Goal: Browse casually: Explore the website without a specific task or goal

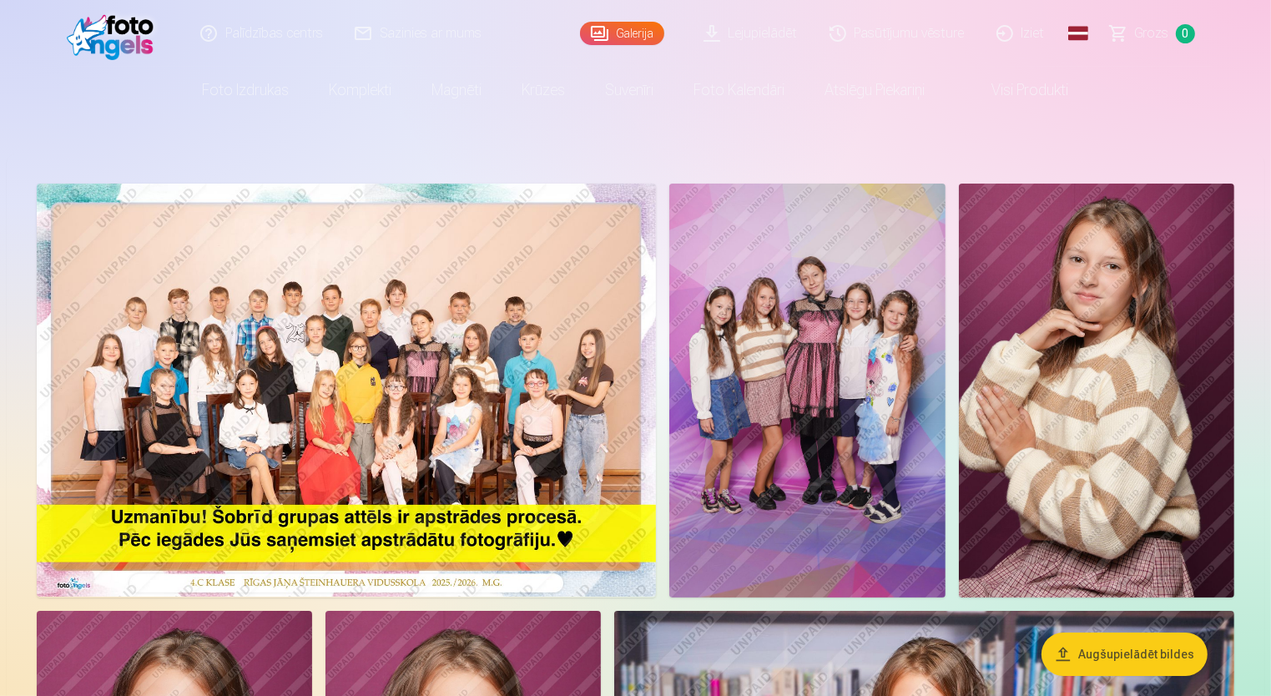
click at [524, 342] on img at bounding box center [346, 390] width 619 height 413
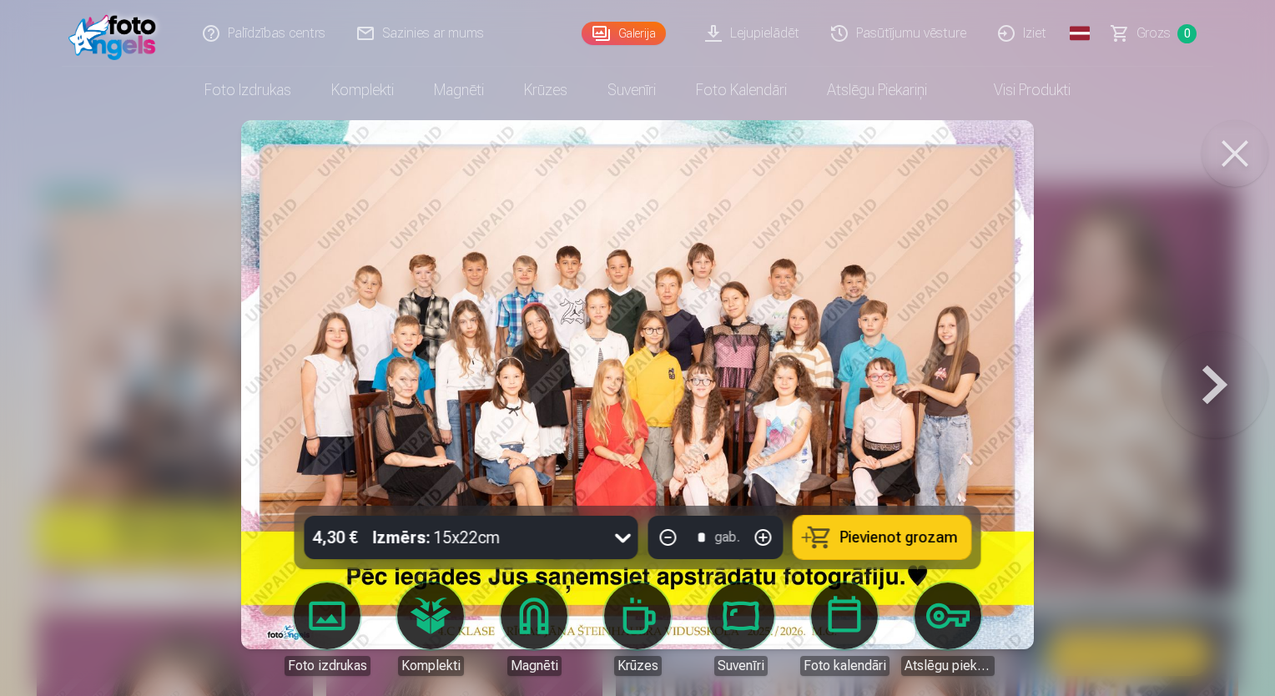
click at [1229, 376] on button at bounding box center [1215, 384] width 107 height 209
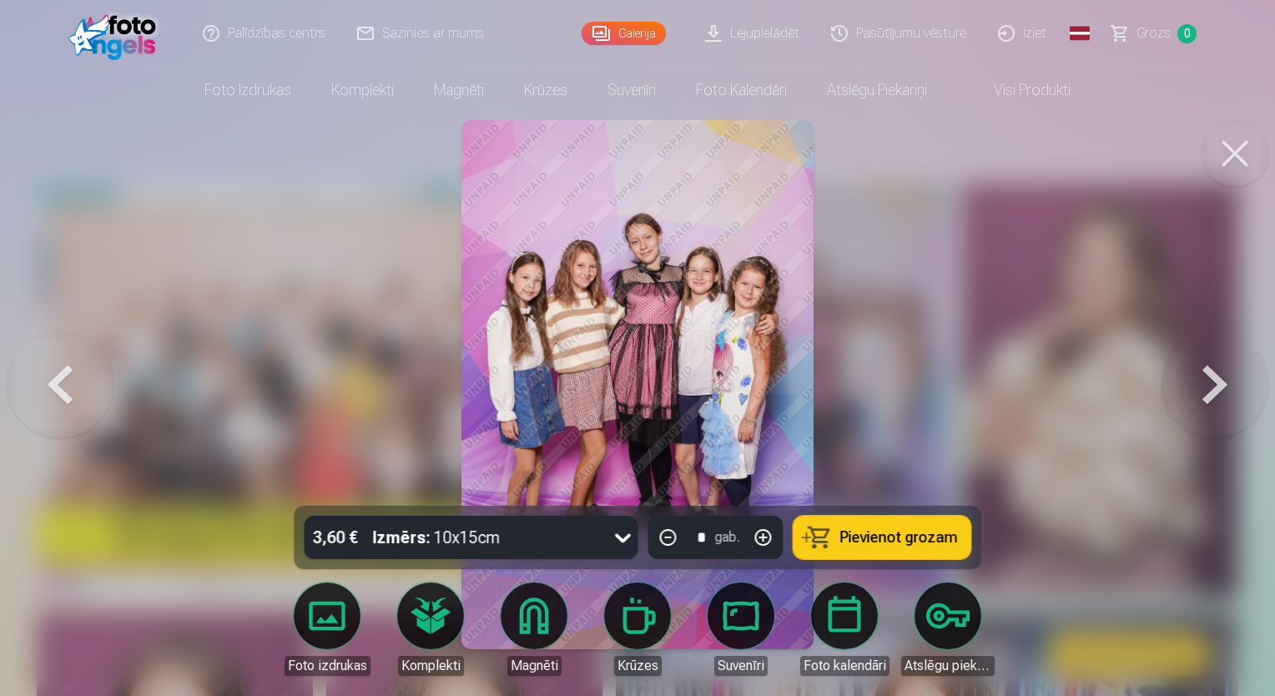
click at [1214, 381] on button at bounding box center [1215, 384] width 107 height 209
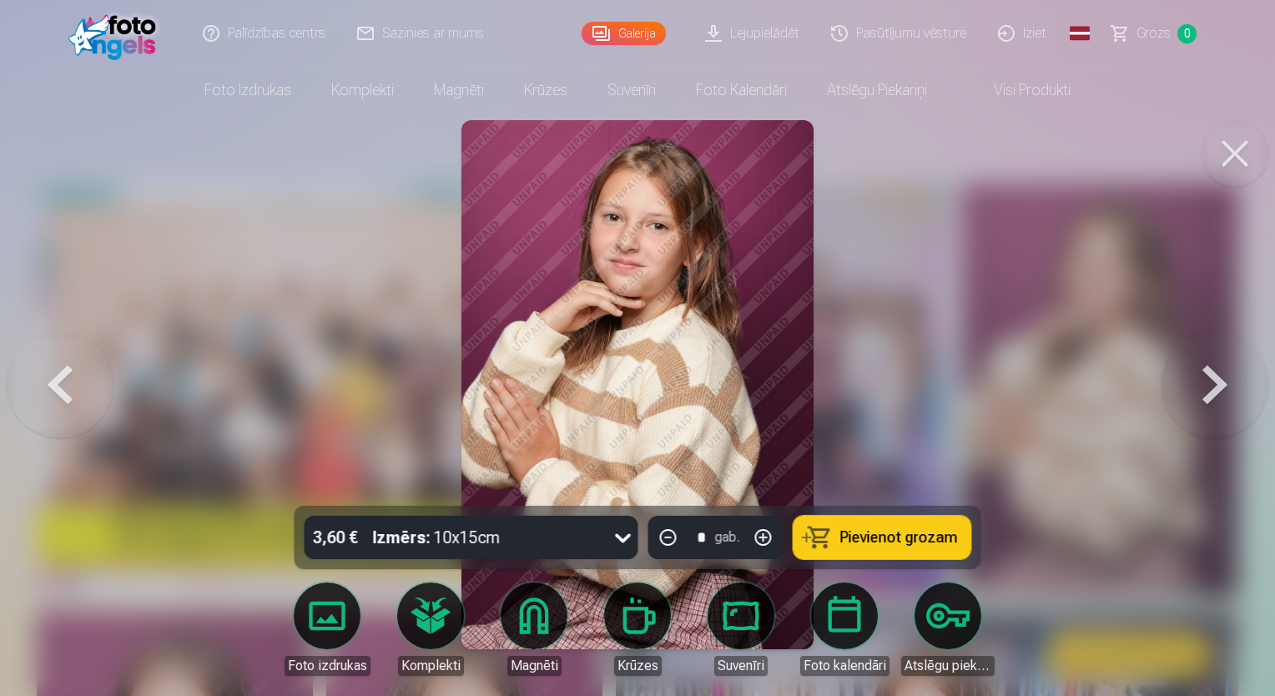
click at [1214, 381] on button at bounding box center [1215, 384] width 107 height 209
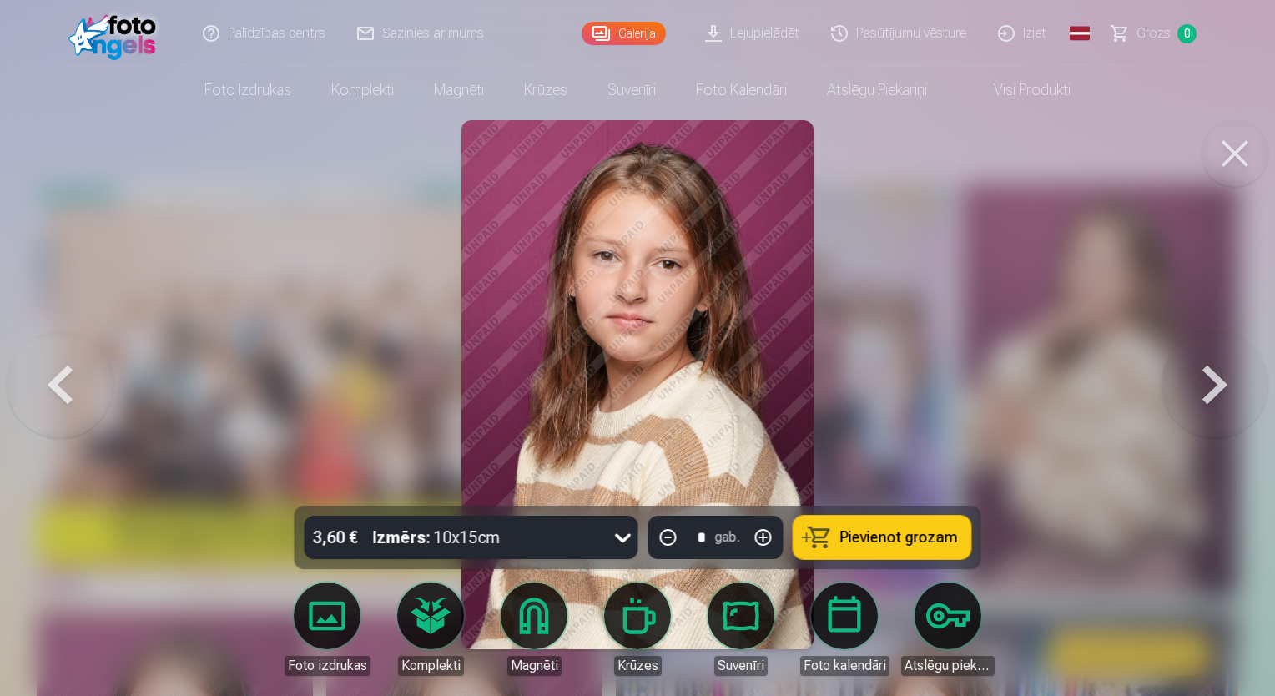
click at [1214, 381] on button at bounding box center [1215, 384] width 107 height 209
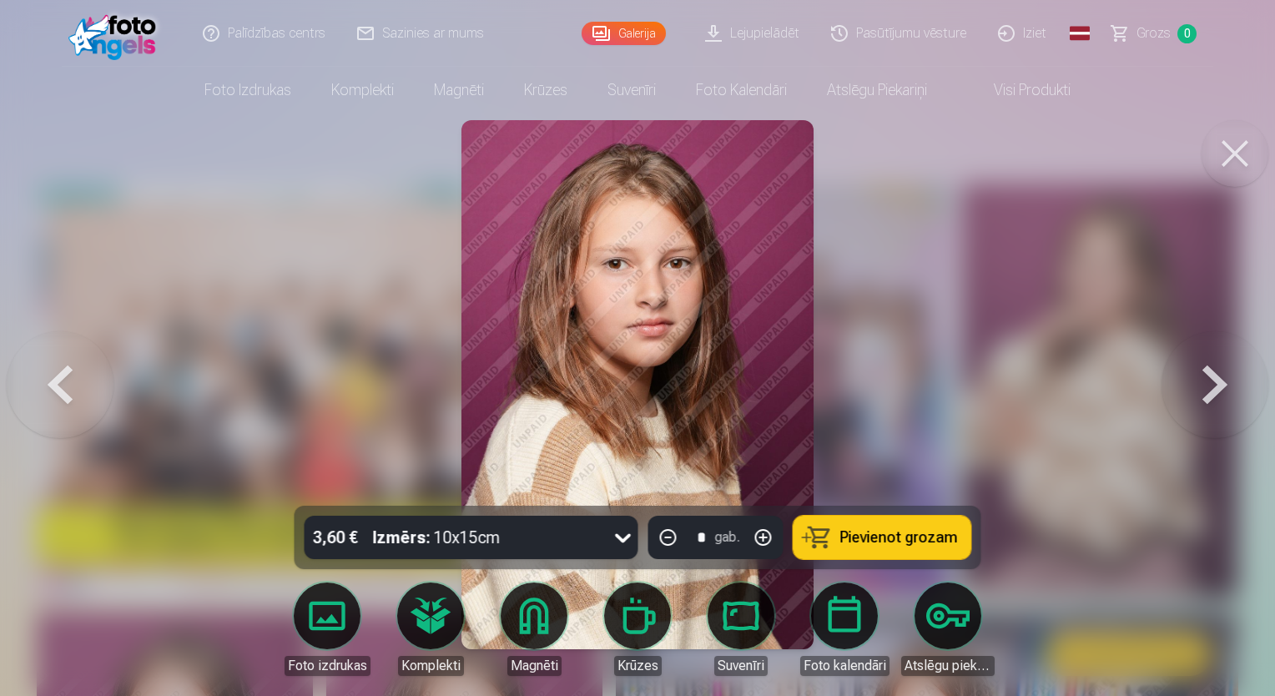
click at [1216, 378] on button at bounding box center [1215, 384] width 107 height 209
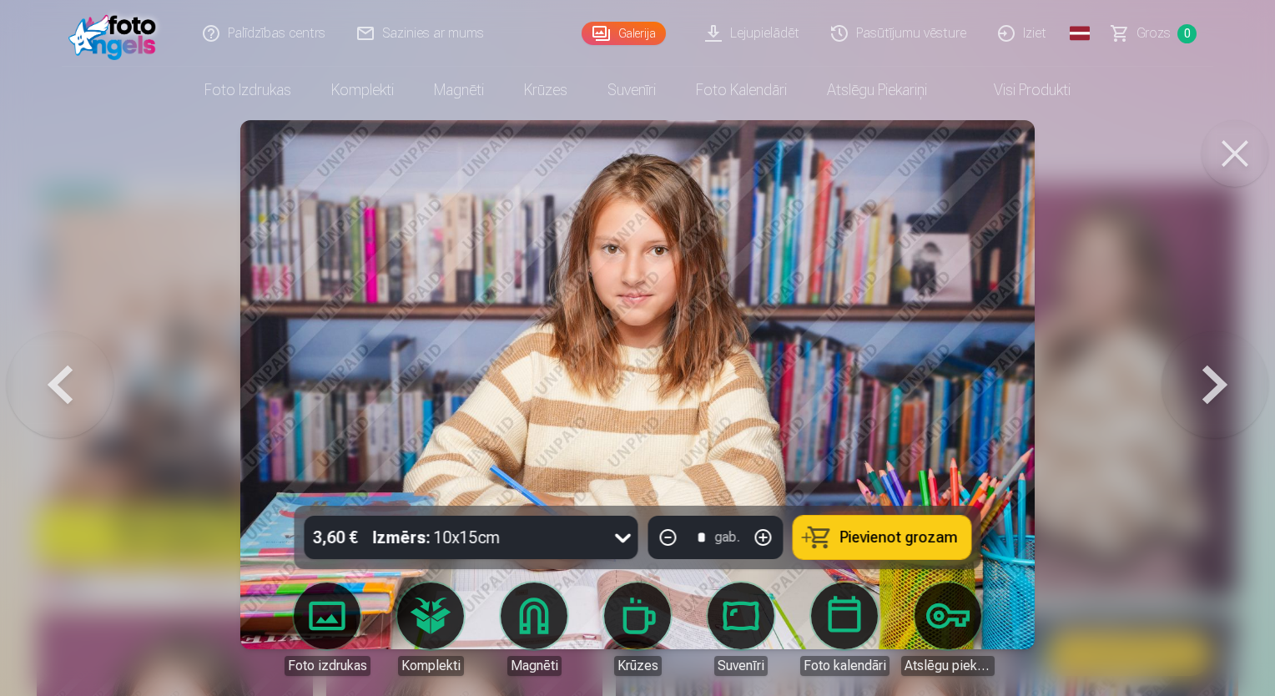
click at [1216, 378] on button at bounding box center [1215, 384] width 107 height 209
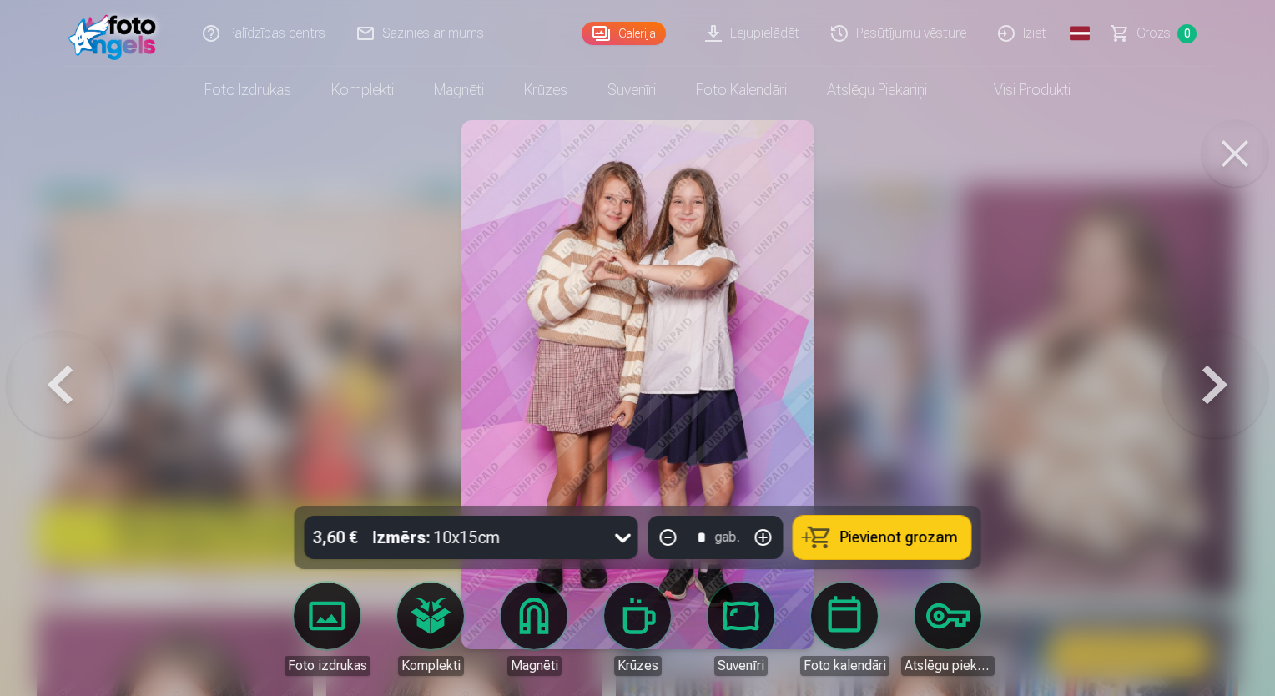
click at [1221, 392] on button at bounding box center [1215, 384] width 107 height 209
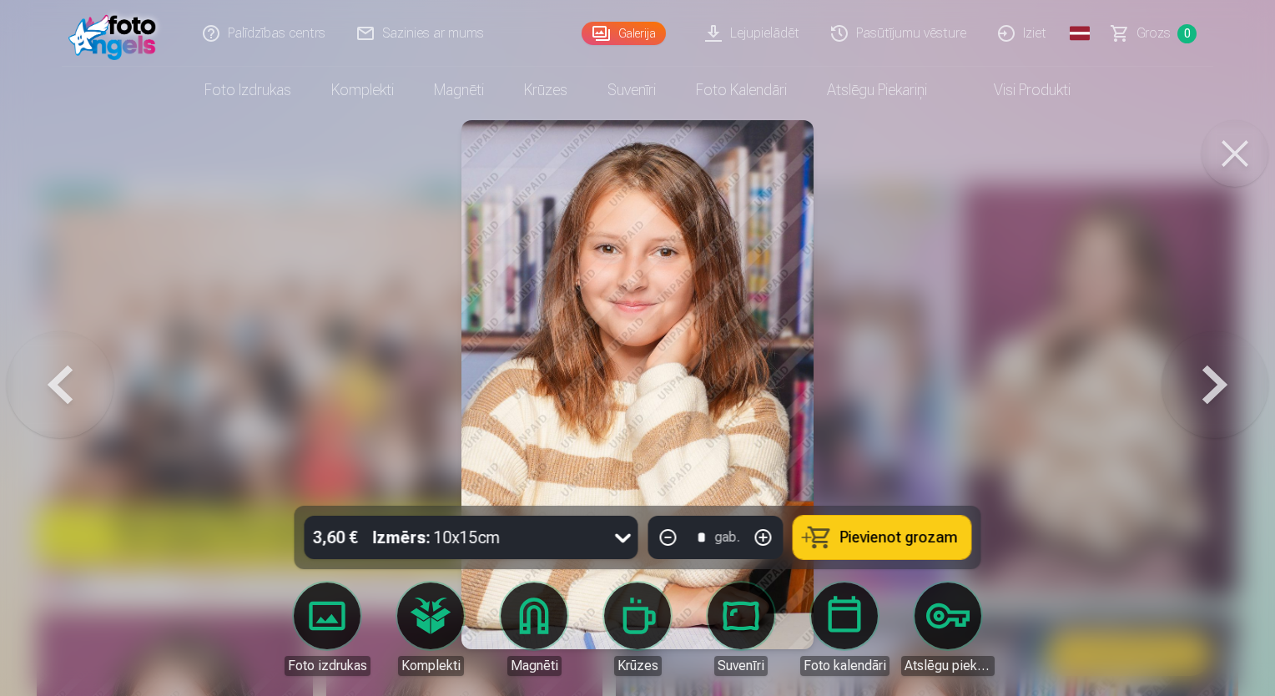
click at [1221, 392] on button at bounding box center [1215, 384] width 107 height 209
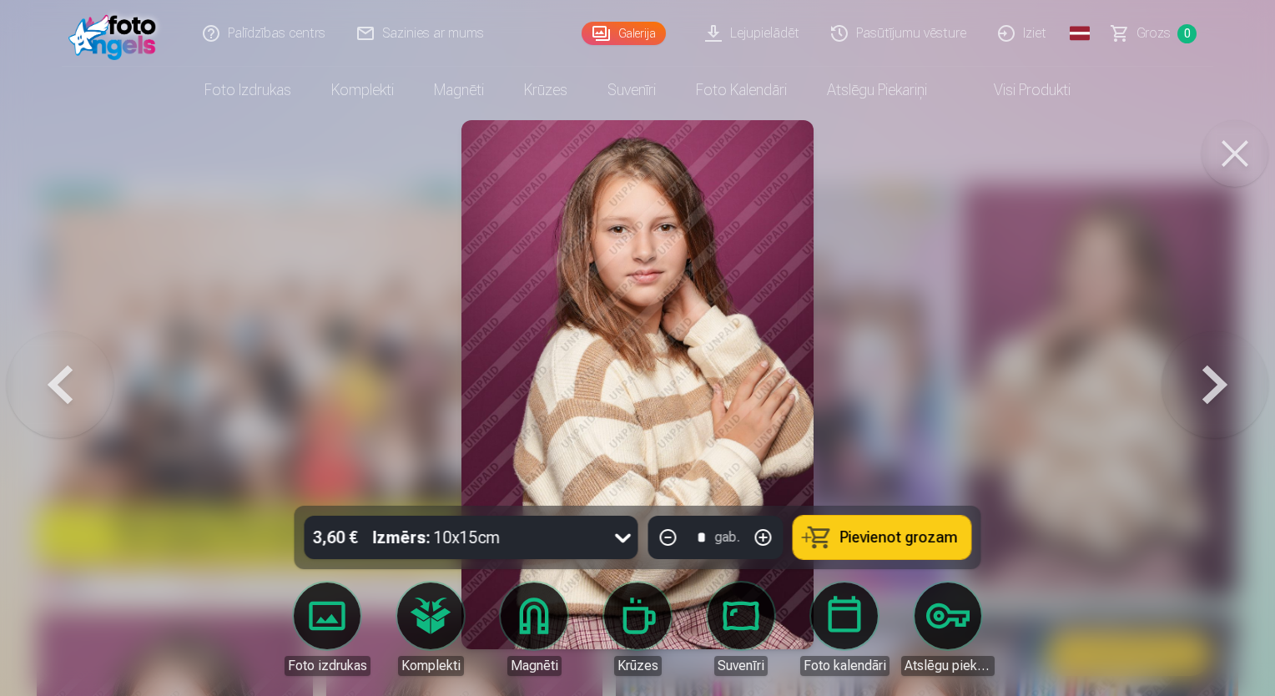
click at [1221, 392] on button at bounding box center [1215, 384] width 107 height 209
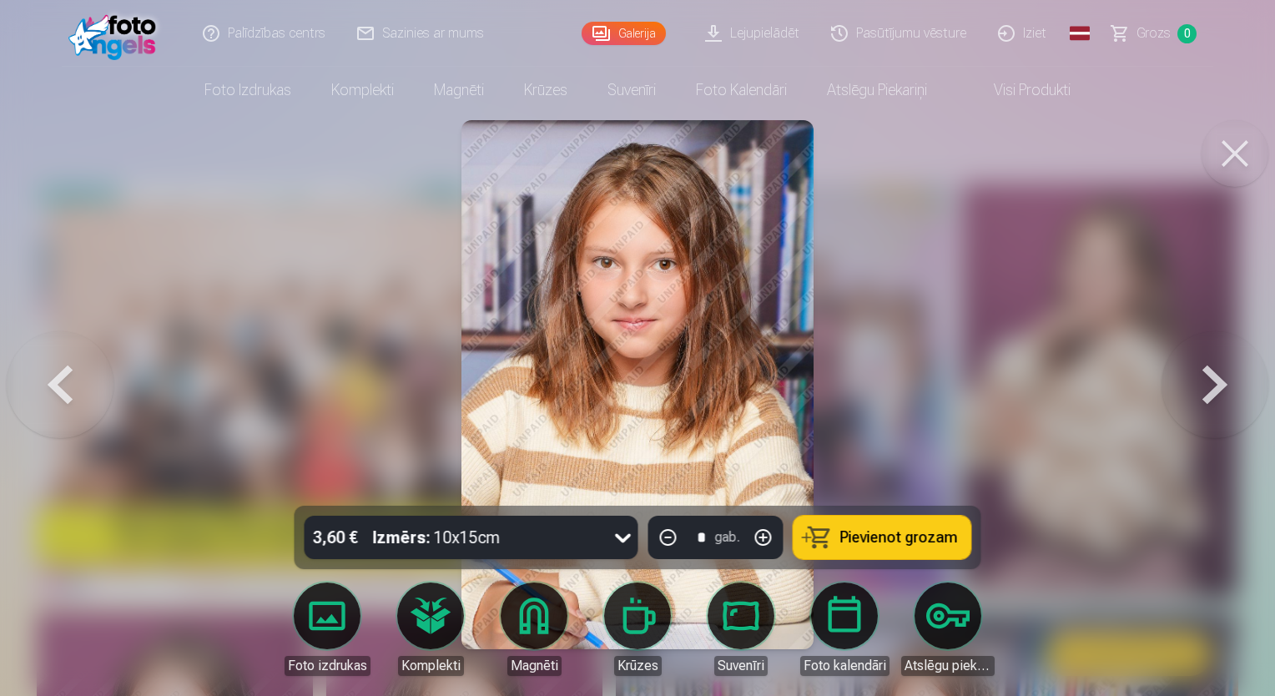
click at [1221, 392] on button at bounding box center [1215, 384] width 107 height 209
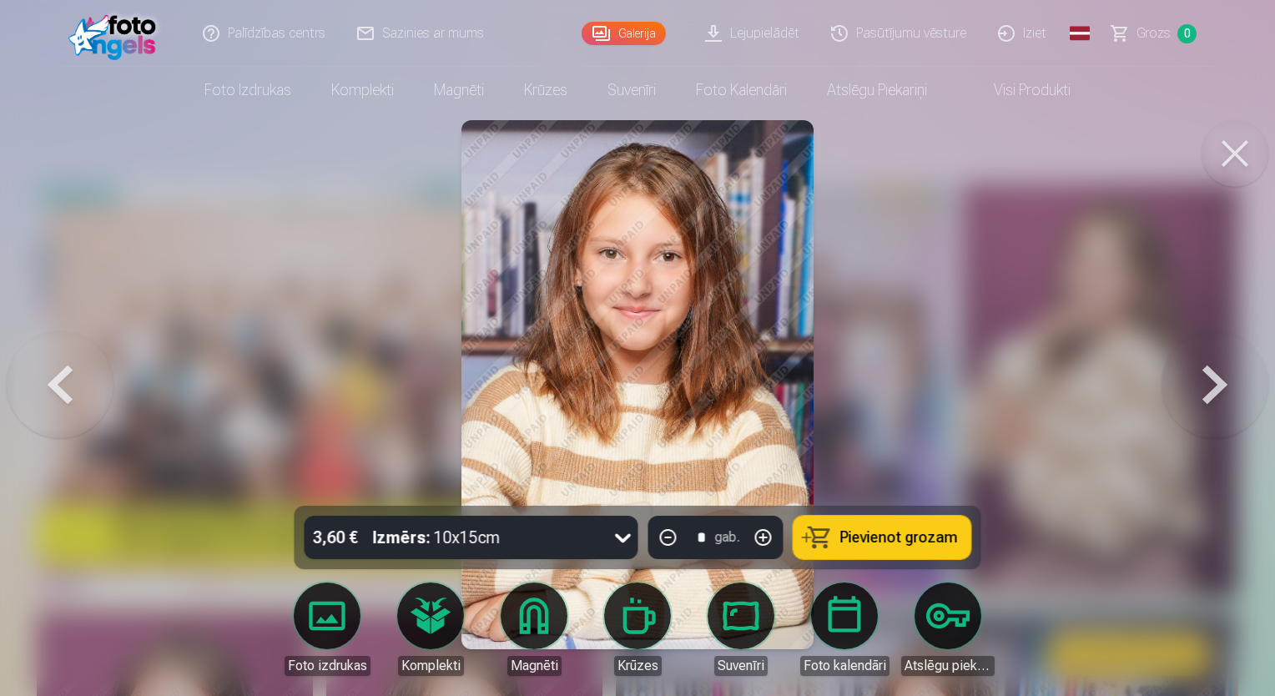
click at [1221, 392] on button at bounding box center [1215, 384] width 107 height 209
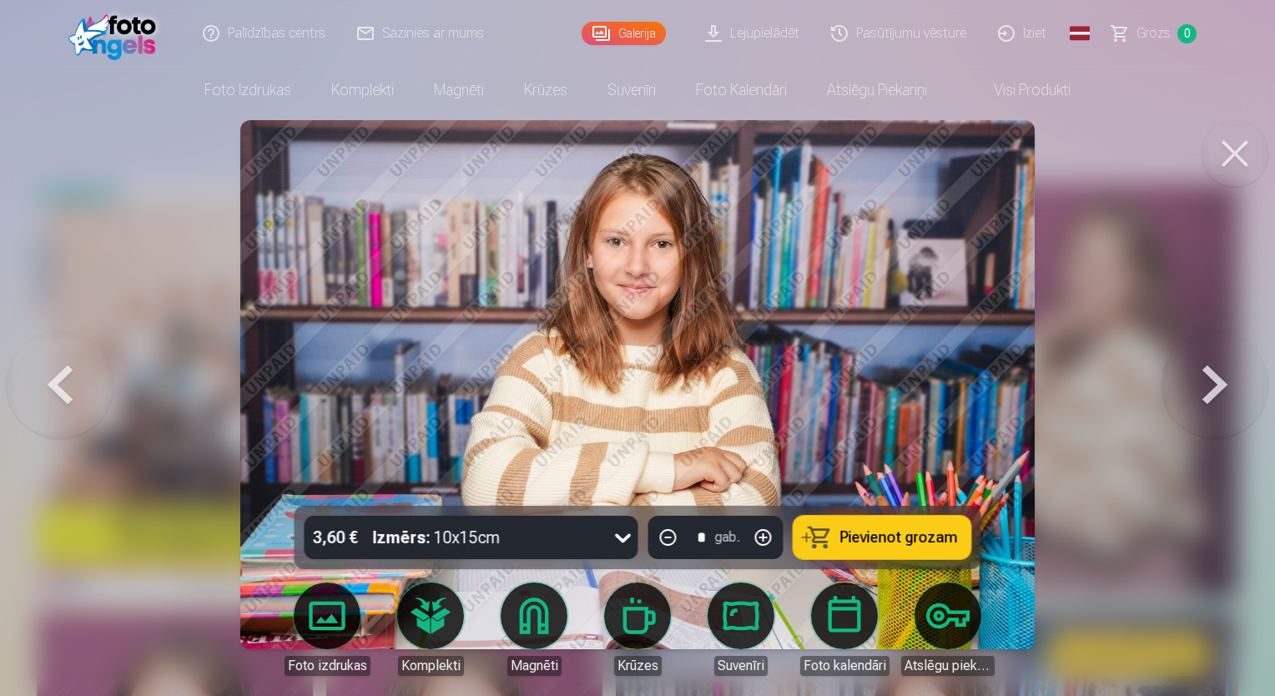
click at [1221, 392] on button at bounding box center [1215, 384] width 107 height 209
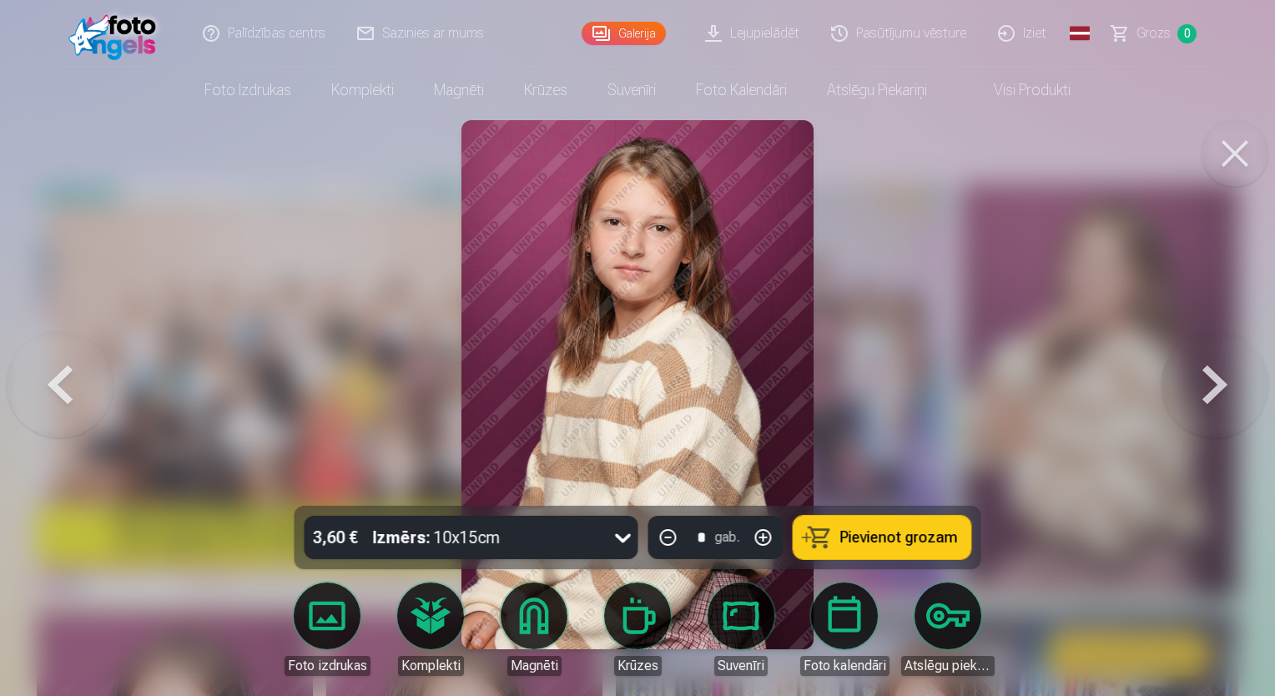
click at [1221, 392] on button at bounding box center [1215, 384] width 107 height 209
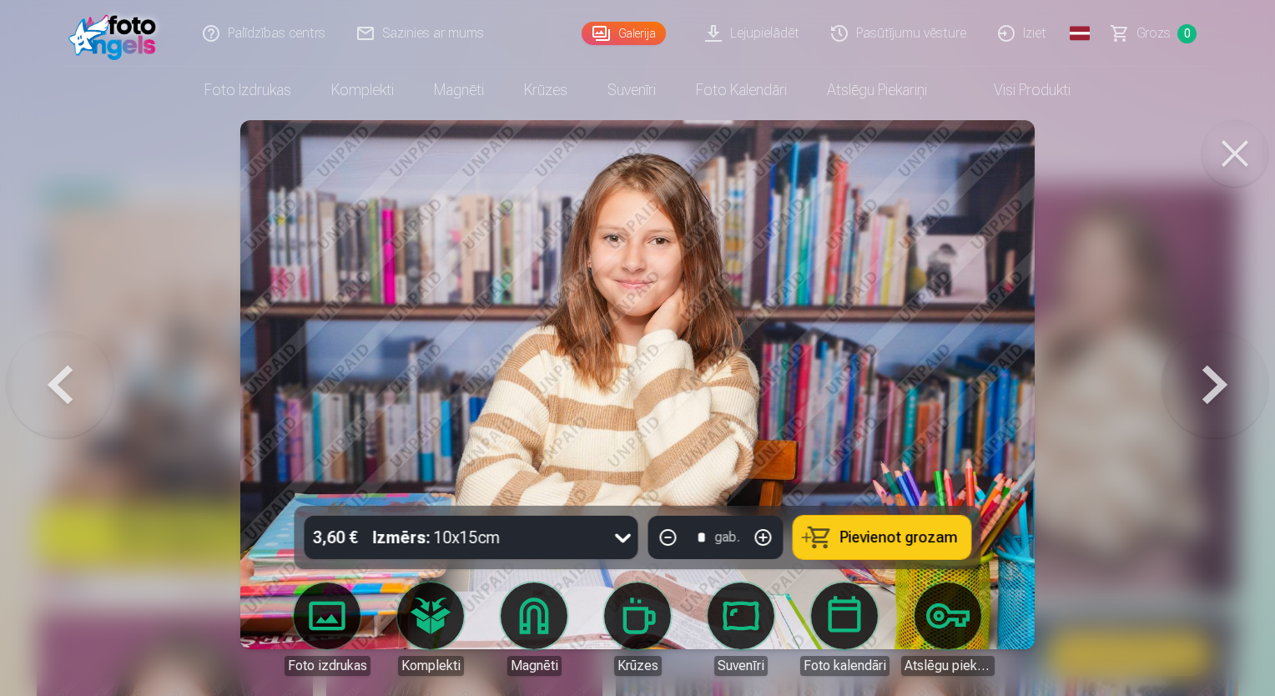
click at [62, 397] on button at bounding box center [60, 384] width 107 height 209
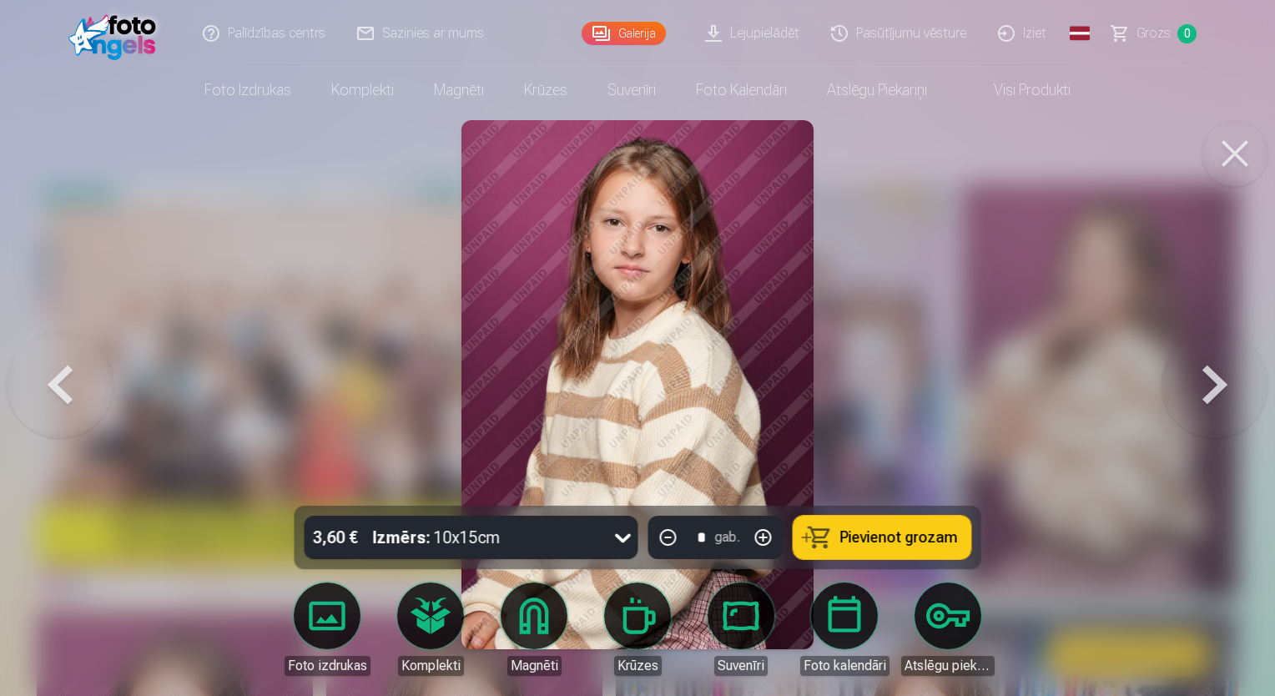
click at [1205, 390] on button at bounding box center [1215, 384] width 107 height 209
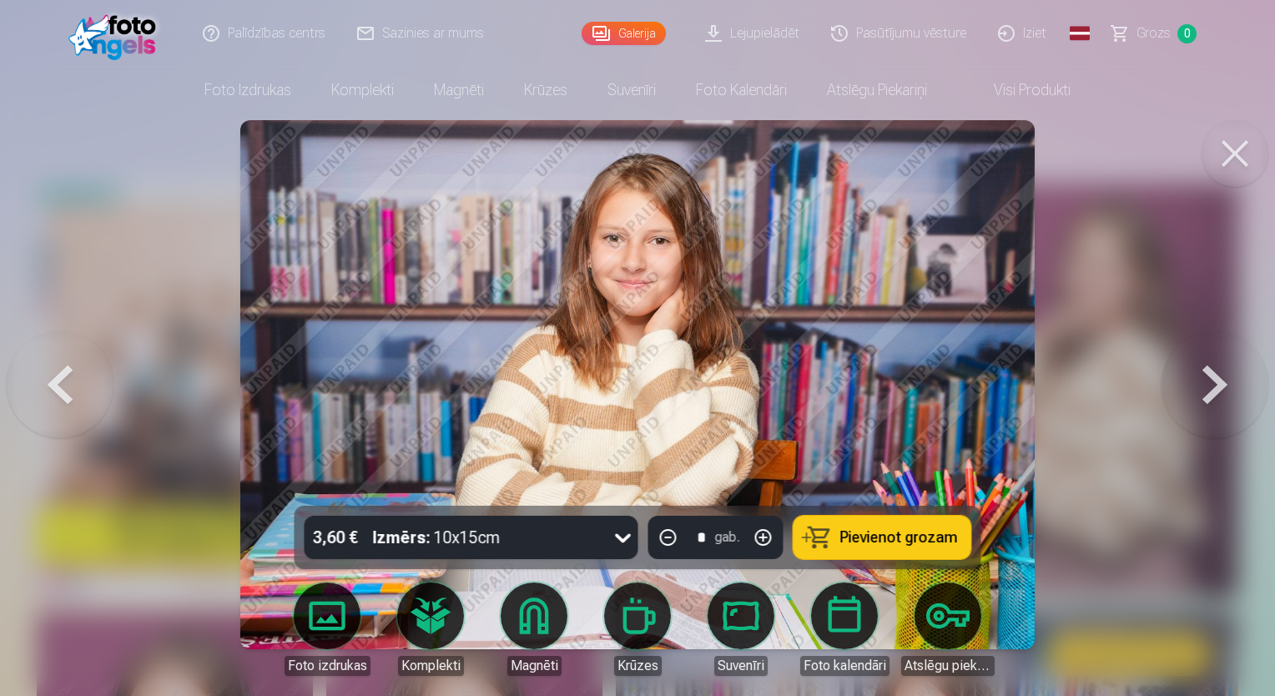
click at [1205, 390] on button at bounding box center [1215, 384] width 107 height 209
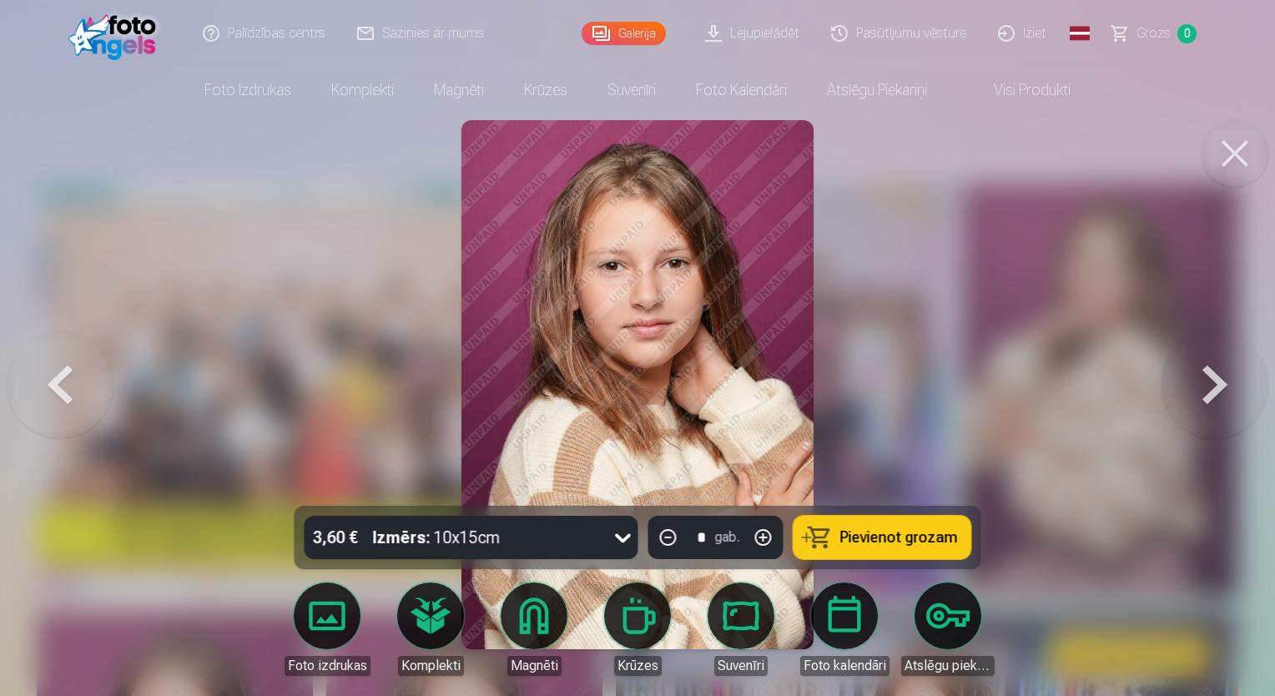
click at [1205, 390] on button at bounding box center [1215, 384] width 107 height 209
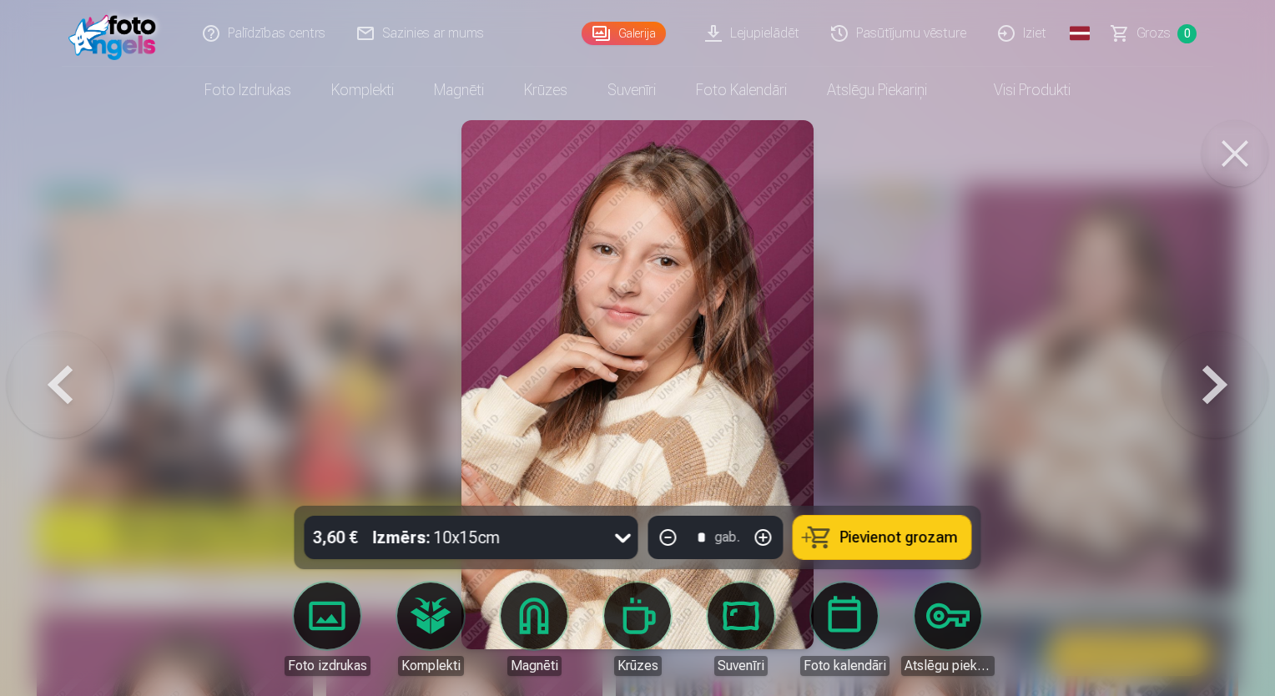
click at [1205, 390] on button at bounding box center [1215, 384] width 107 height 209
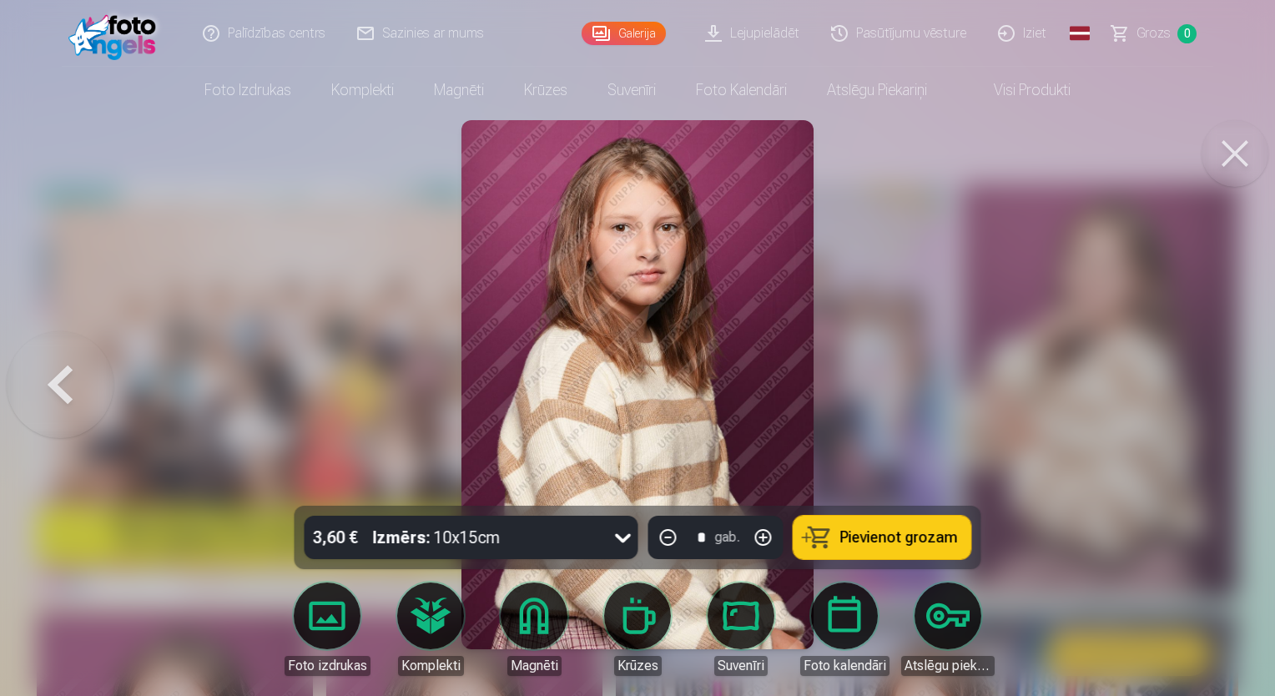
click at [1228, 159] on button at bounding box center [1235, 153] width 67 height 67
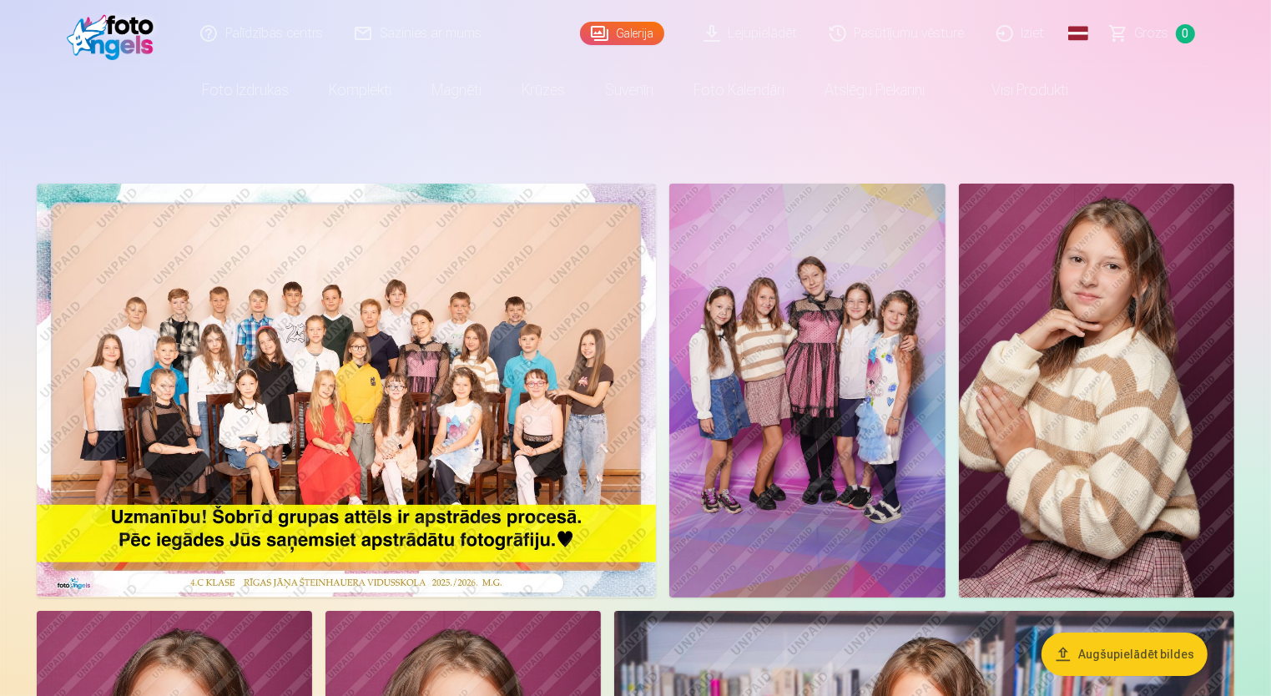
click at [401, 355] on img at bounding box center [346, 390] width 619 height 413
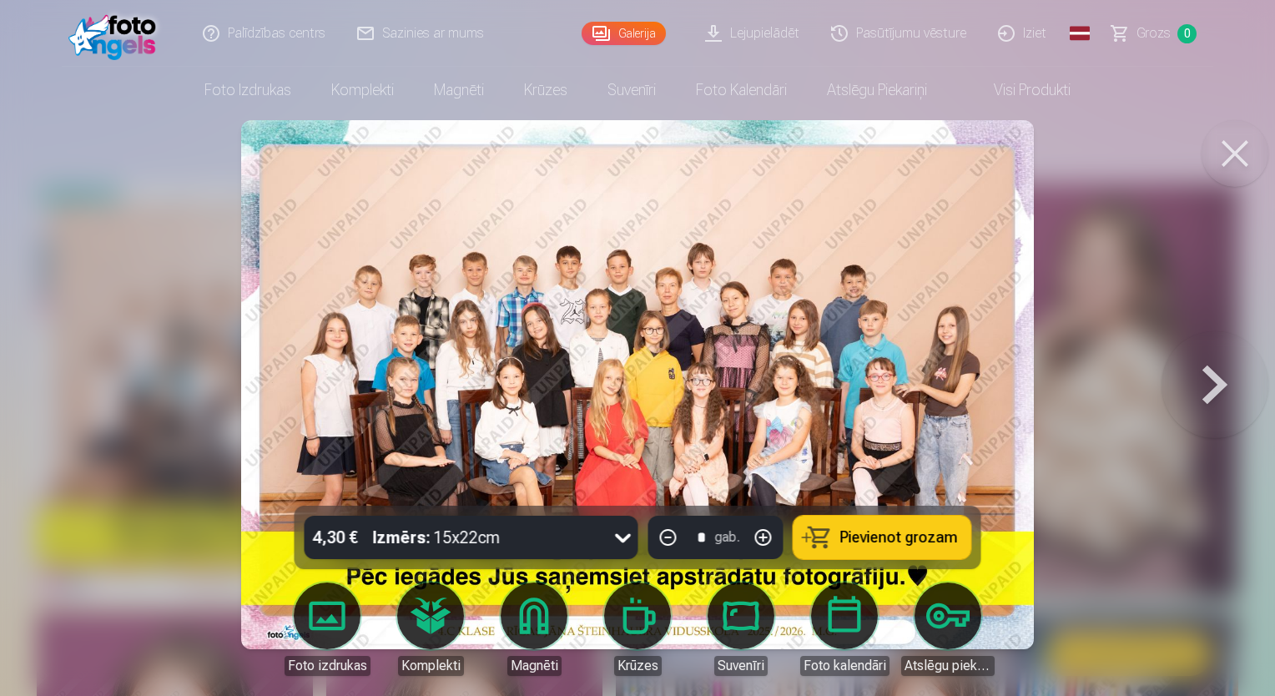
click at [1206, 377] on button at bounding box center [1215, 384] width 107 height 209
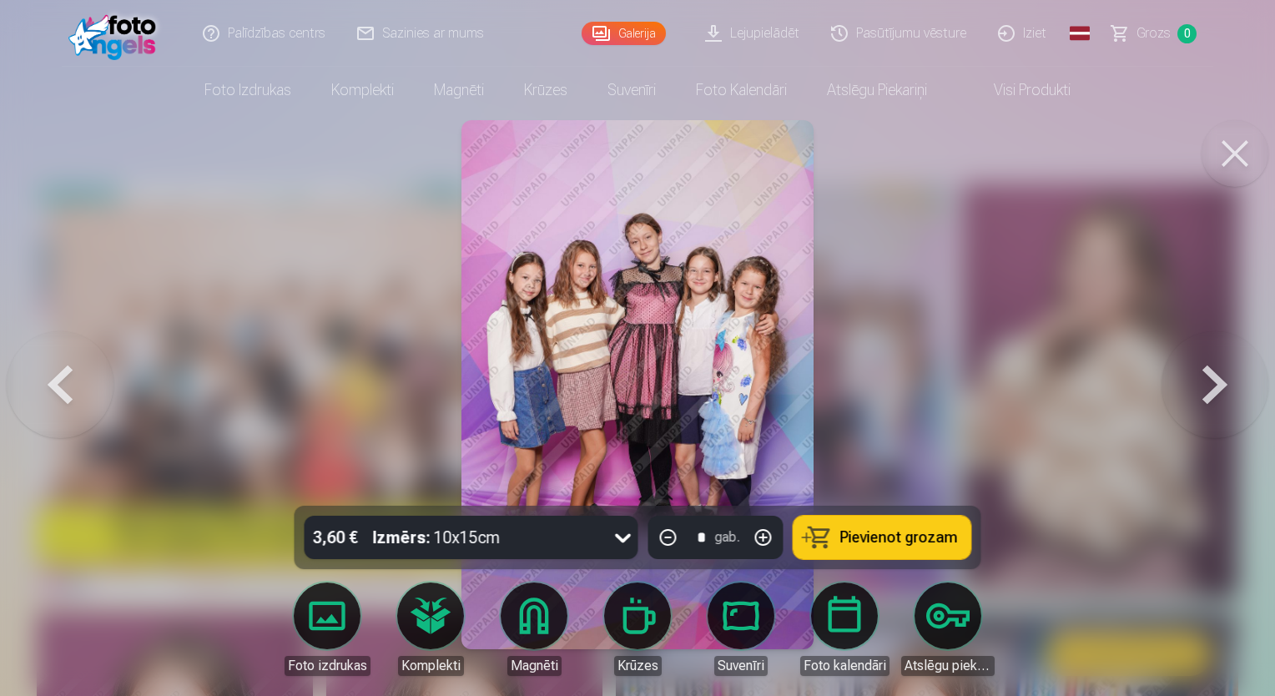
click at [1202, 378] on button at bounding box center [1215, 384] width 107 height 209
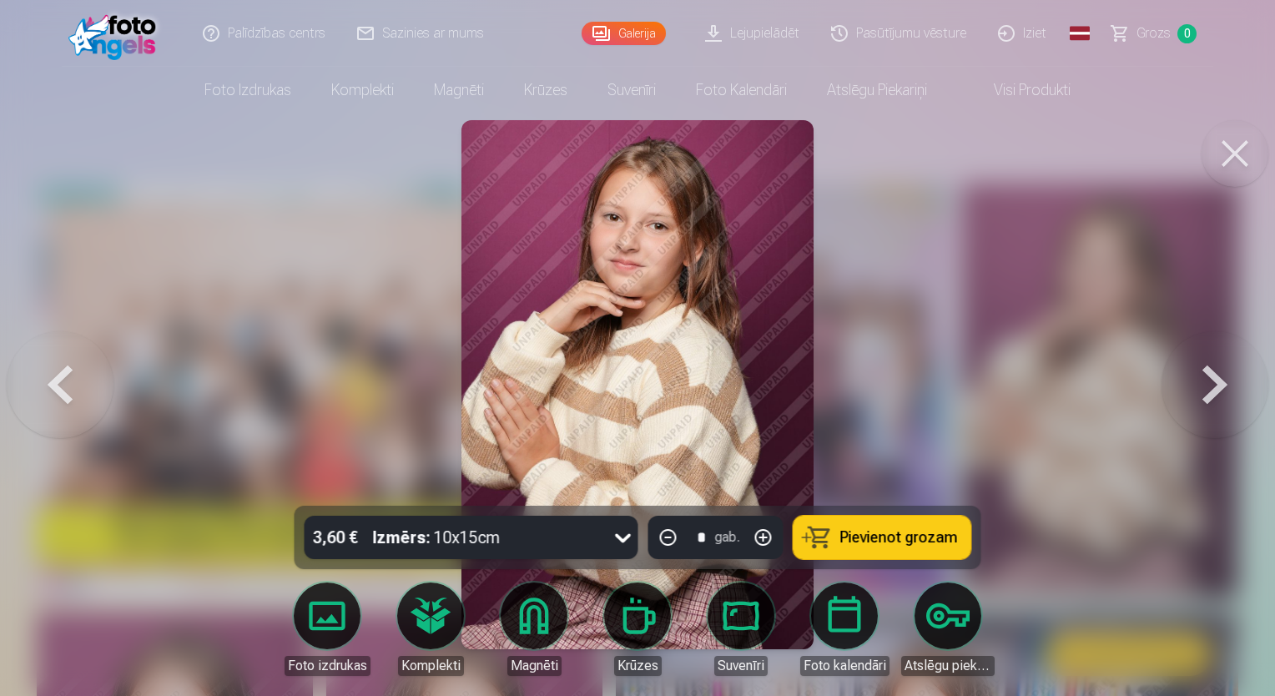
click at [1202, 378] on button at bounding box center [1215, 384] width 107 height 209
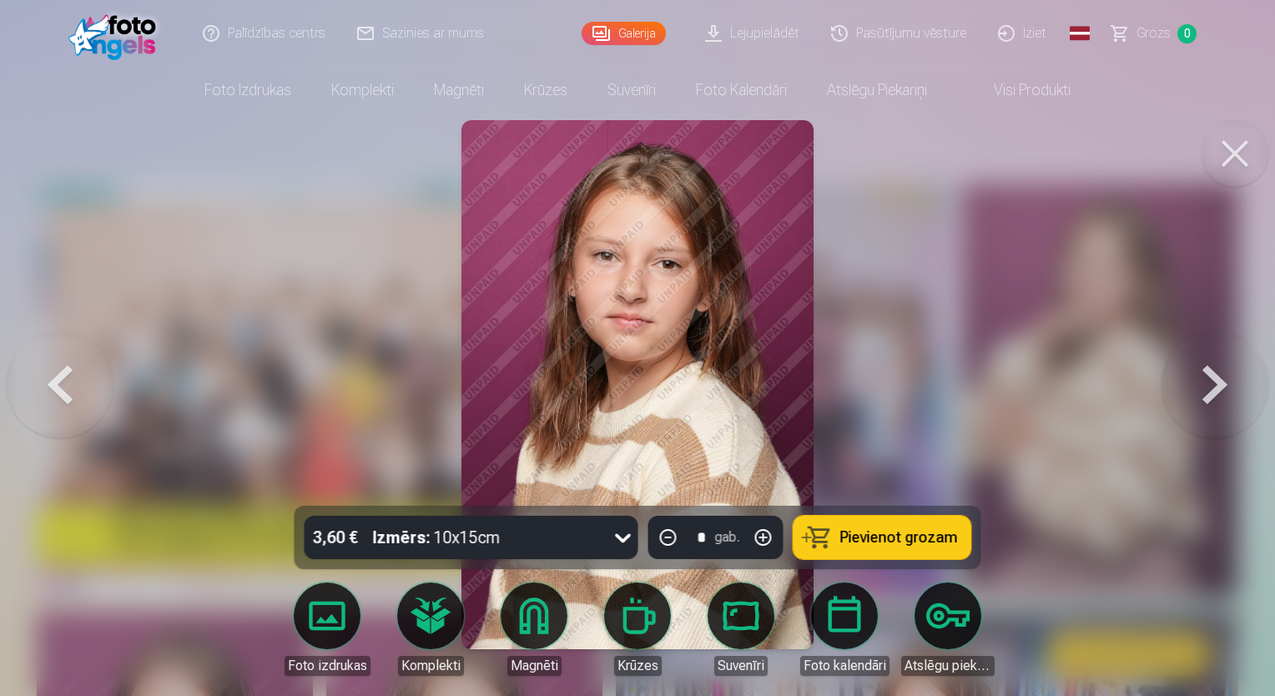
click at [1202, 378] on button at bounding box center [1215, 384] width 107 height 209
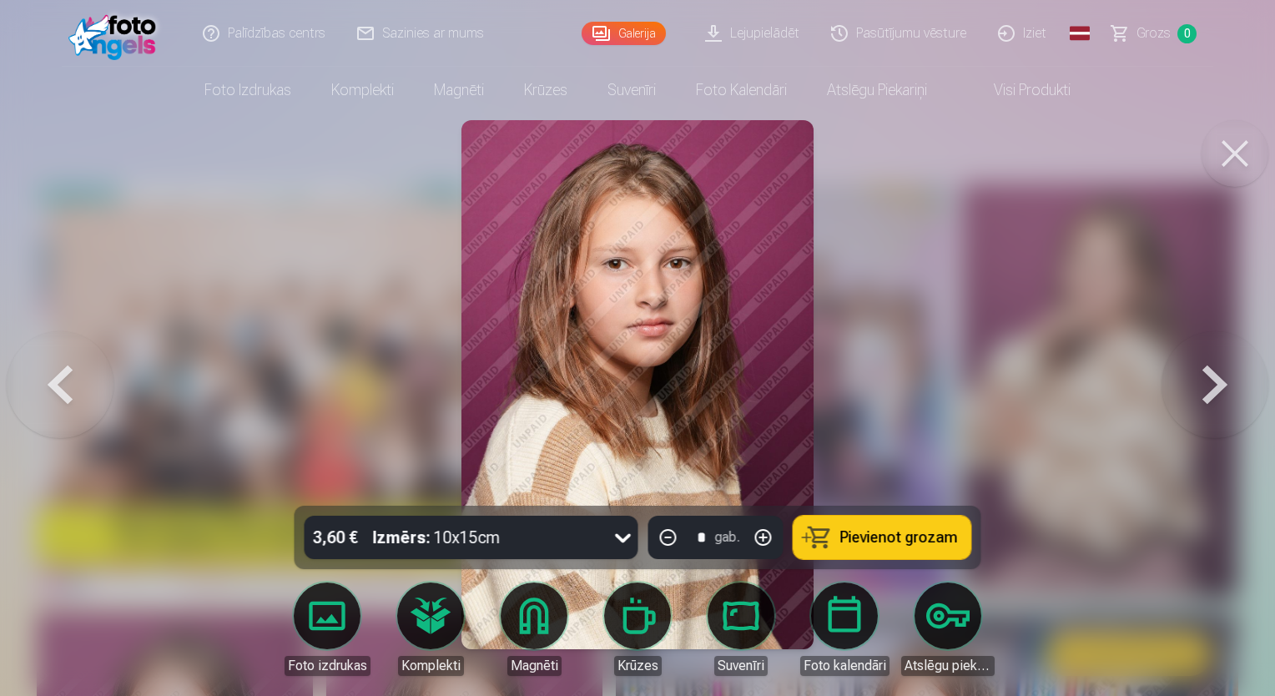
click at [1202, 378] on button at bounding box center [1215, 384] width 107 height 209
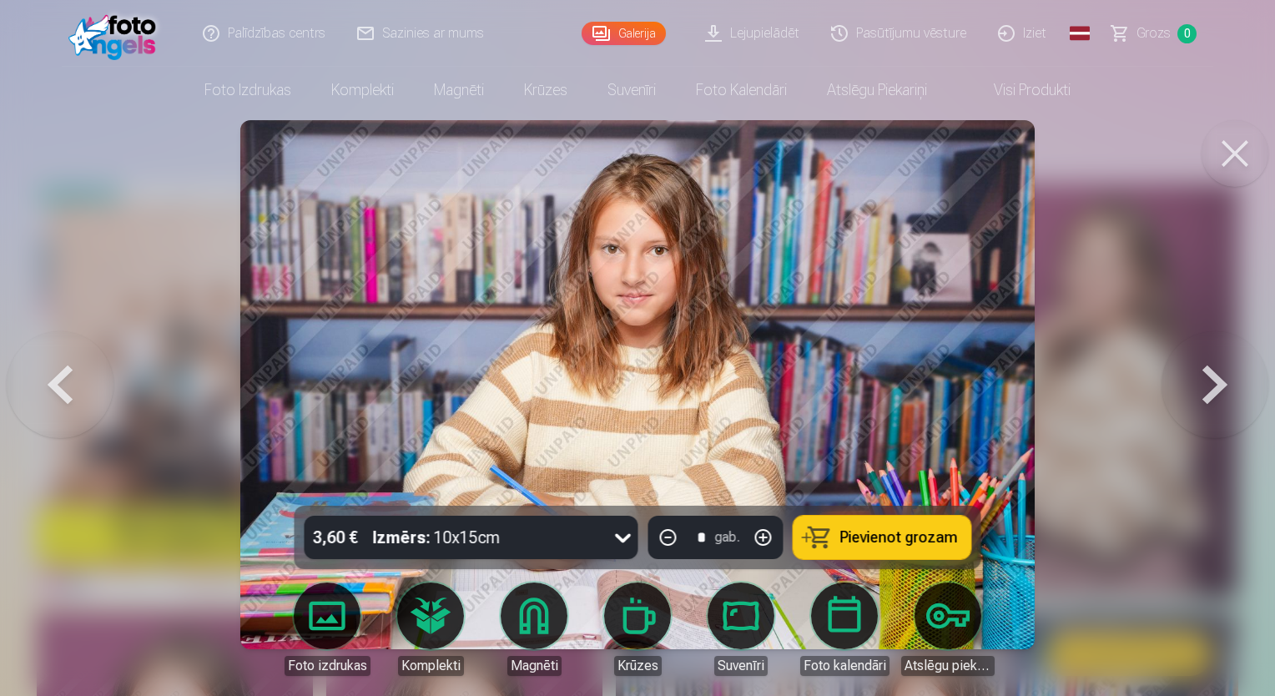
click at [1202, 378] on button at bounding box center [1215, 384] width 107 height 209
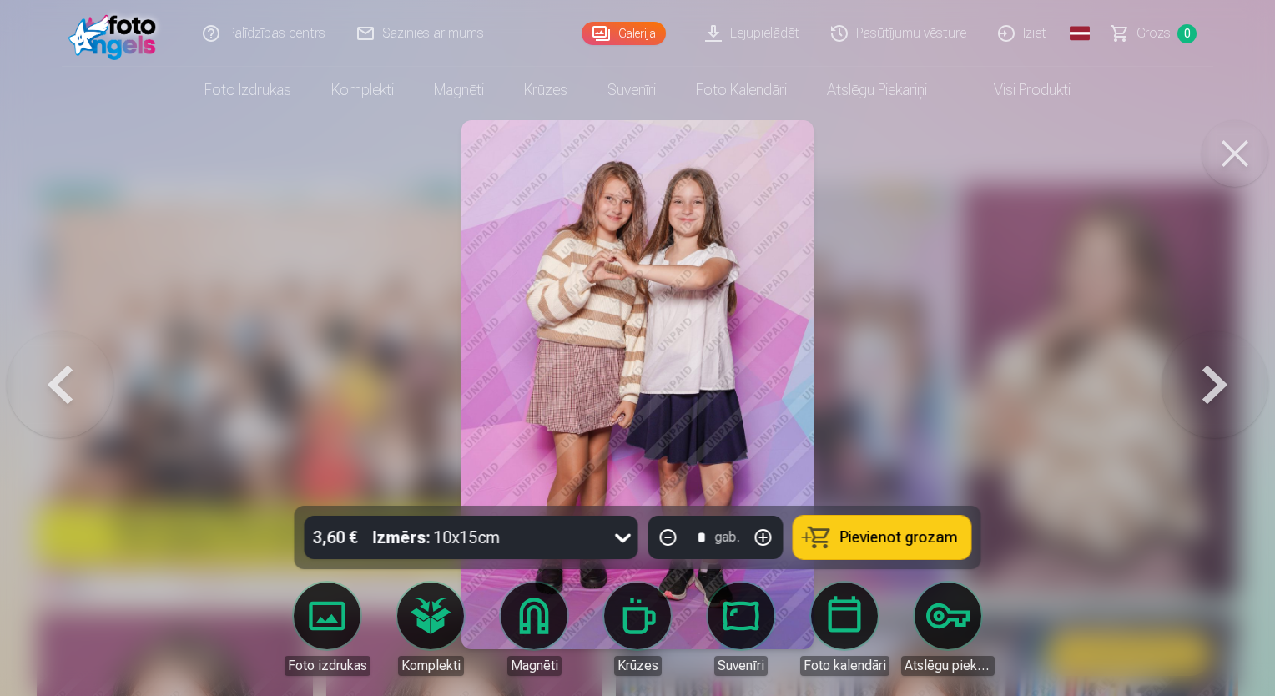
click at [1202, 378] on button at bounding box center [1215, 384] width 107 height 209
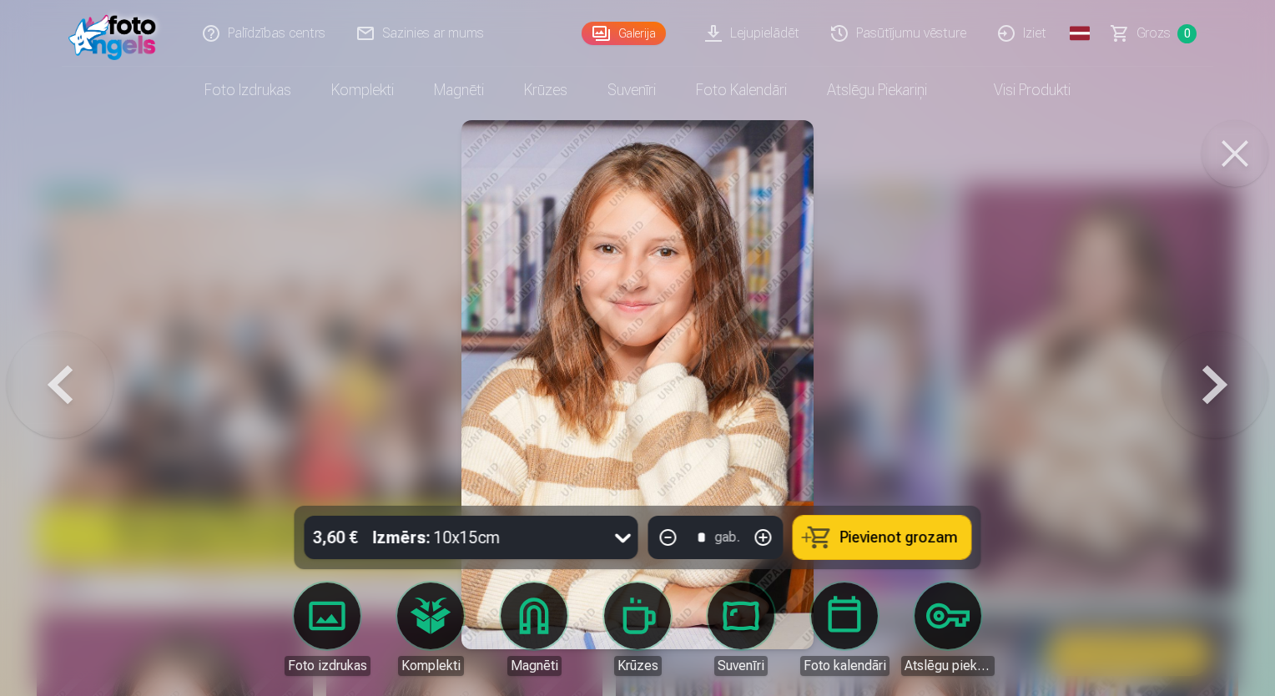
click at [1202, 378] on button at bounding box center [1215, 384] width 107 height 209
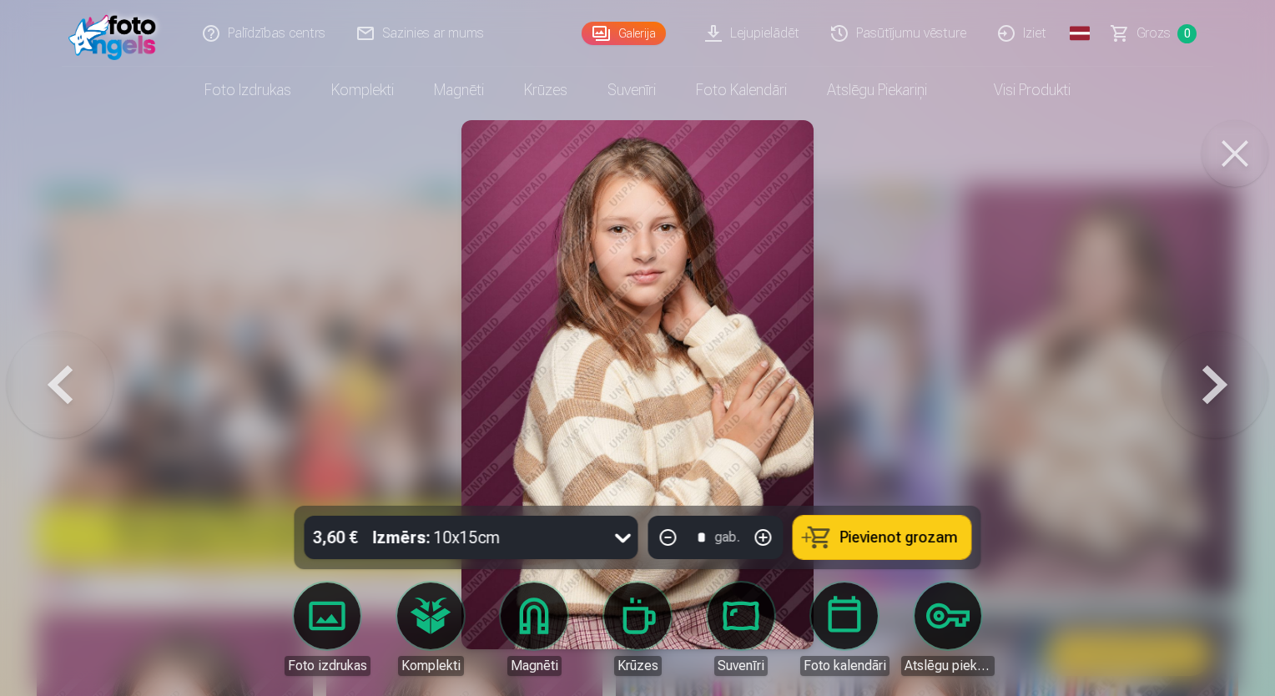
click at [1202, 378] on button at bounding box center [1215, 384] width 107 height 209
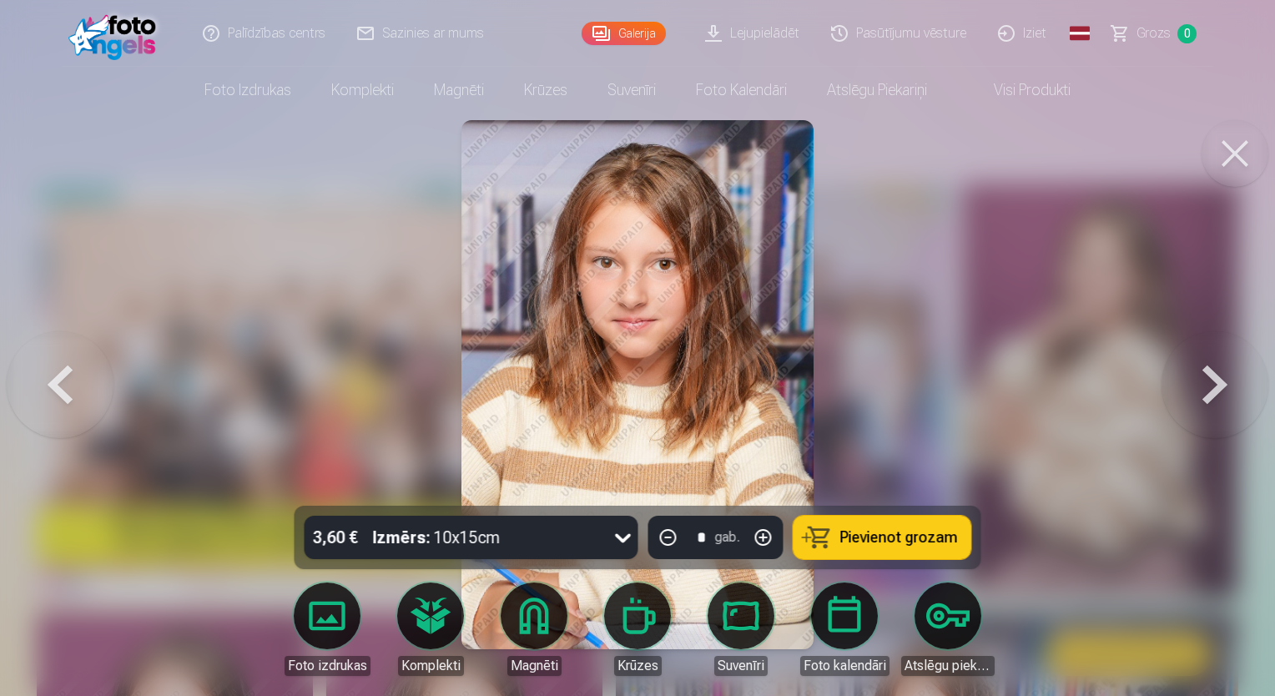
click at [1215, 390] on button at bounding box center [1215, 384] width 107 height 209
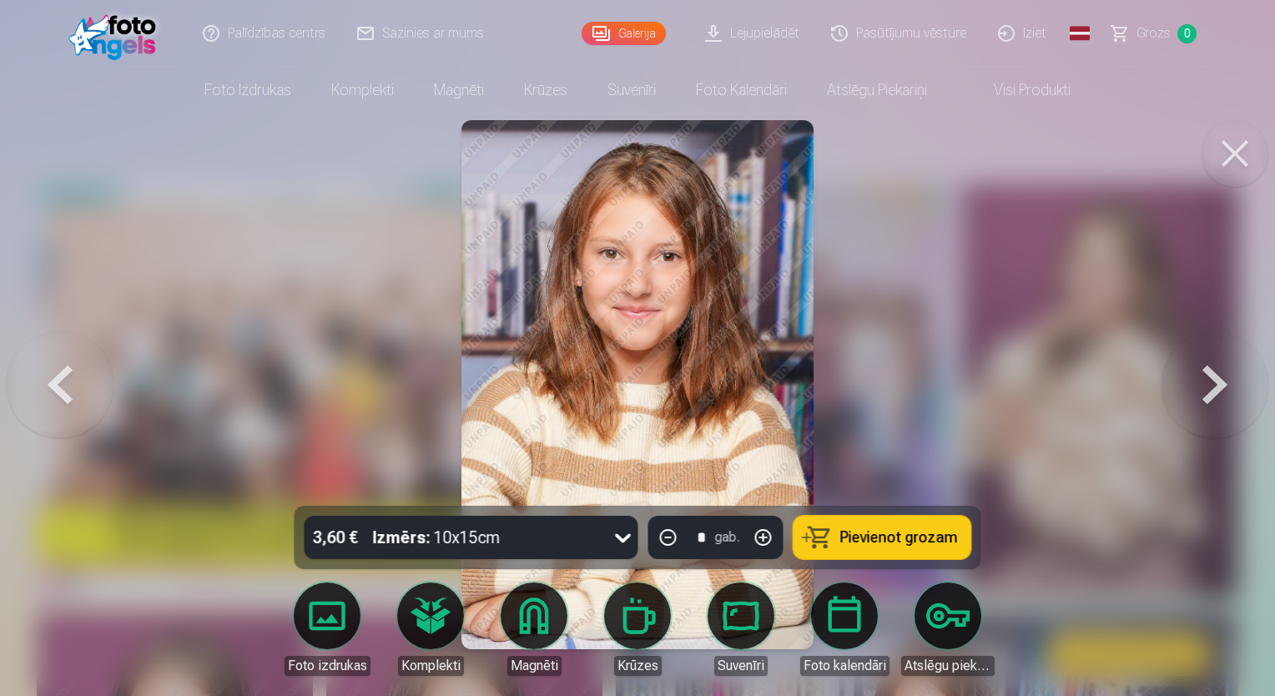
click at [86, 362] on button at bounding box center [60, 384] width 107 height 209
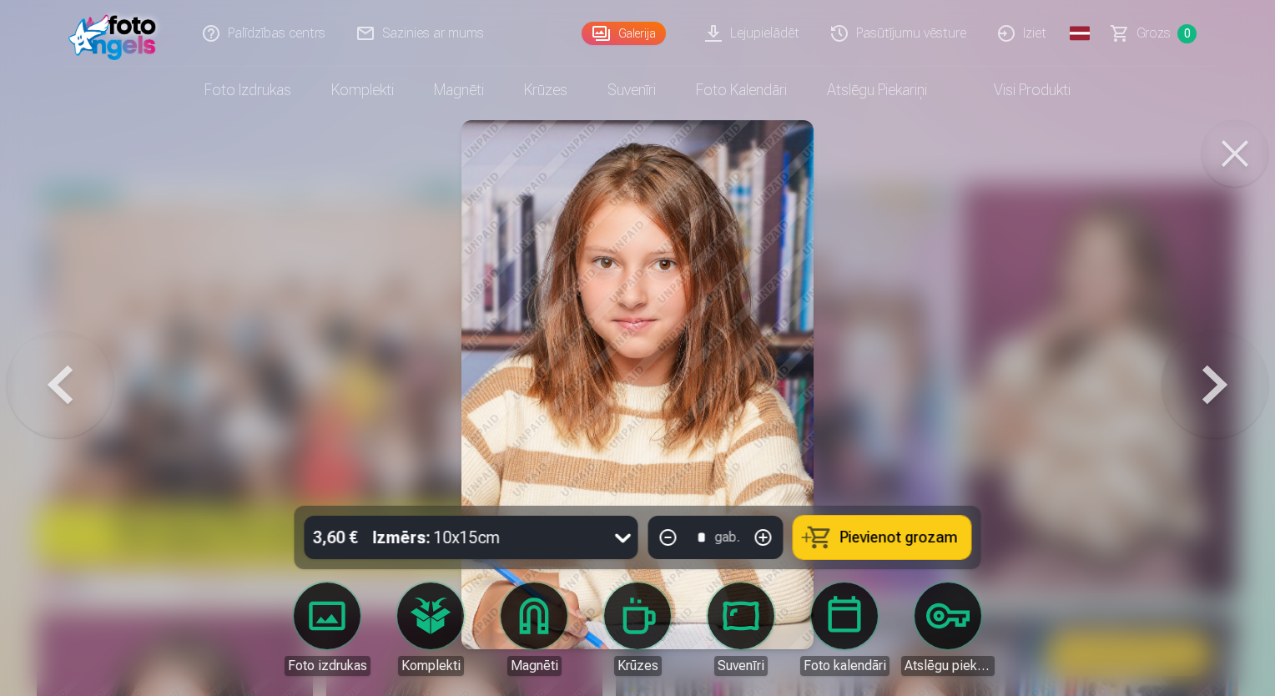
click at [1206, 371] on button at bounding box center [1215, 384] width 107 height 209
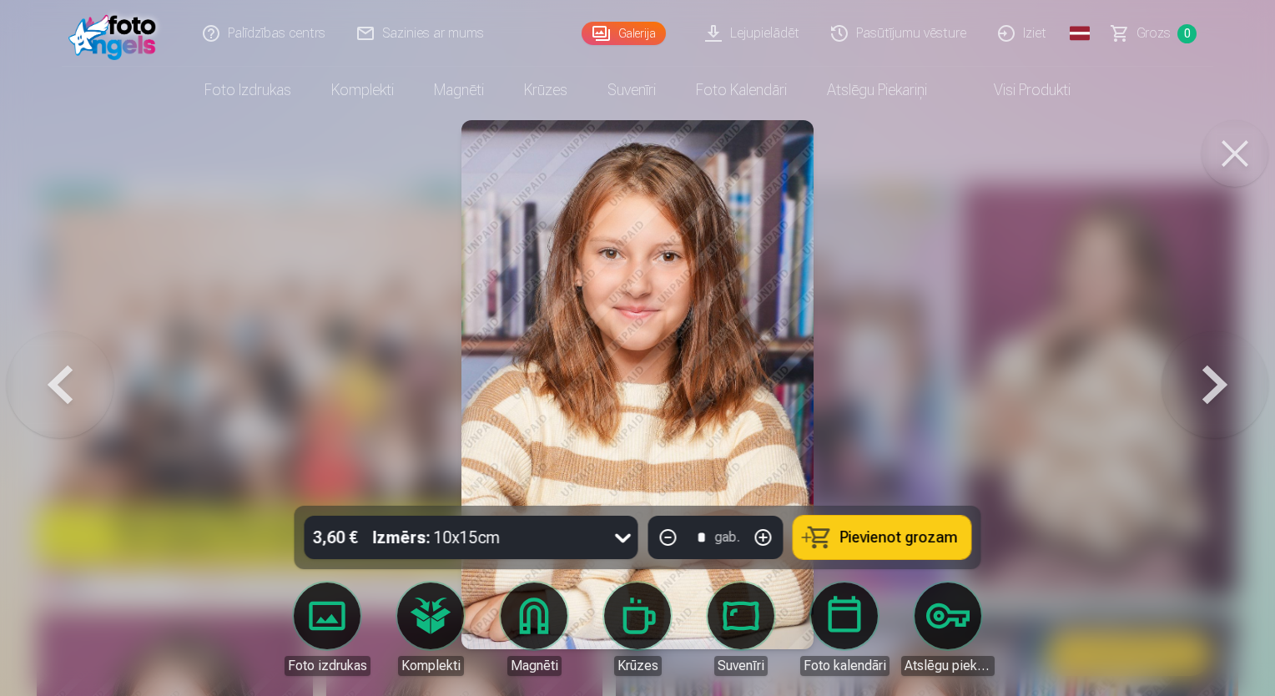
click at [1206, 371] on button at bounding box center [1215, 384] width 107 height 209
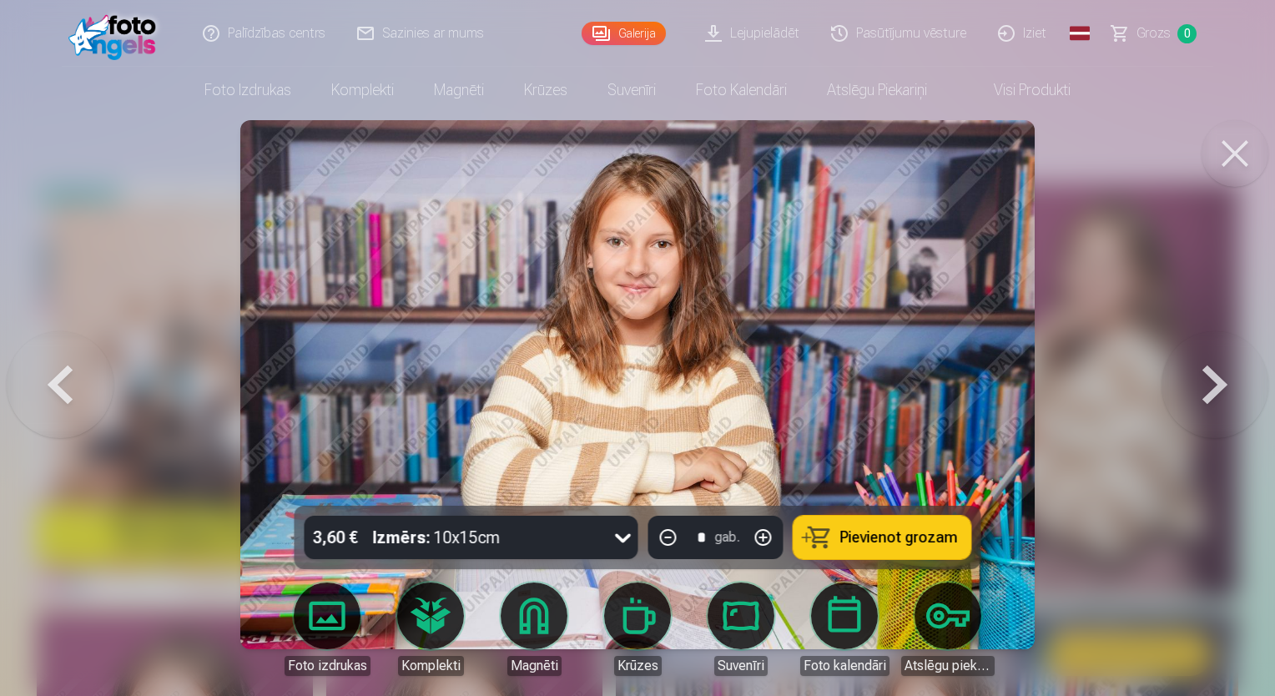
click at [1206, 371] on button at bounding box center [1215, 384] width 107 height 209
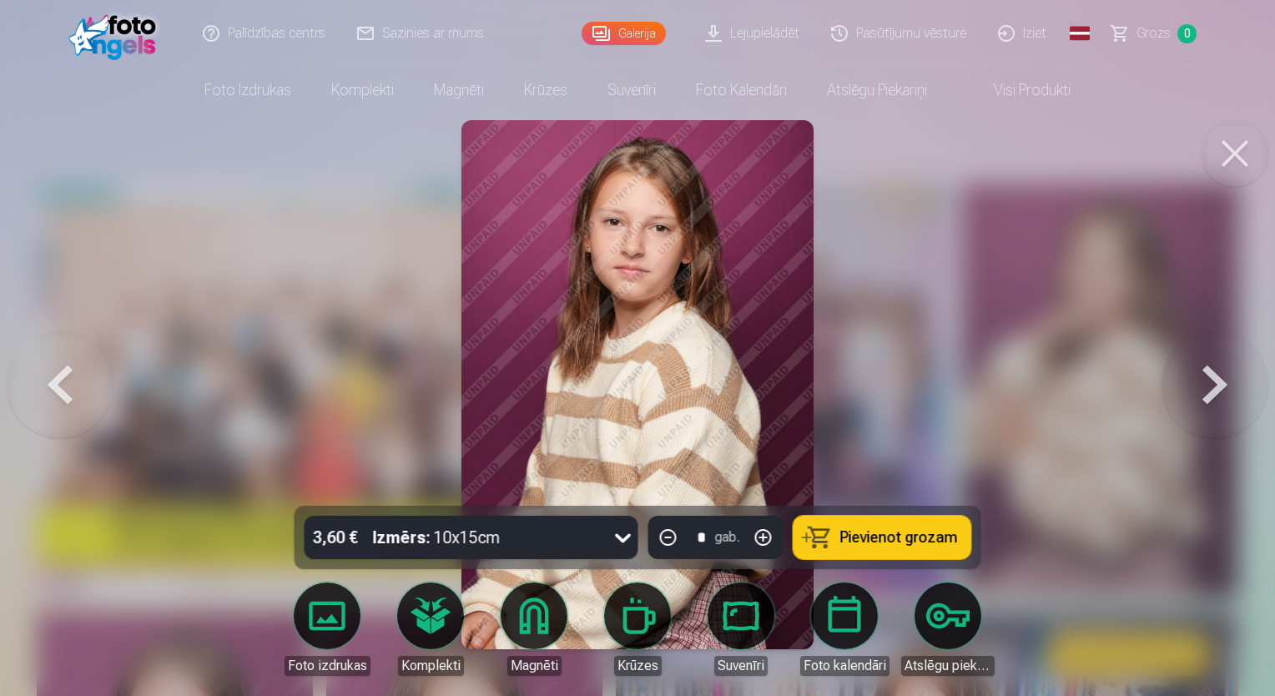
click at [60, 391] on button at bounding box center [60, 384] width 107 height 209
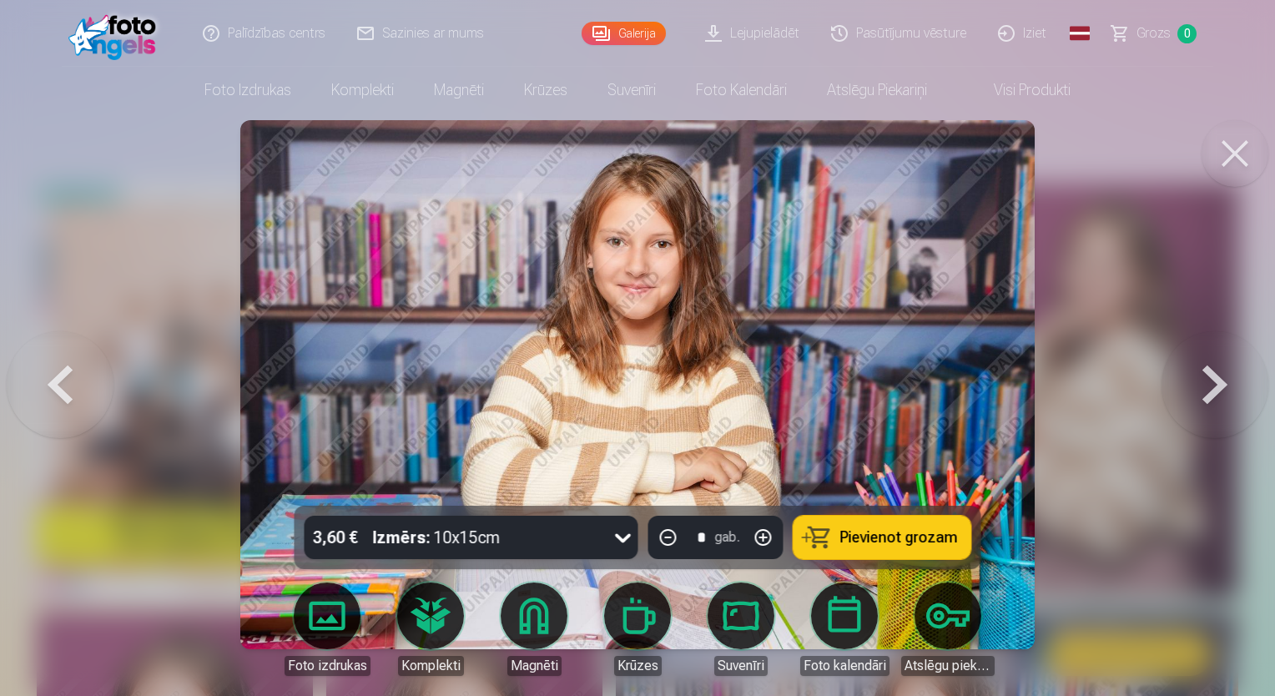
click at [1212, 383] on button at bounding box center [1215, 384] width 107 height 209
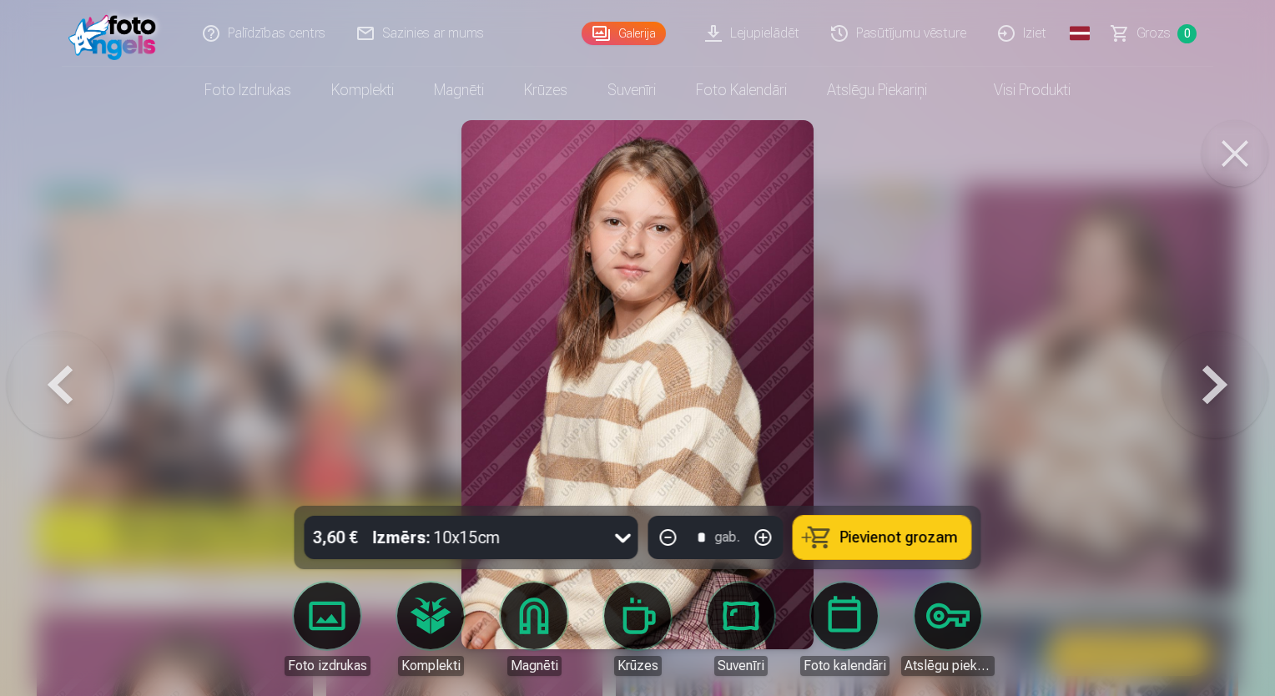
click at [1212, 383] on button at bounding box center [1215, 384] width 107 height 209
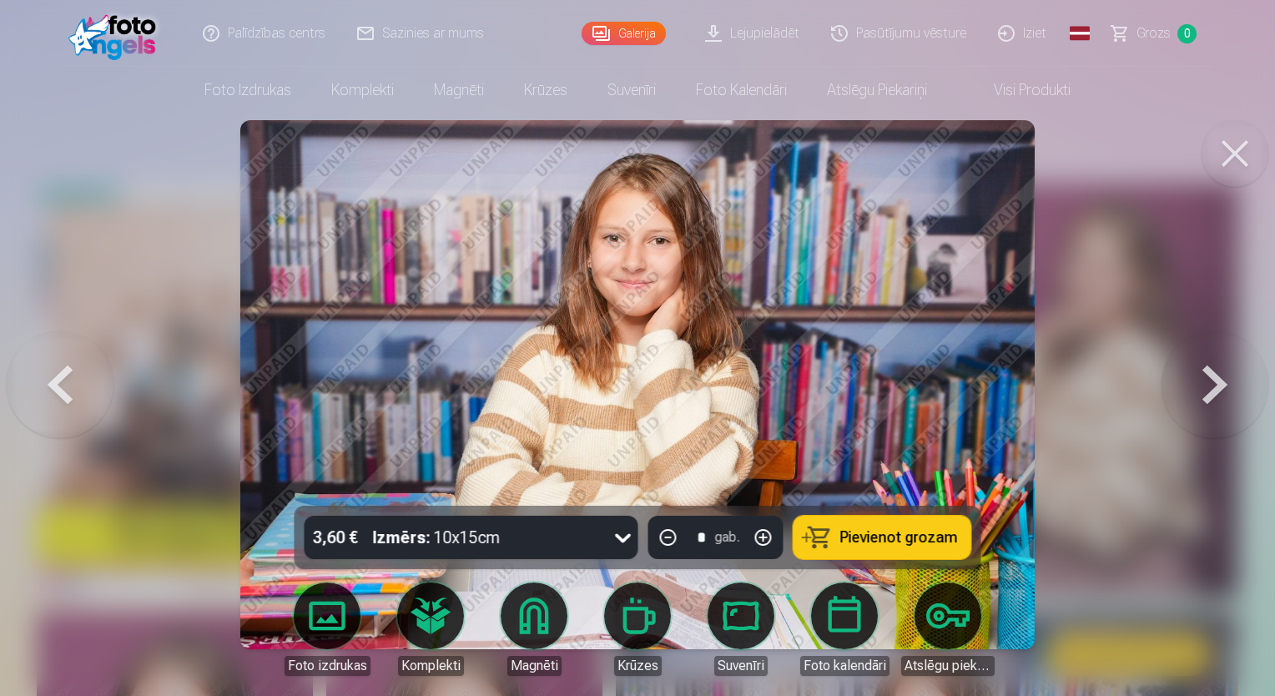
click at [1212, 383] on button at bounding box center [1215, 384] width 107 height 209
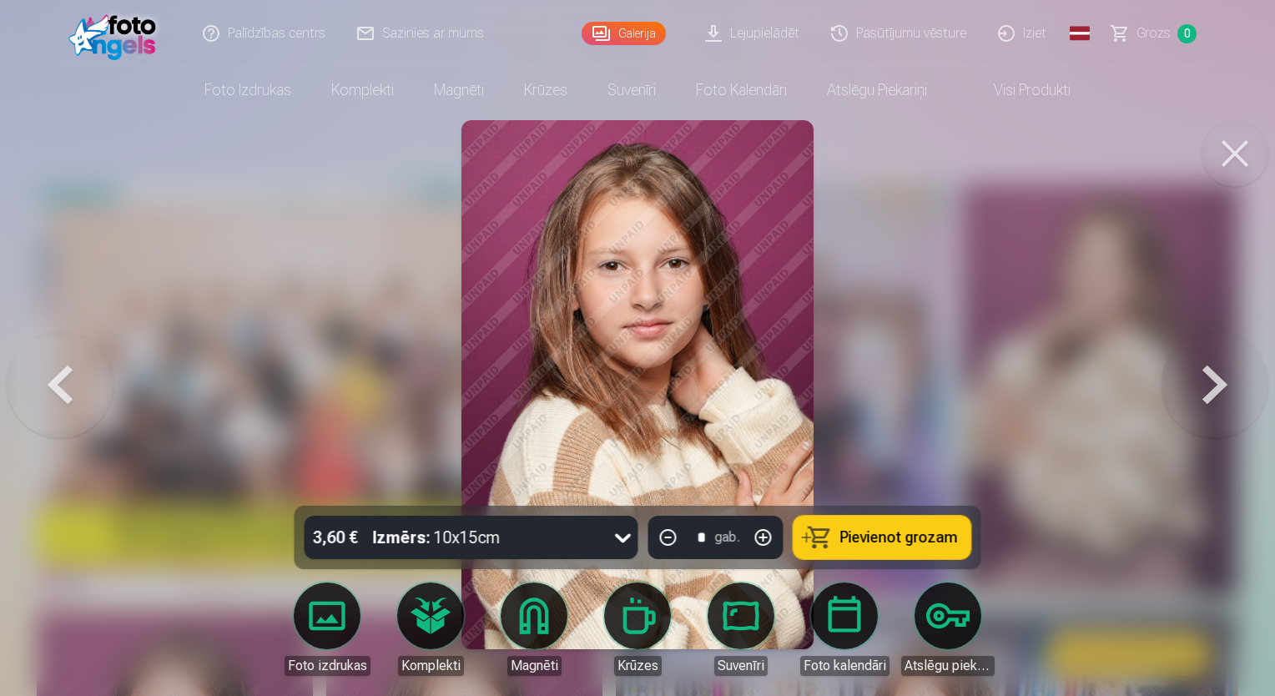
click at [1212, 383] on button at bounding box center [1215, 384] width 107 height 209
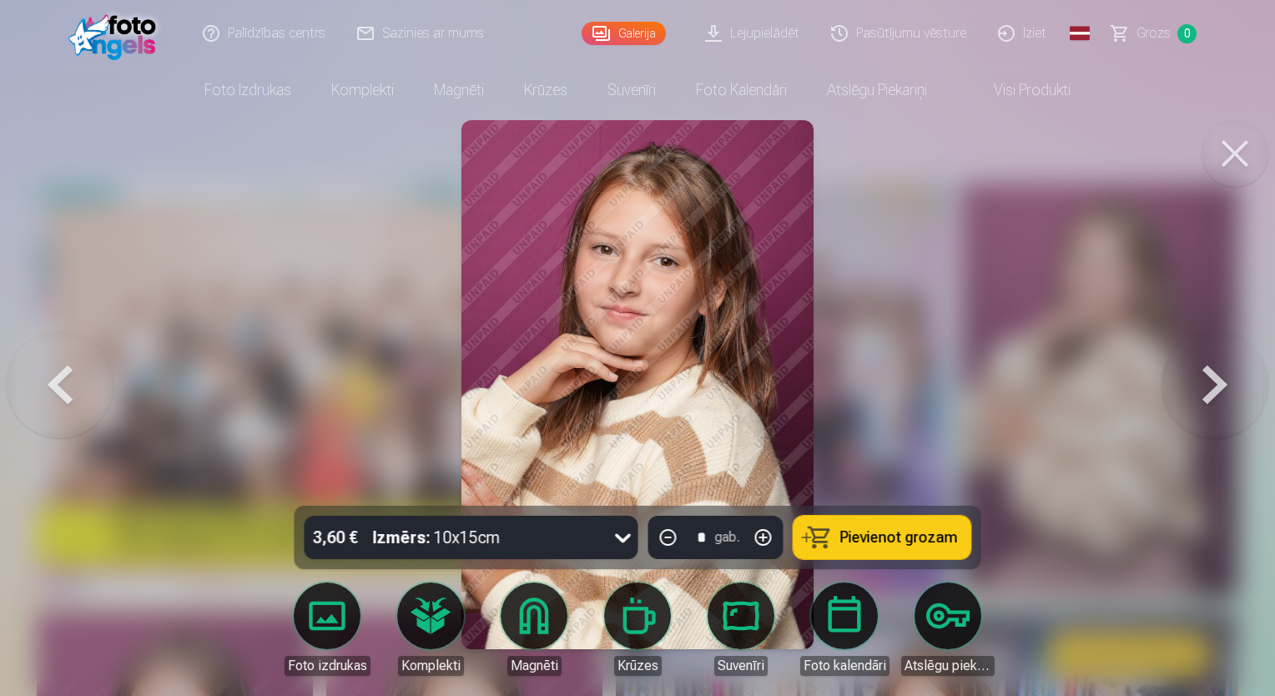
click at [1212, 383] on button at bounding box center [1215, 384] width 107 height 209
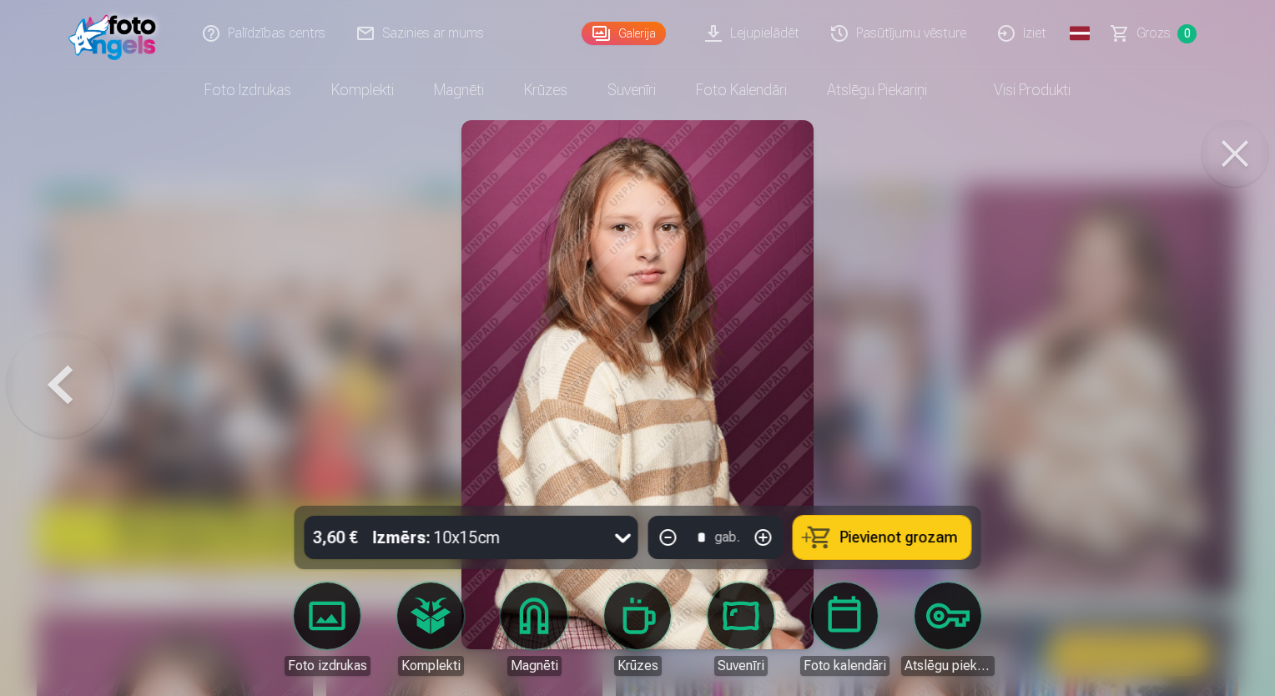
click at [71, 391] on button at bounding box center [60, 384] width 107 height 209
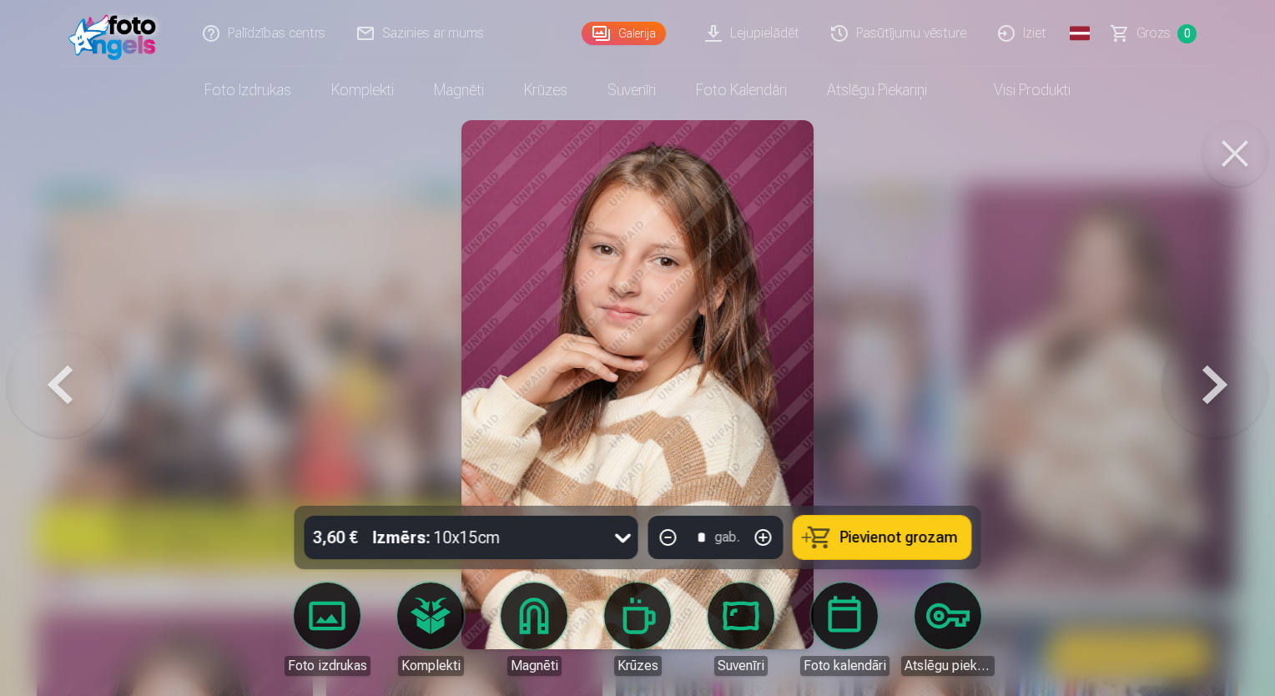
click at [71, 391] on button at bounding box center [60, 384] width 107 height 209
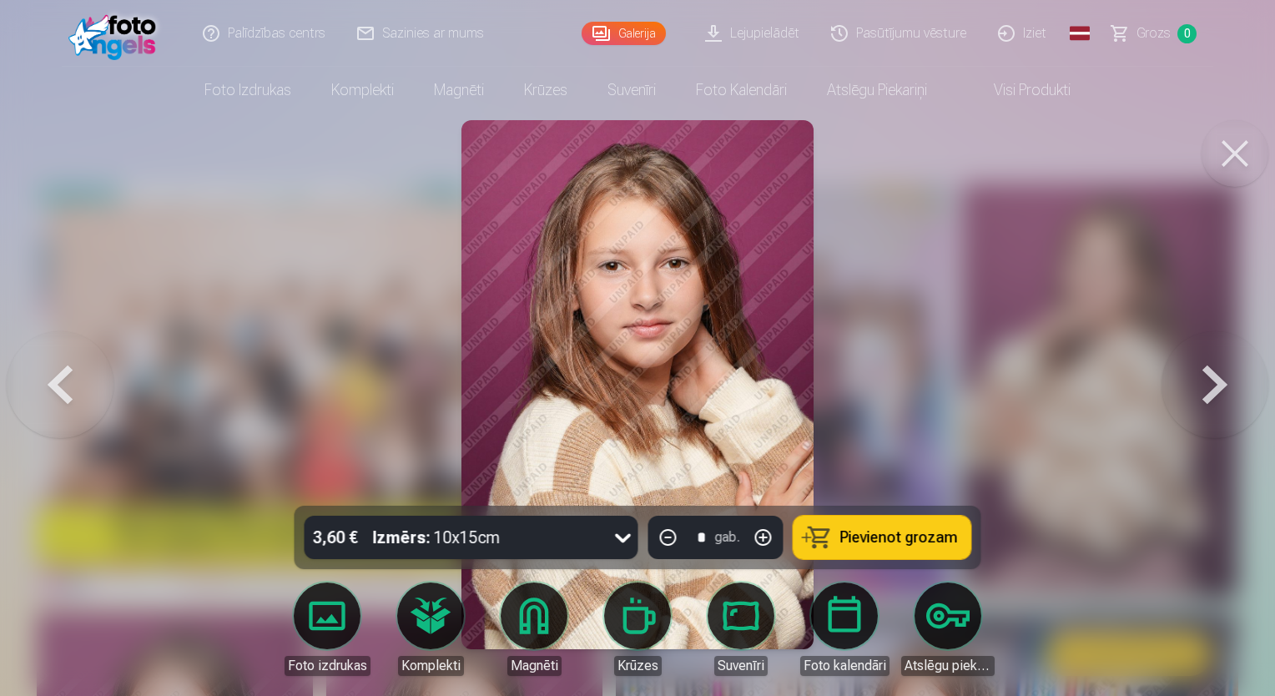
click at [71, 391] on button at bounding box center [60, 384] width 107 height 209
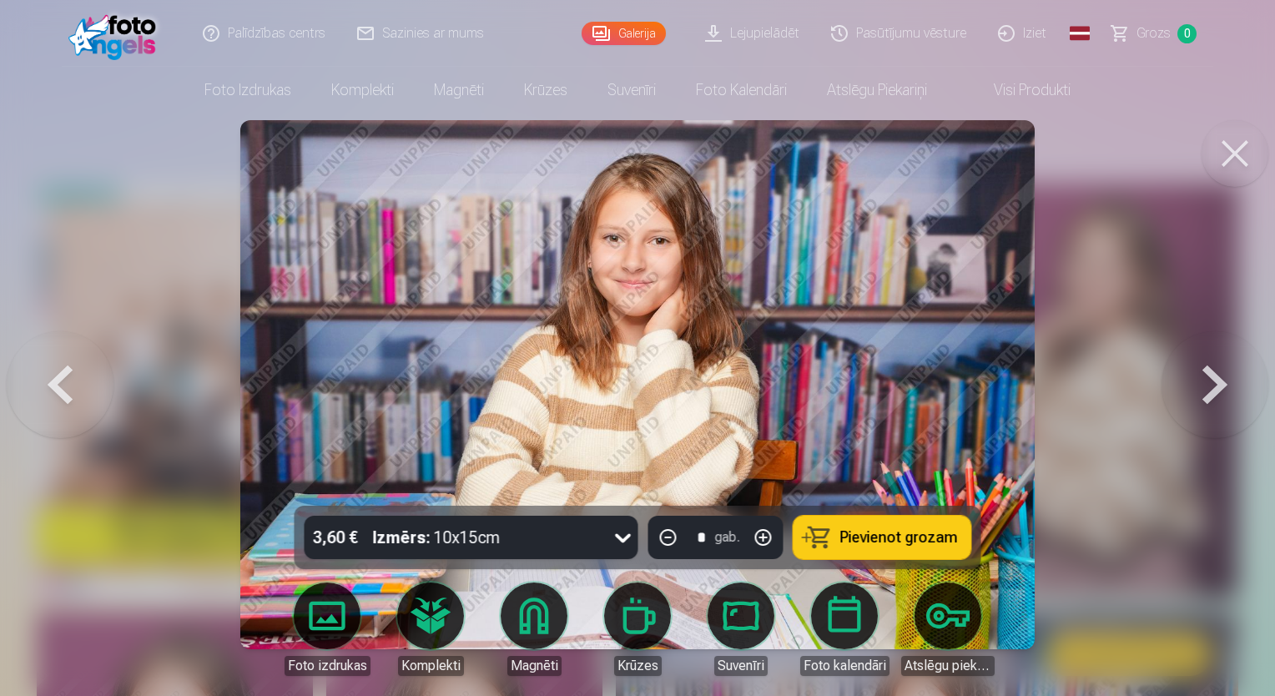
click at [71, 391] on button at bounding box center [60, 384] width 107 height 209
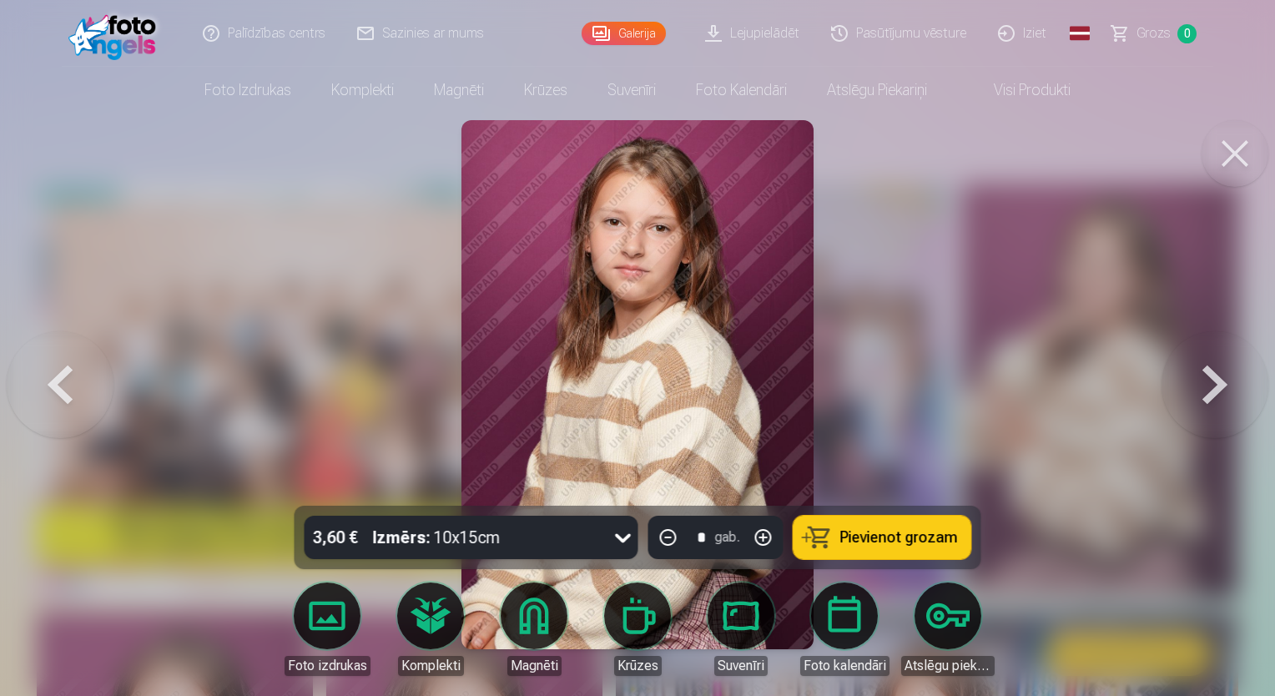
click at [71, 391] on button at bounding box center [60, 384] width 107 height 209
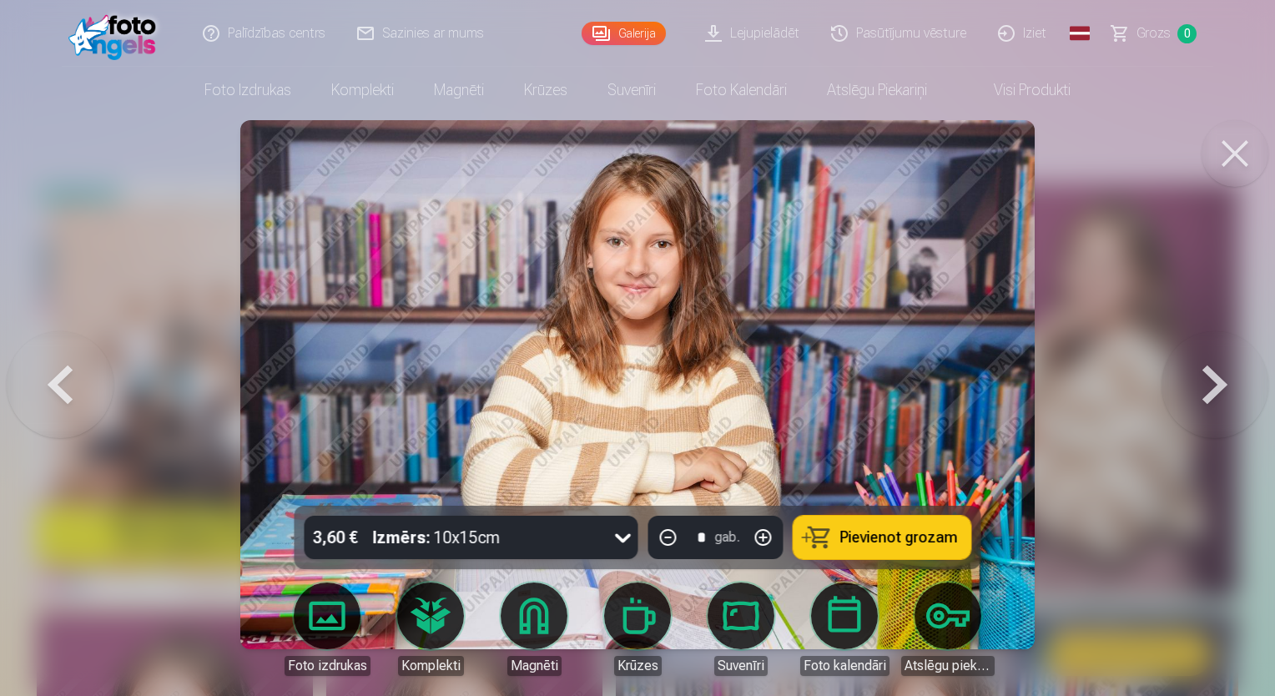
click at [71, 391] on button at bounding box center [60, 384] width 107 height 209
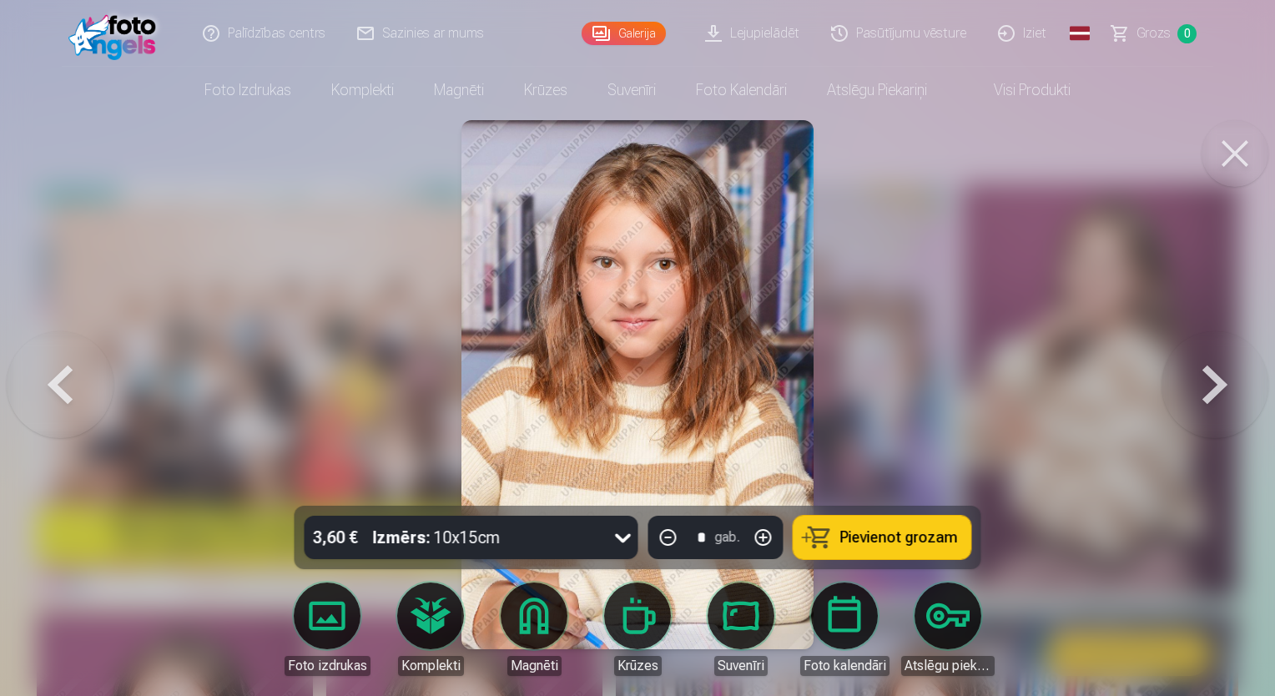
click at [71, 391] on button at bounding box center [60, 384] width 107 height 209
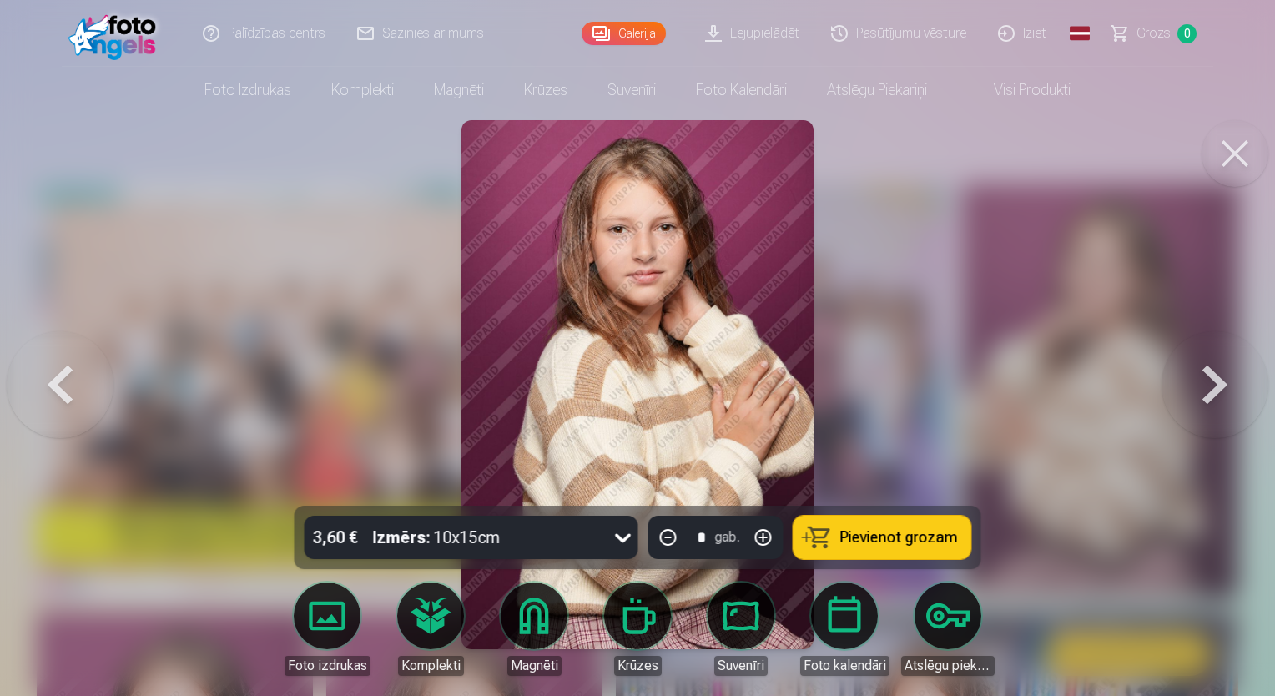
click at [71, 391] on button at bounding box center [60, 384] width 107 height 209
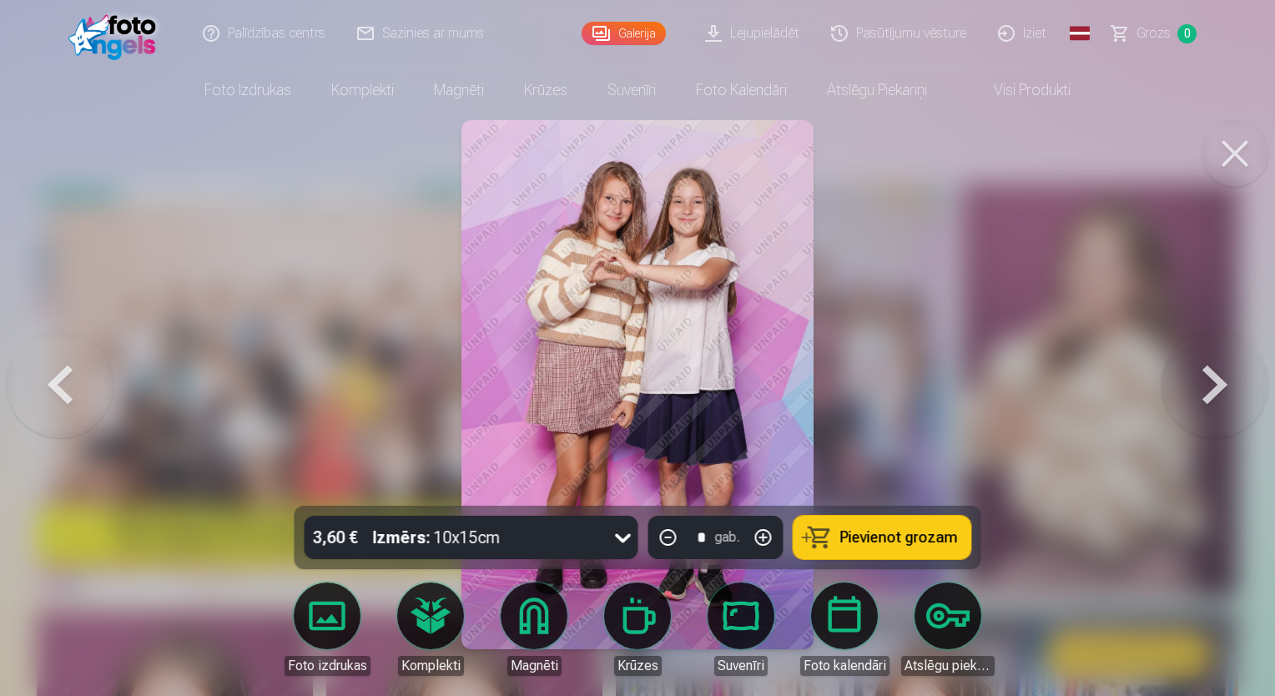
click at [71, 391] on button at bounding box center [60, 384] width 107 height 209
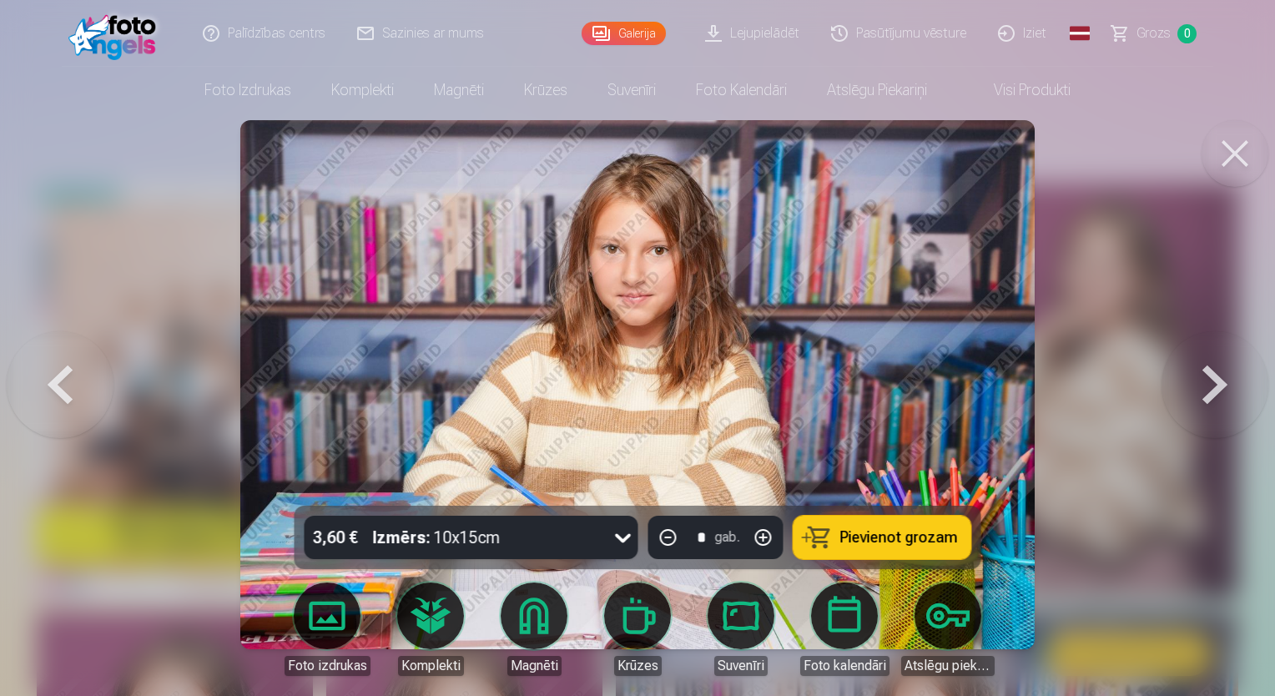
click at [71, 391] on button at bounding box center [60, 384] width 107 height 209
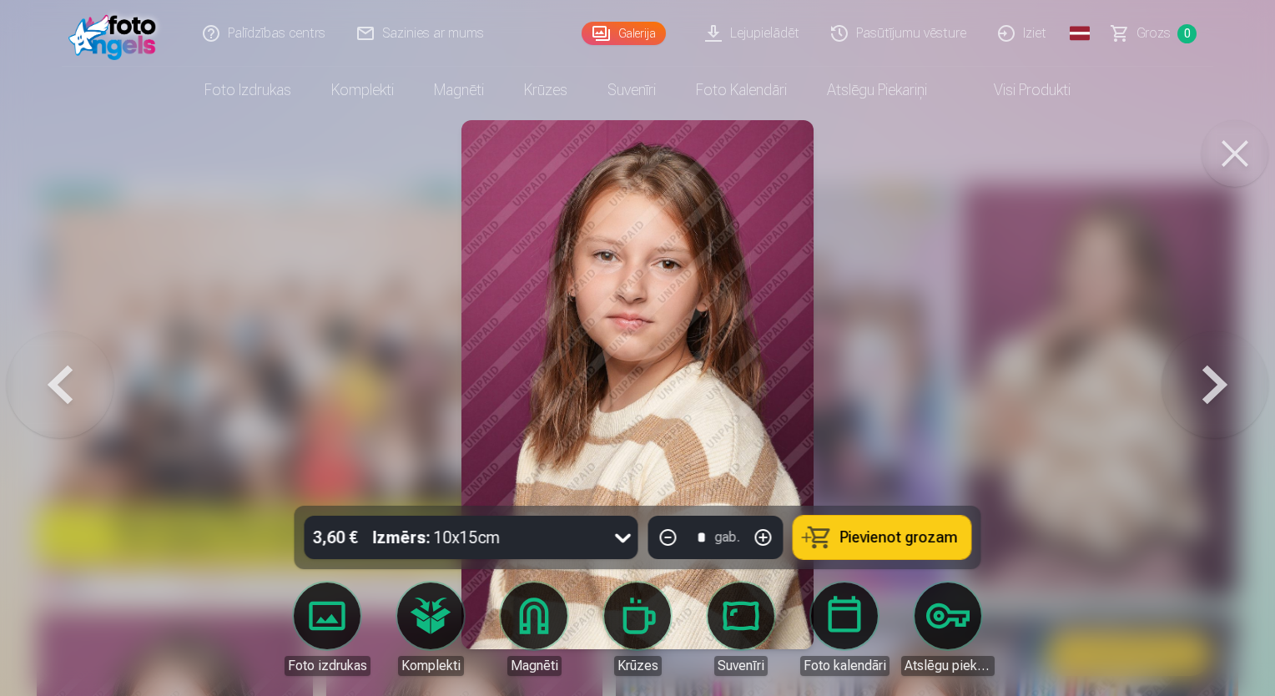
click at [71, 391] on button at bounding box center [60, 384] width 107 height 209
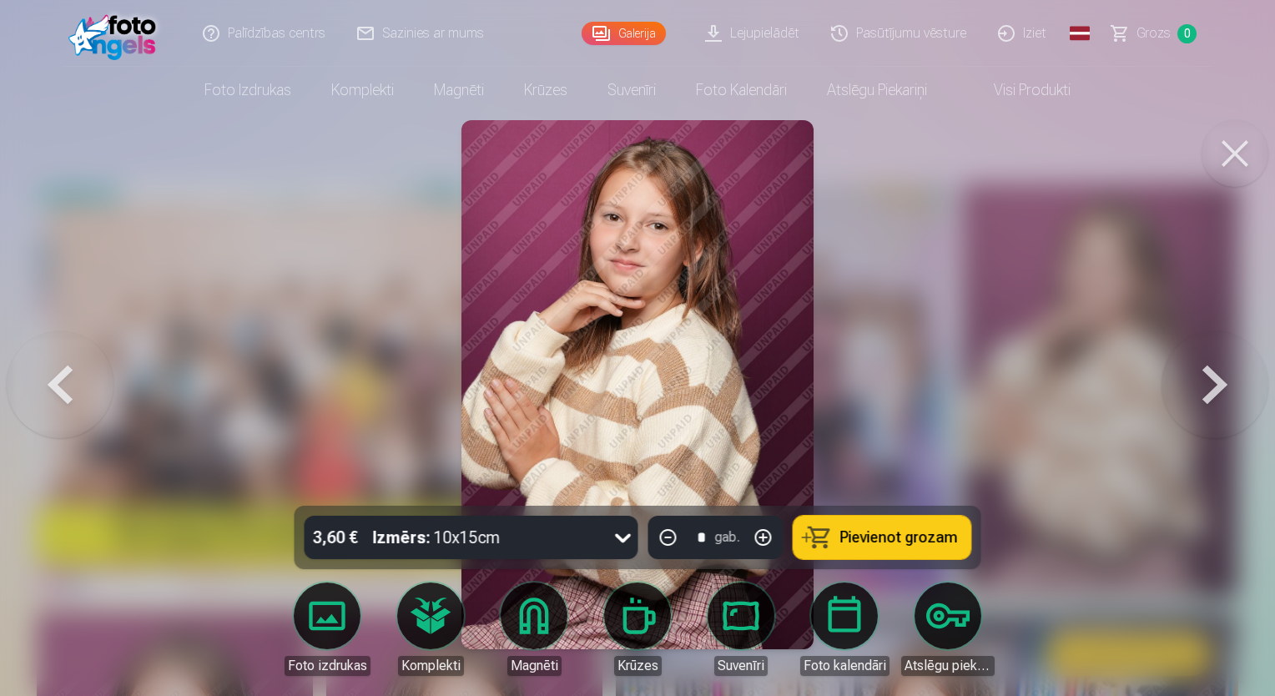
click at [71, 391] on button at bounding box center [60, 384] width 107 height 209
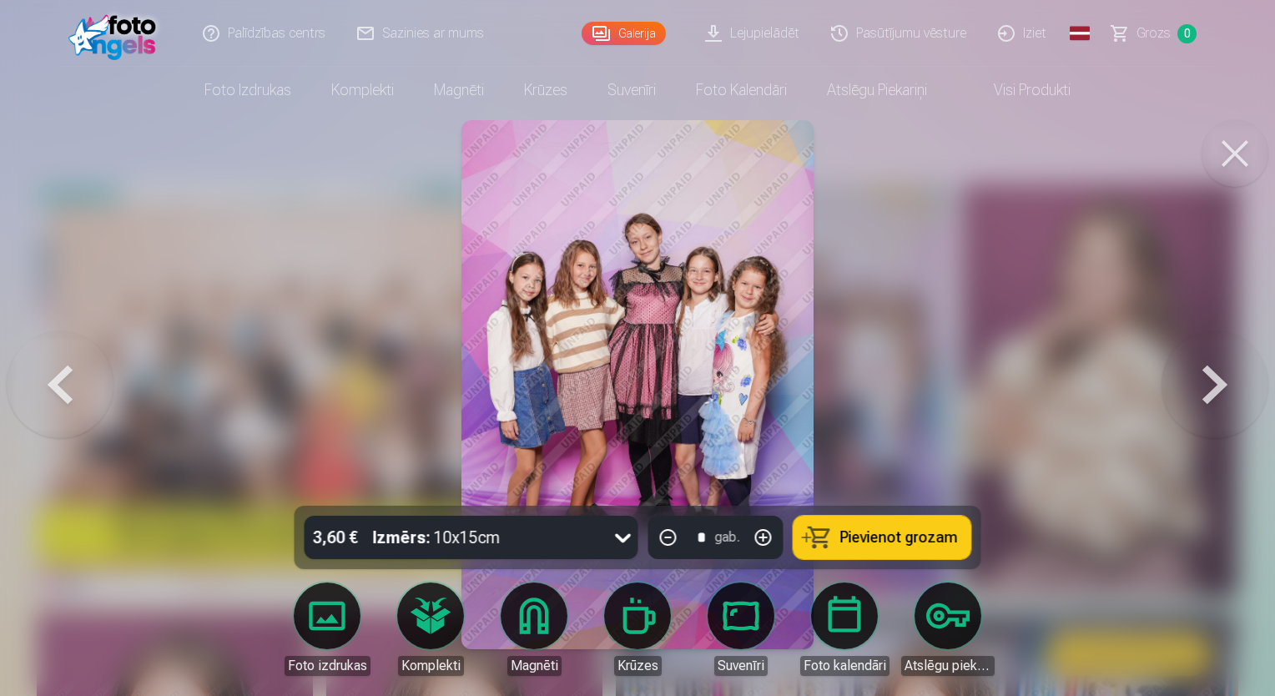
click at [71, 391] on button at bounding box center [60, 384] width 107 height 209
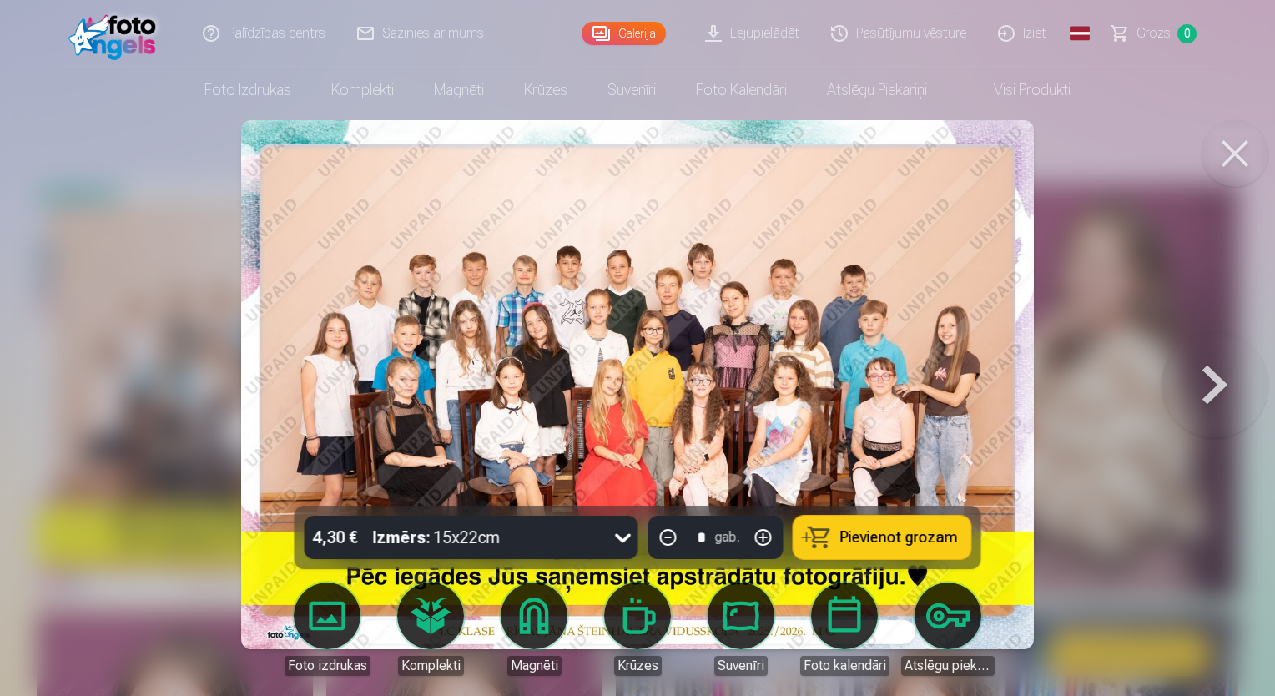
click at [1189, 371] on button at bounding box center [1215, 384] width 107 height 209
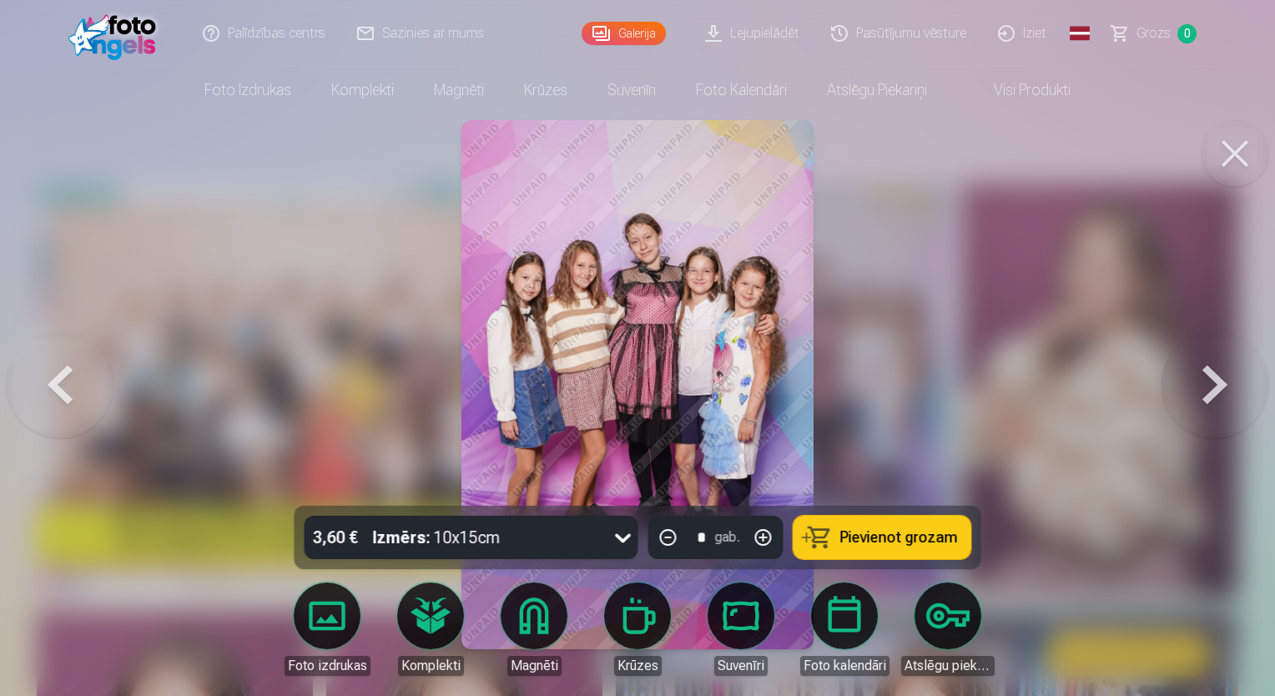
click at [1199, 372] on button at bounding box center [1215, 384] width 107 height 209
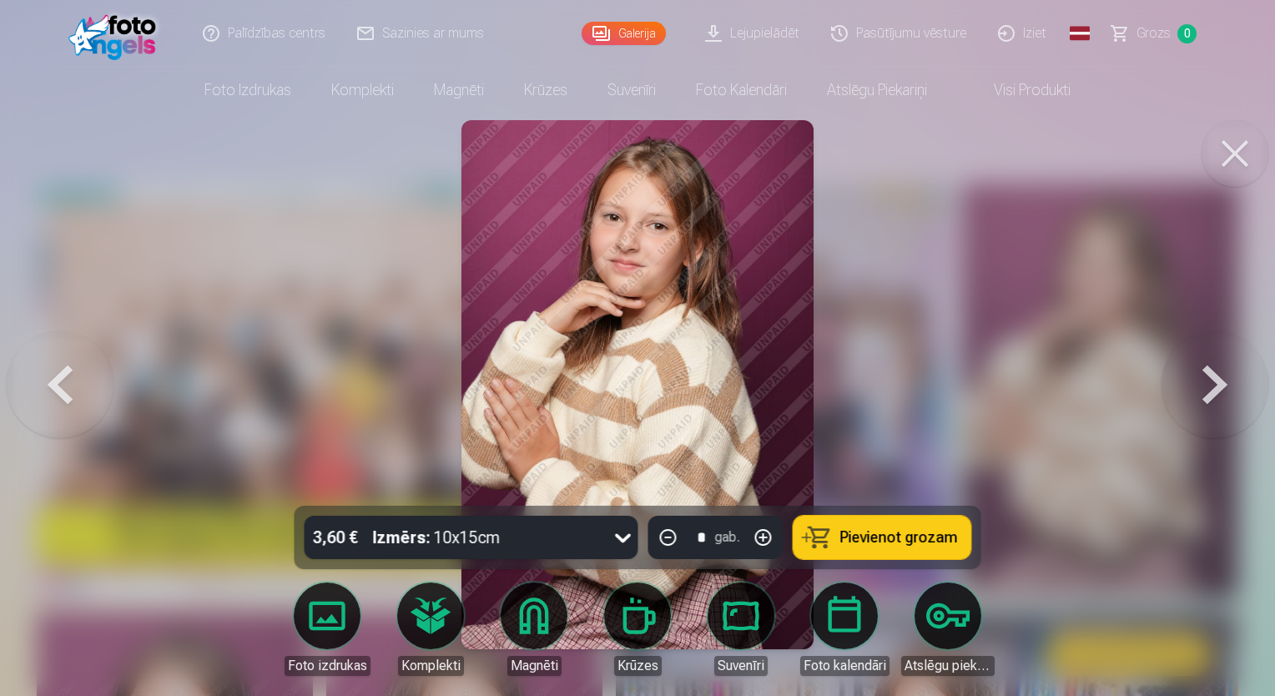
click at [1214, 372] on button at bounding box center [1215, 384] width 107 height 209
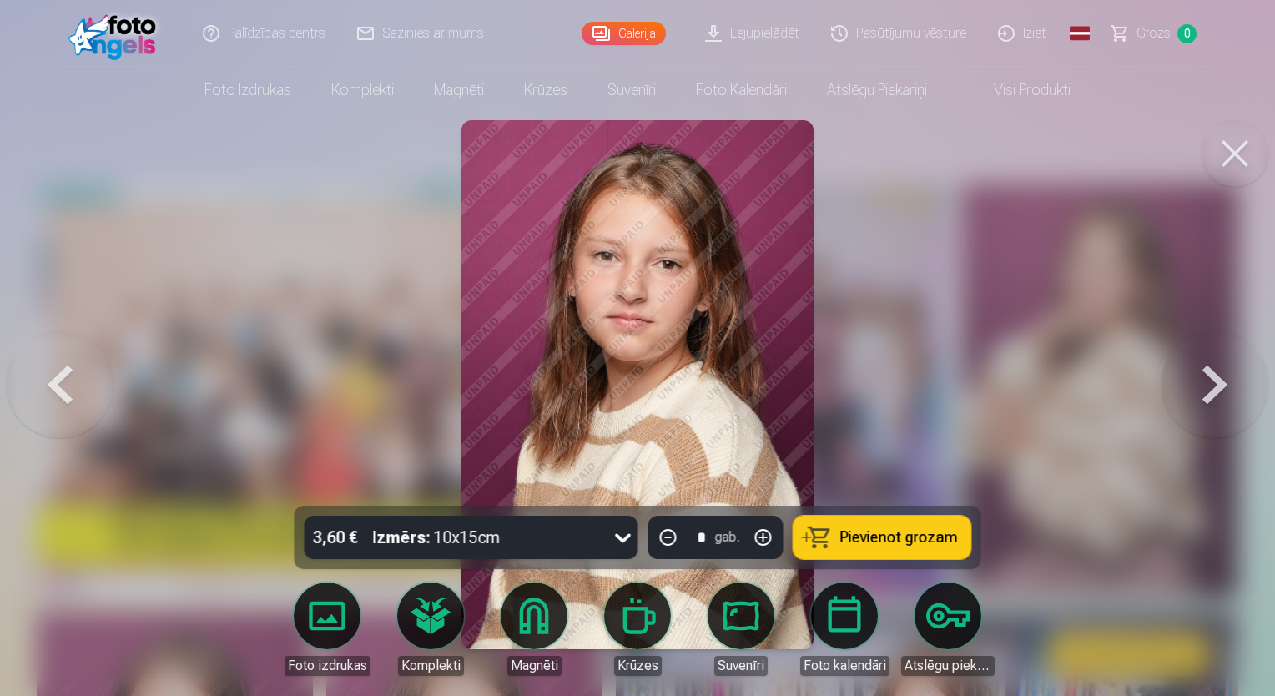
click at [1214, 372] on button at bounding box center [1215, 384] width 107 height 209
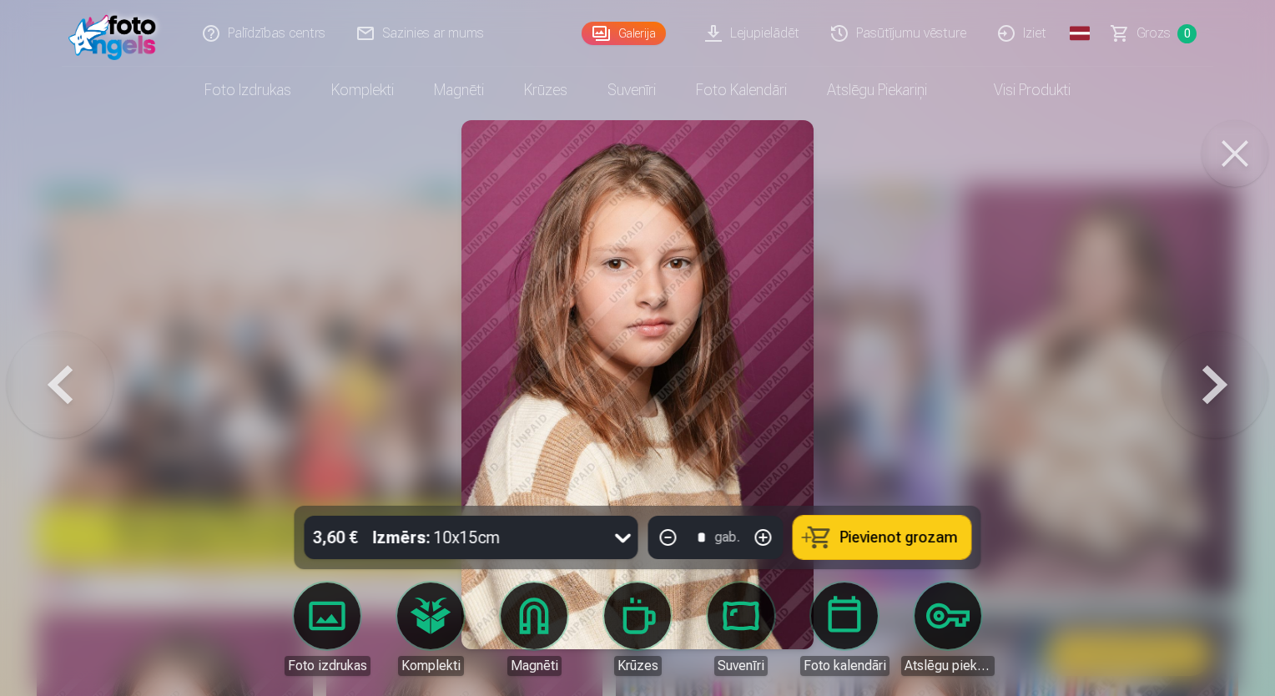
click at [83, 382] on button at bounding box center [60, 384] width 107 height 209
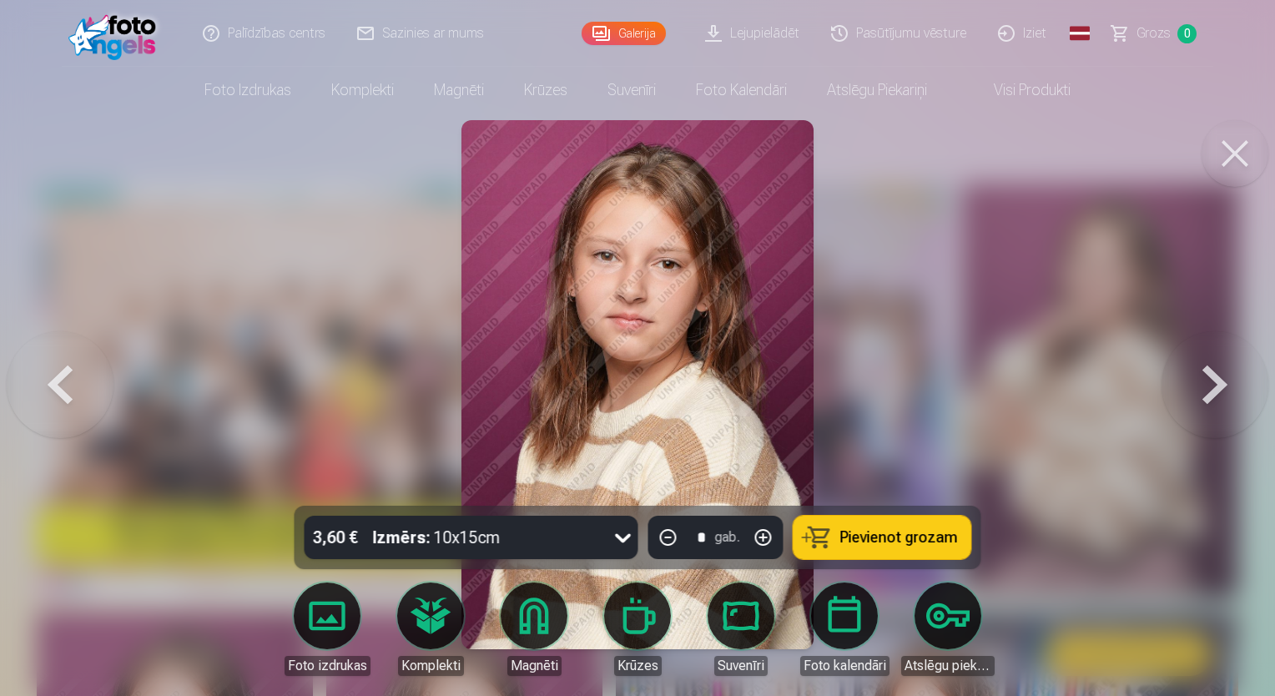
click at [83, 382] on button at bounding box center [60, 384] width 107 height 209
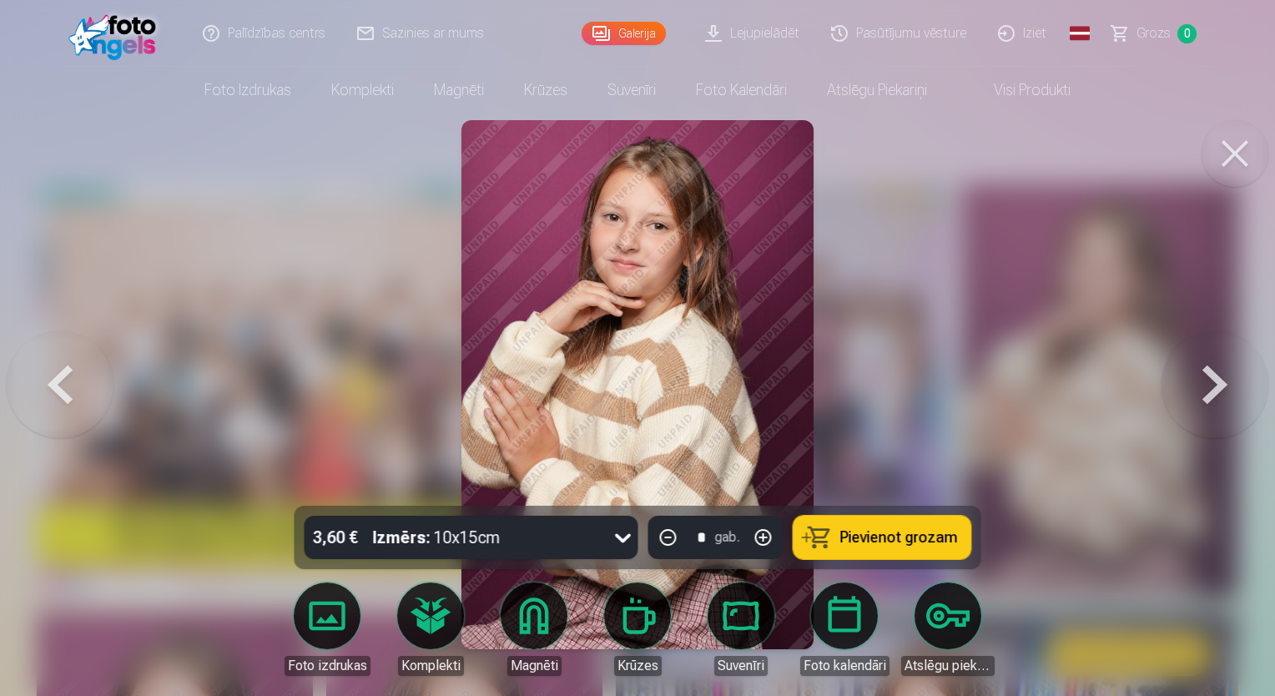
click at [83, 382] on button at bounding box center [60, 384] width 107 height 209
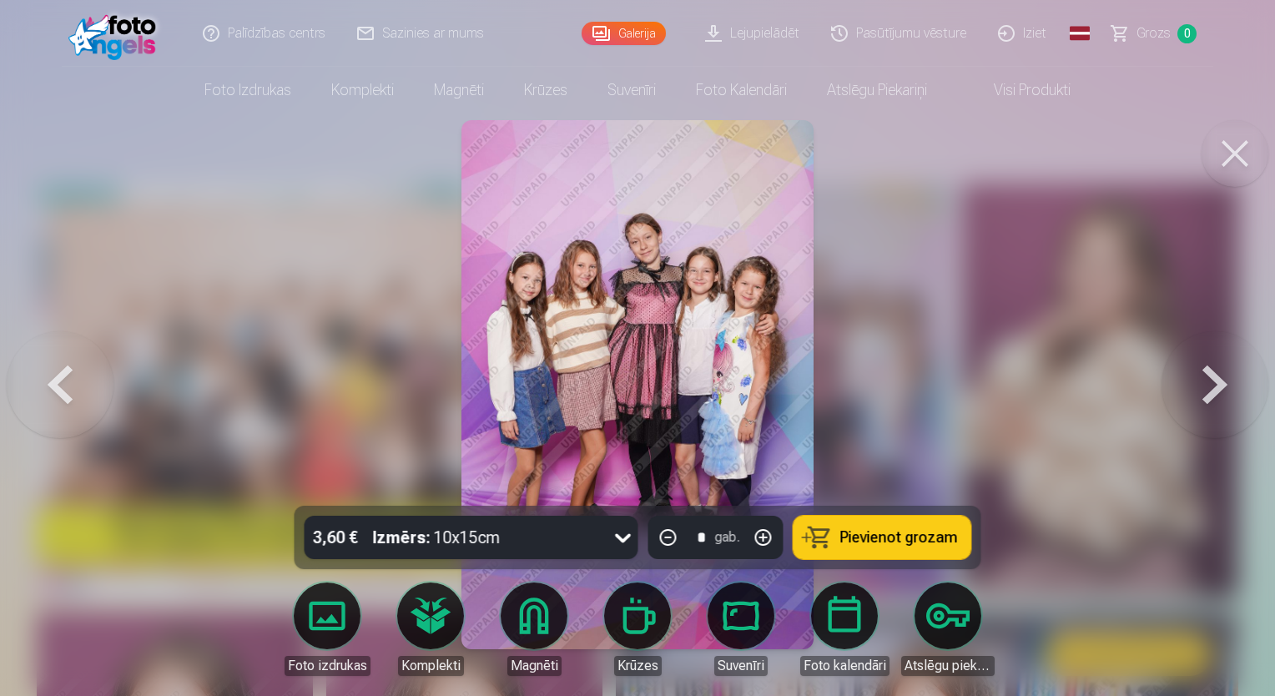
click at [1199, 396] on button at bounding box center [1215, 384] width 107 height 209
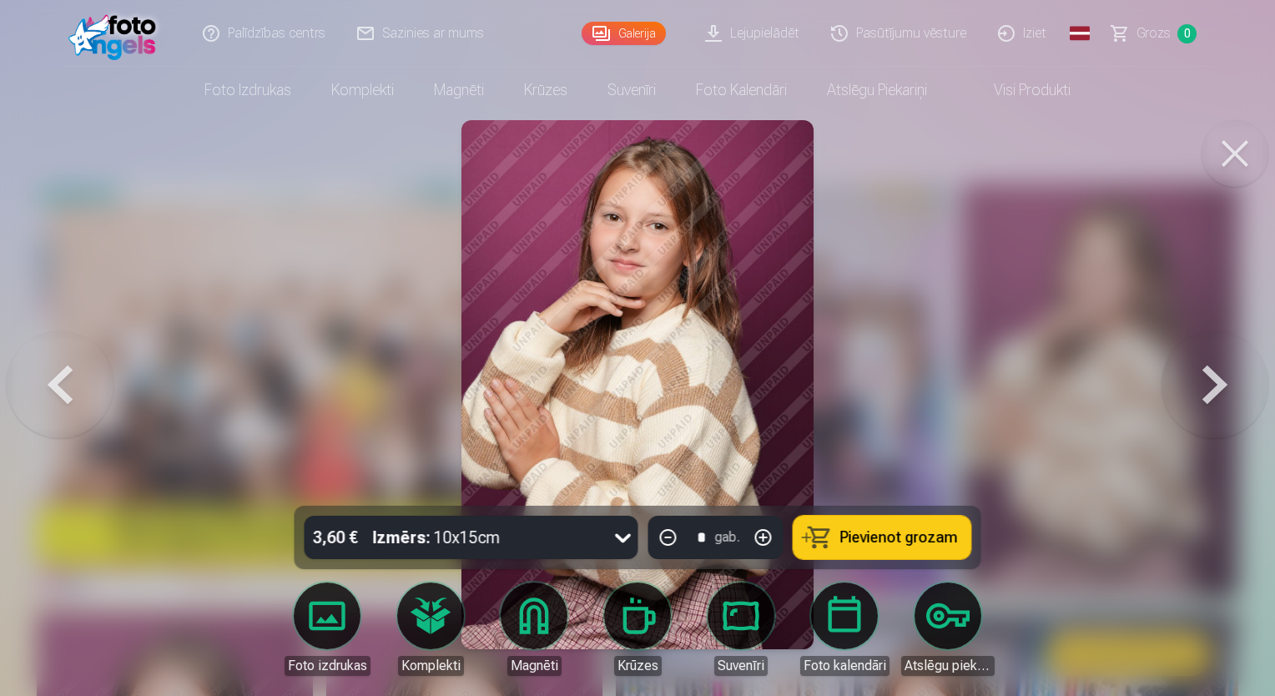
click at [1199, 396] on button at bounding box center [1215, 384] width 107 height 209
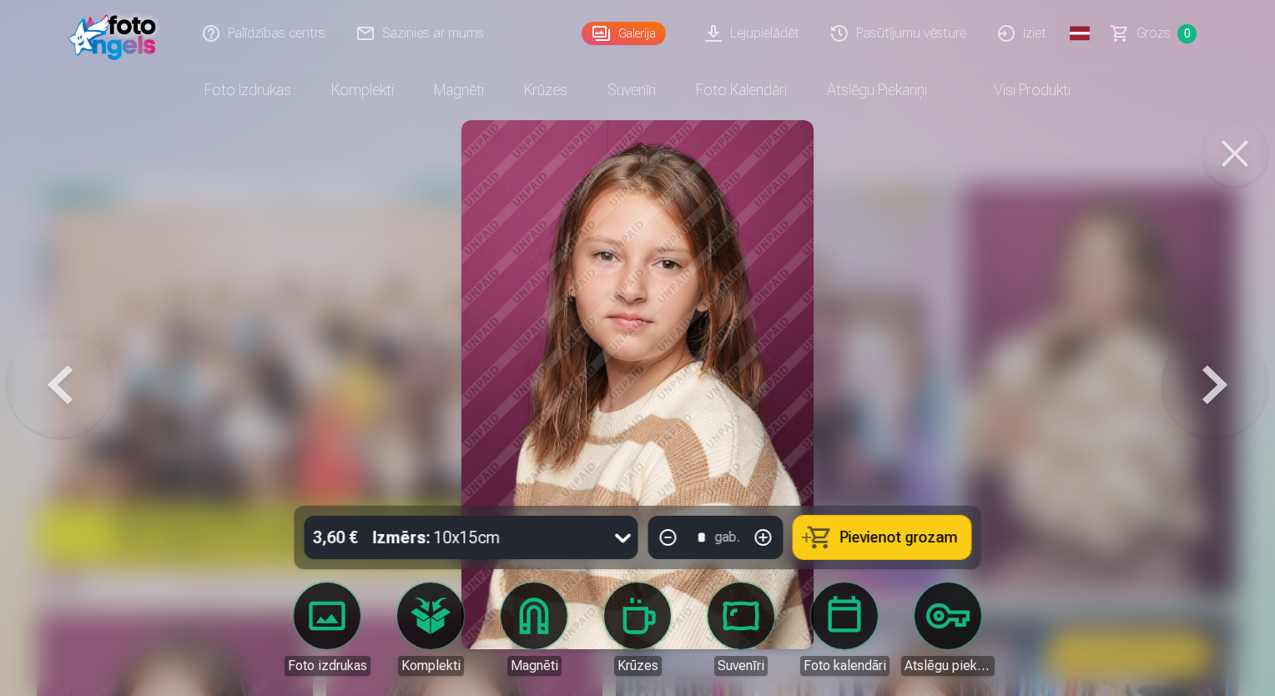
click at [1199, 396] on button at bounding box center [1215, 384] width 107 height 209
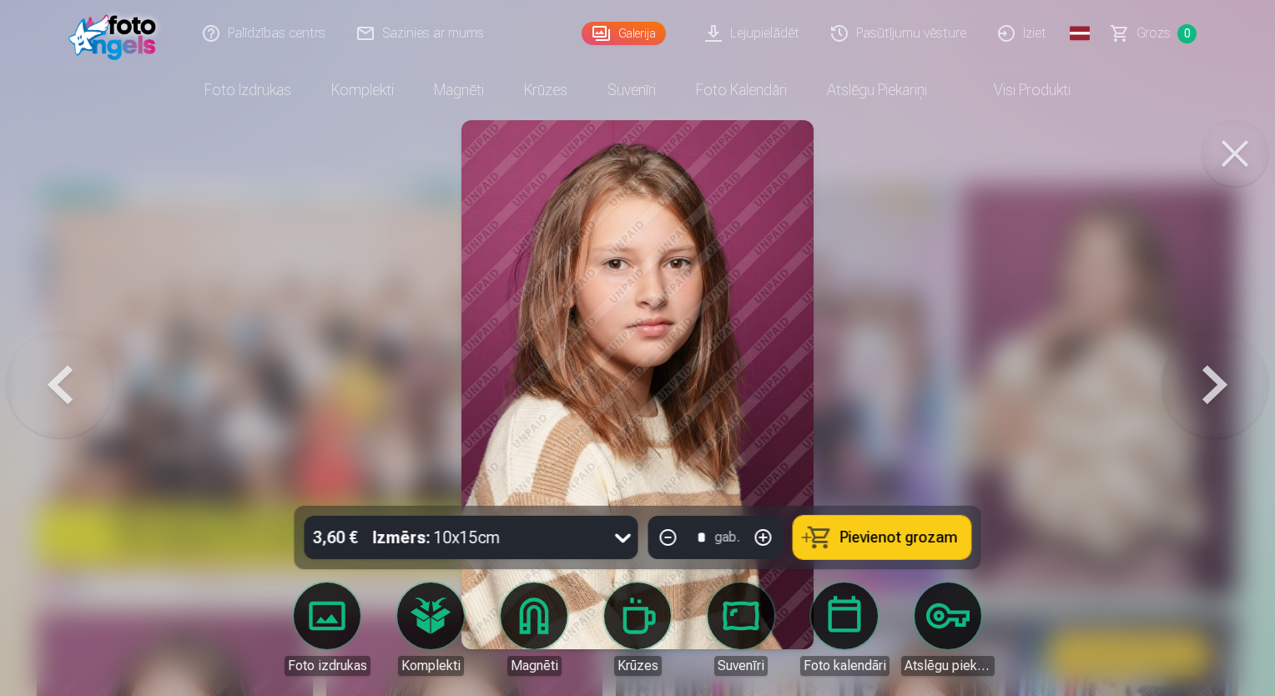
click at [1228, 377] on button at bounding box center [1215, 384] width 107 height 209
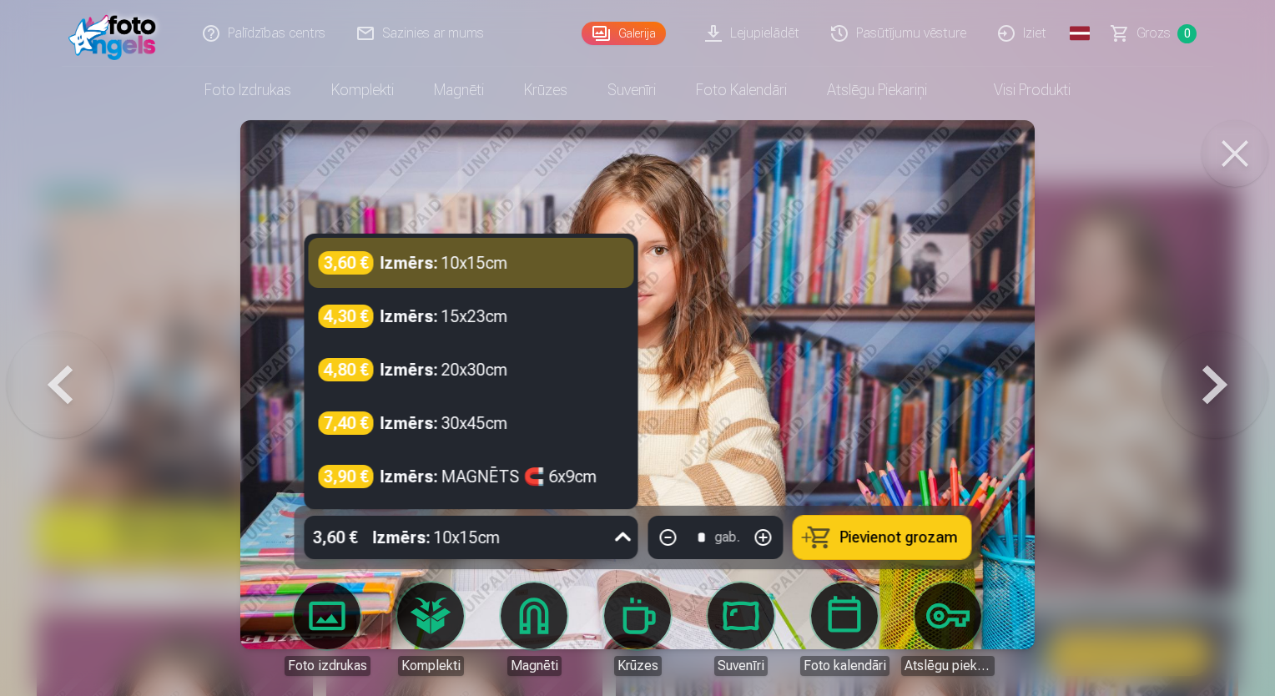
click at [623, 539] on icon at bounding box center [623, 537] width 27 height 27
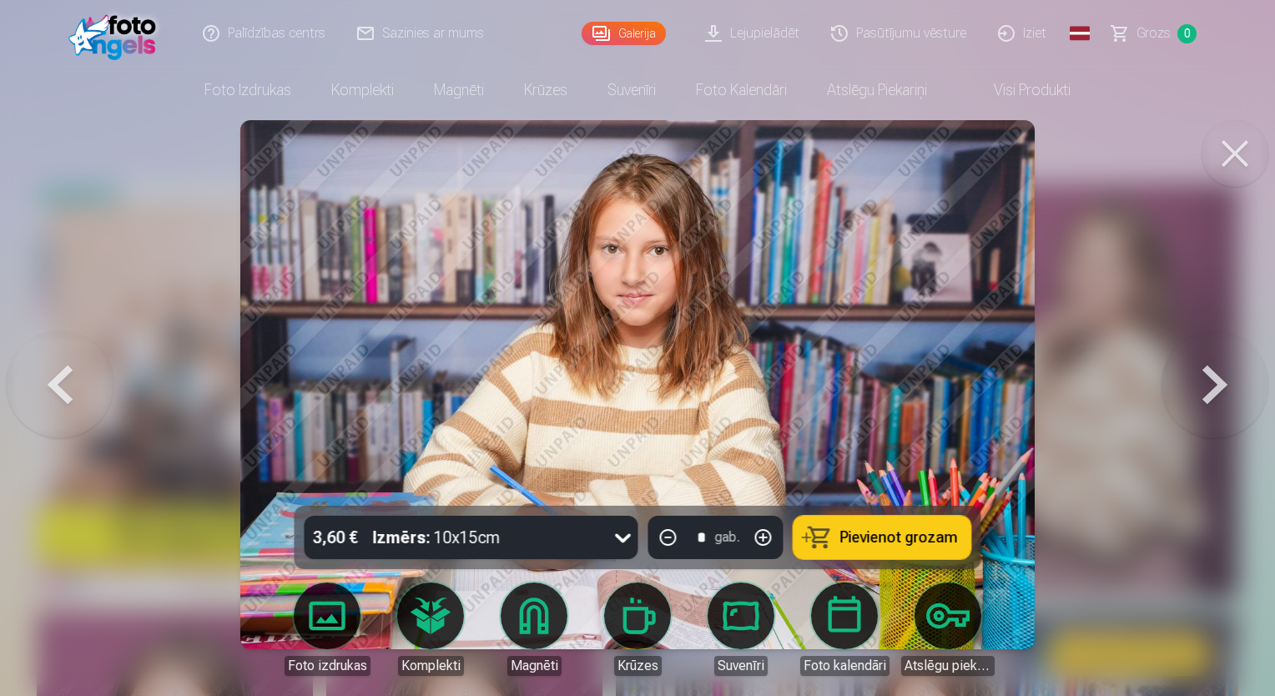
click at [1073, 379] on div at bounding box center [637, 348] width 1275 height 696
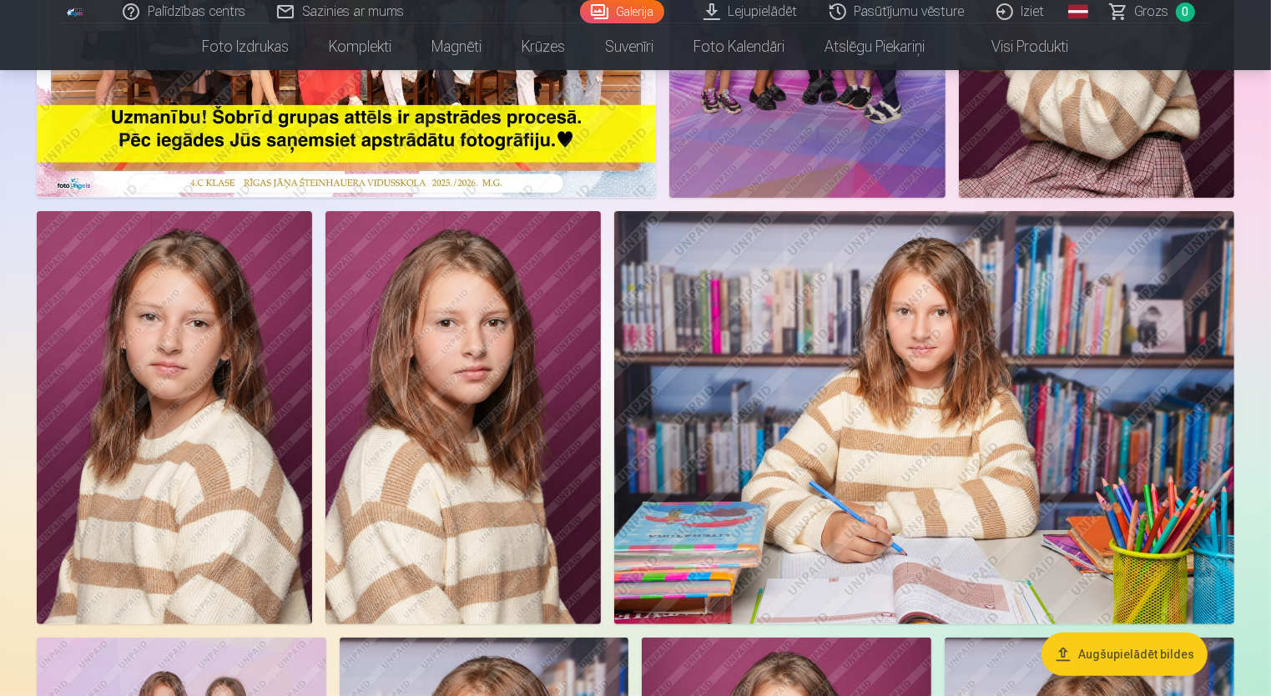
scroll to position [401, 0]
click at [1048, 420] on img at bounding box center [924, 416] width 620 height 413
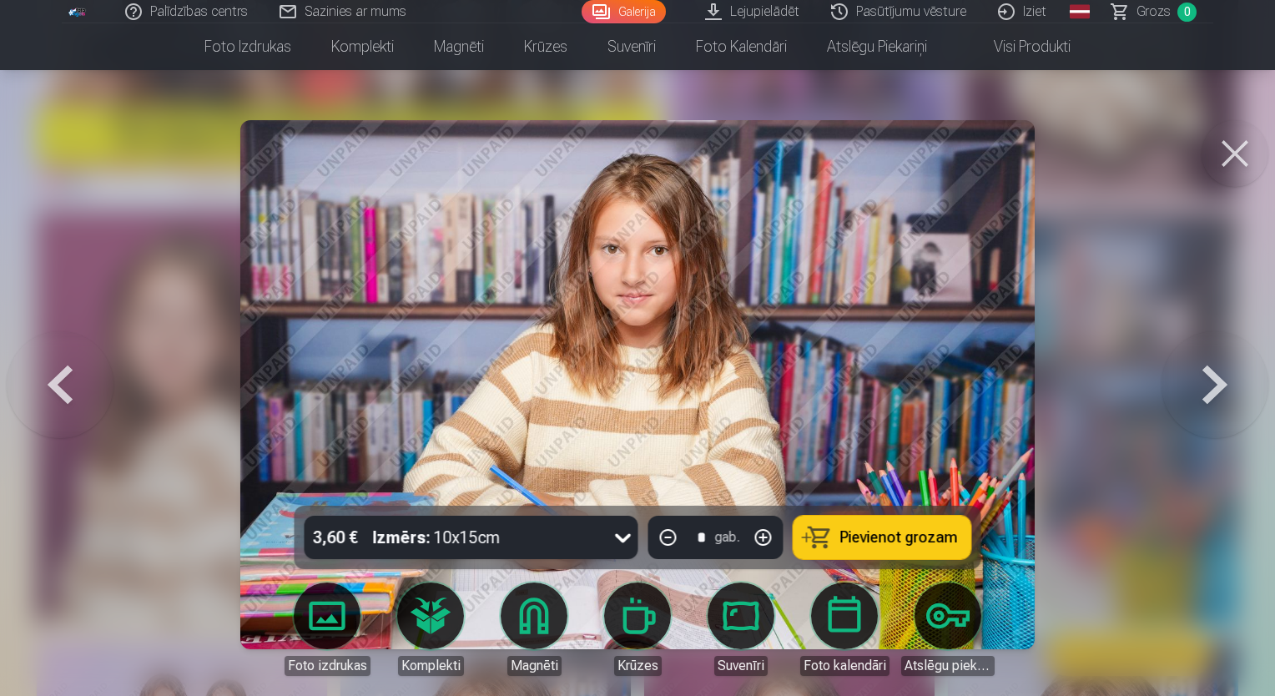
click at [1182, 388] on button at bounding box center [1215, 384] width 107 height 209
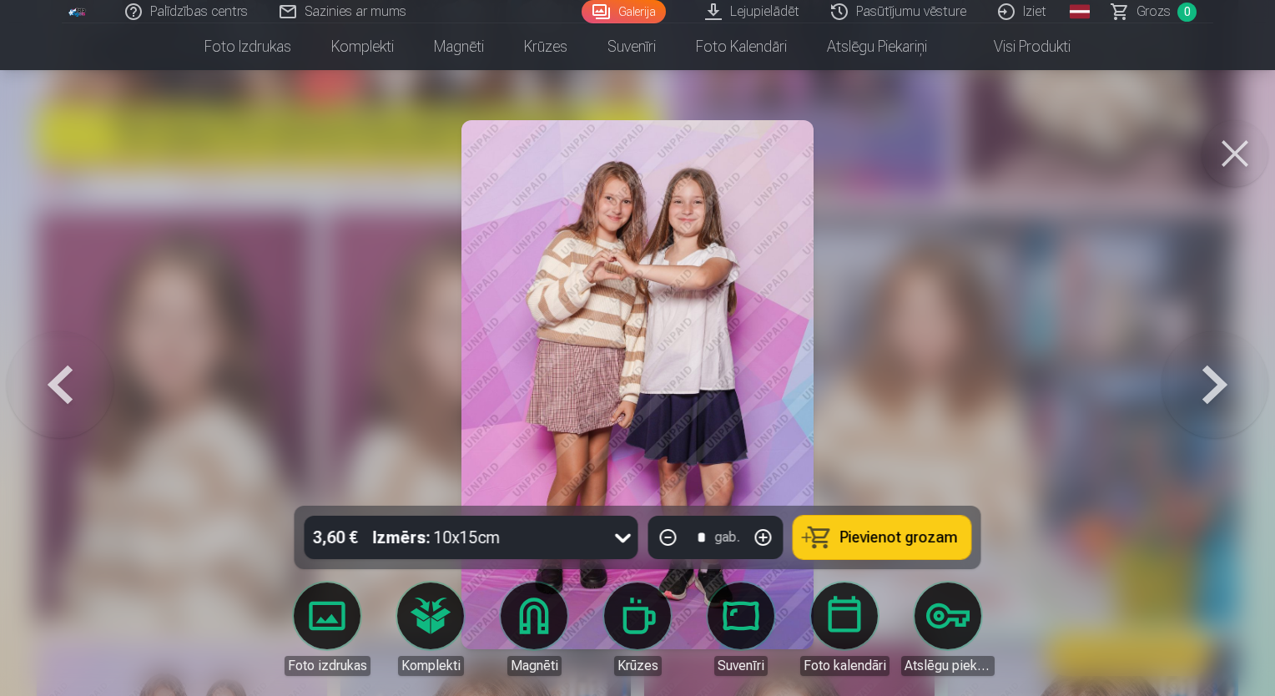
click at [1223, 390] on button at bounding box center [1215, 384] width 107 height 209
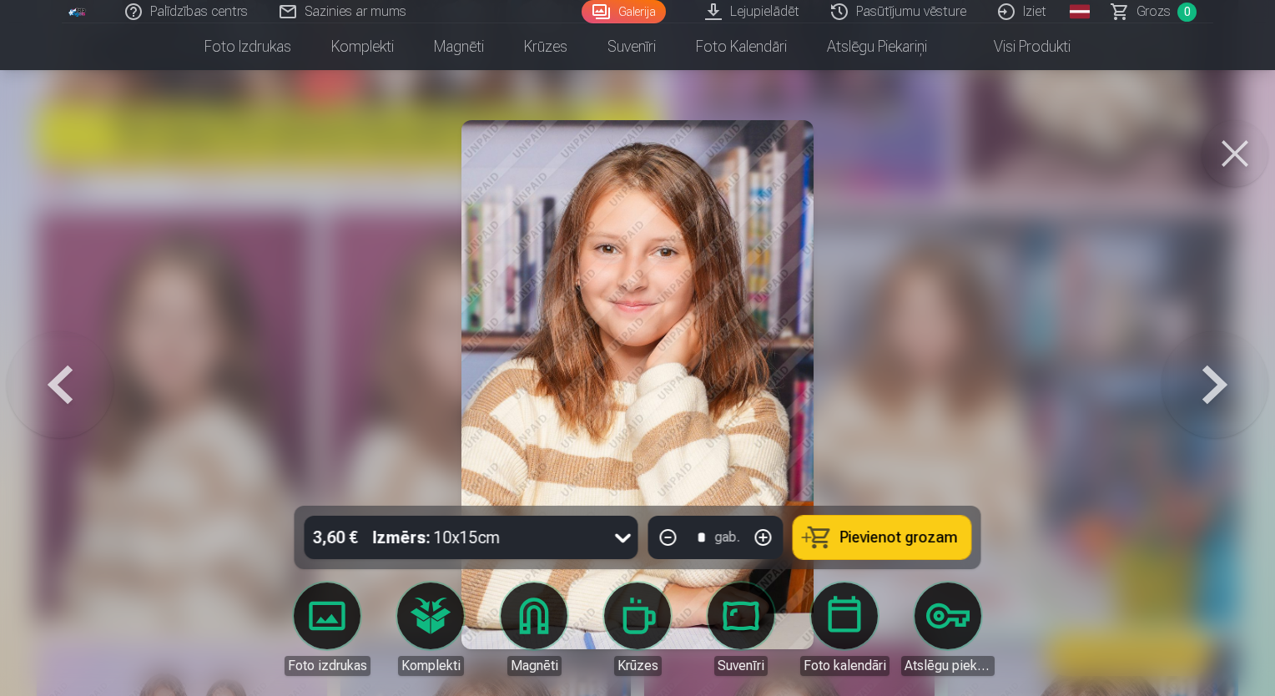
click at [1188, 415] on button at bounding box center [1215, 384] width 107 height 209
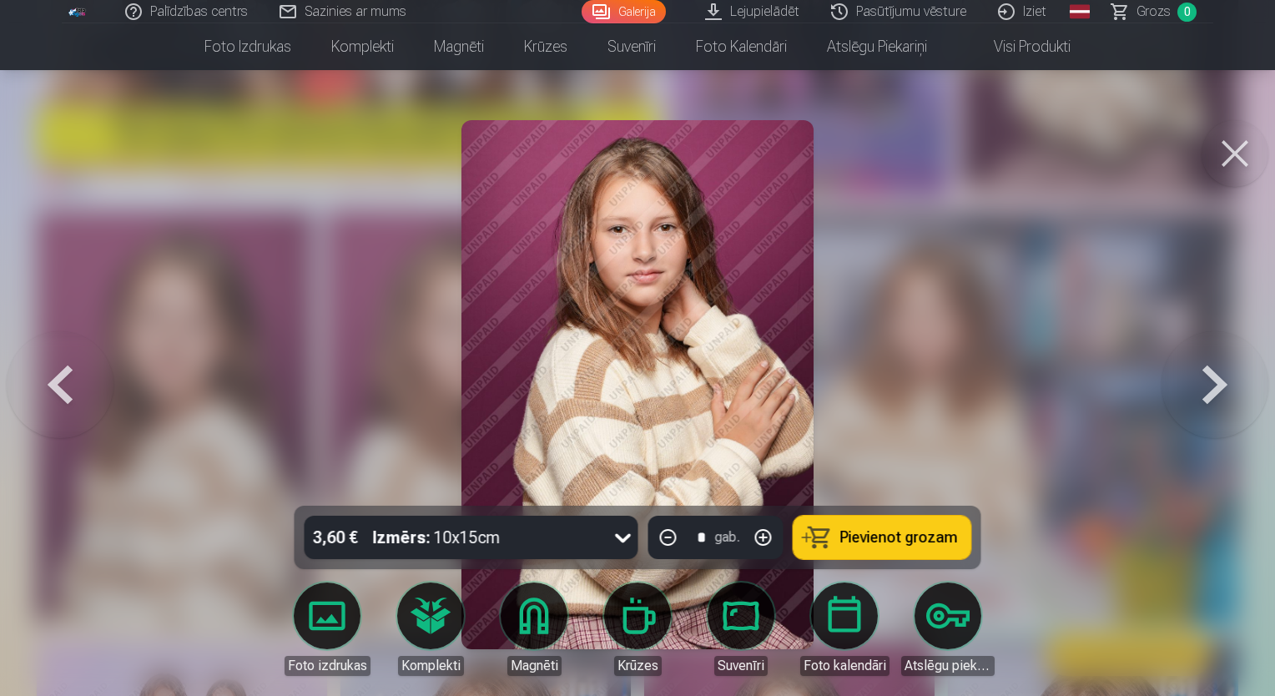
click at [1189, 379] on button at bounding box center [1215, 384] width 107 height 209
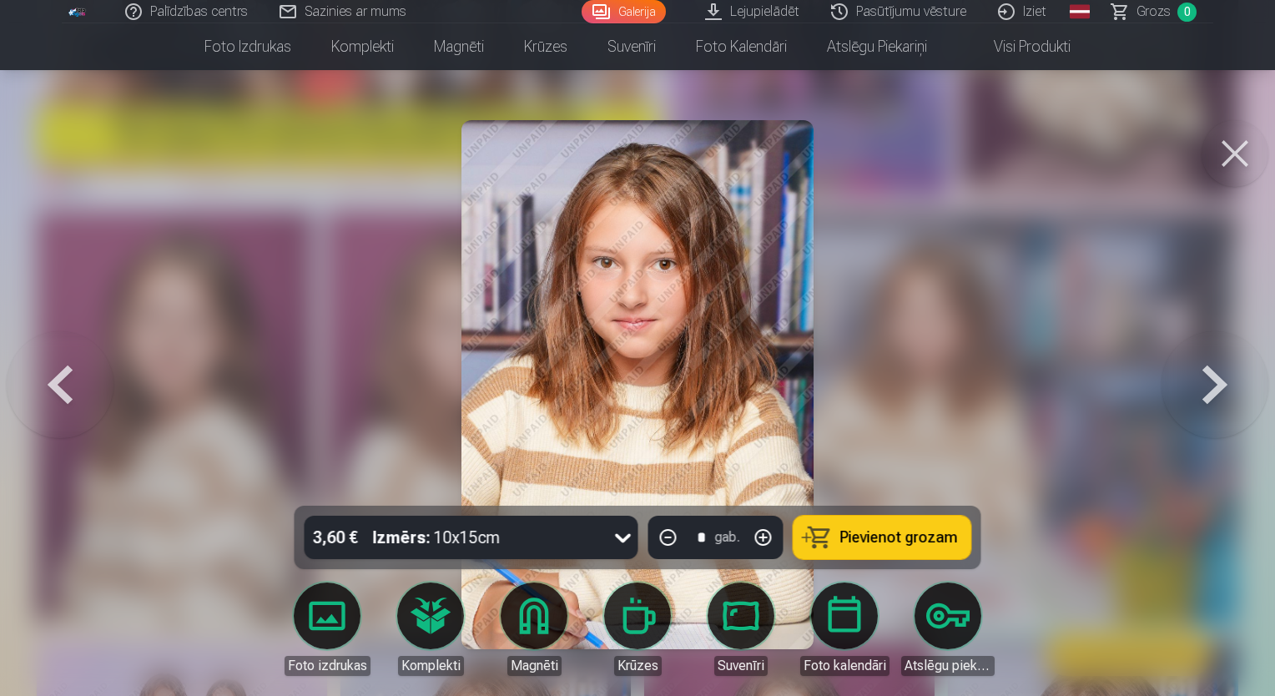
click at [54, 416] on button at bounding box center [60, 384] width 107 height 209
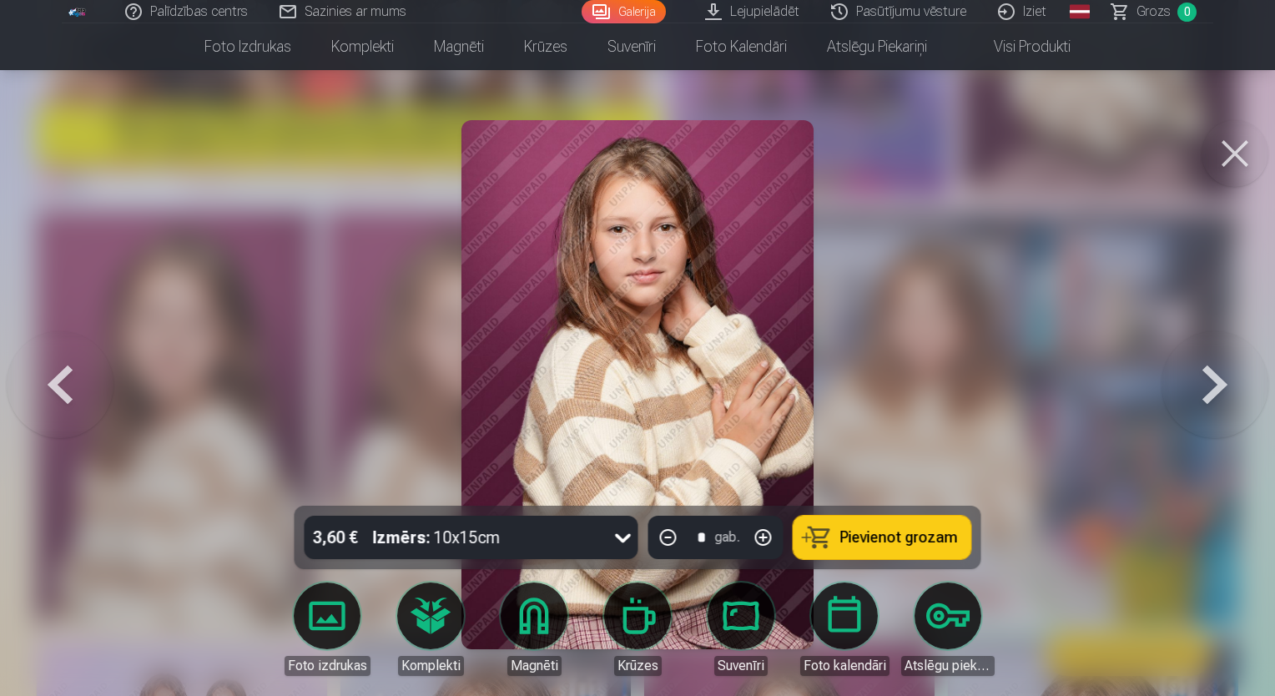
click at [54, 416] on button at bounding box center [60, 384] width 107 height 209
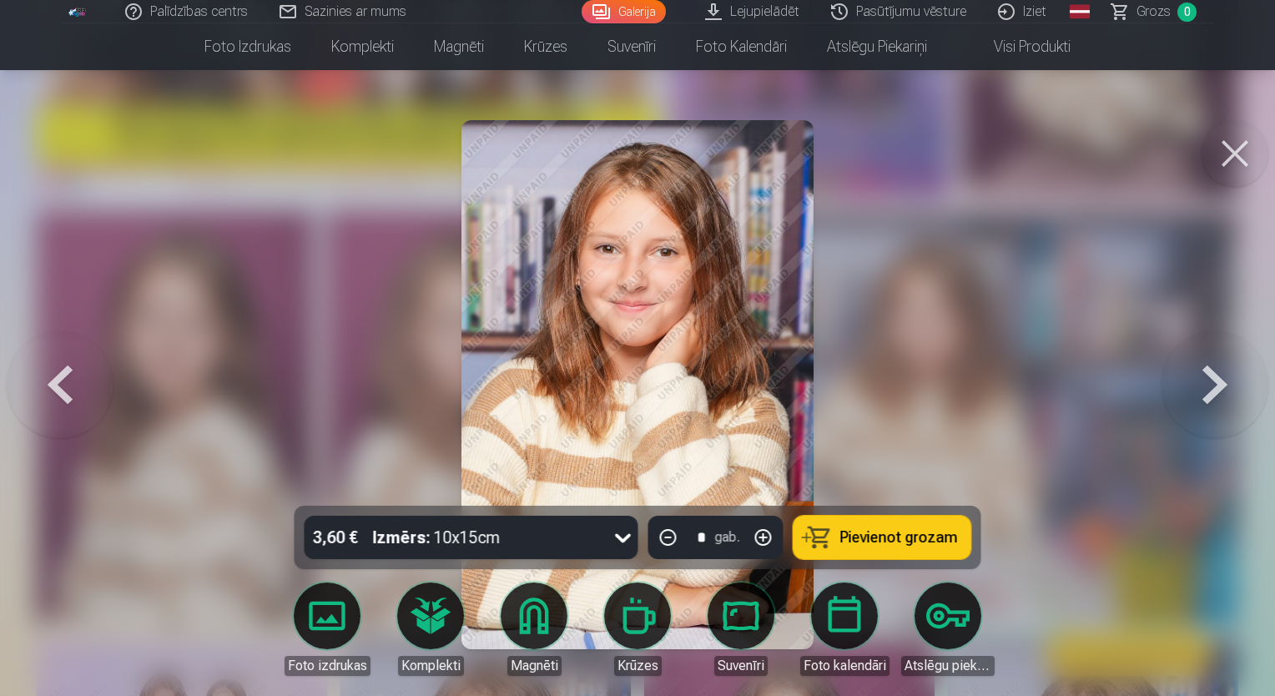
click at [1231, 385] on button at bounding box center [1215, 384] width 107 height 209
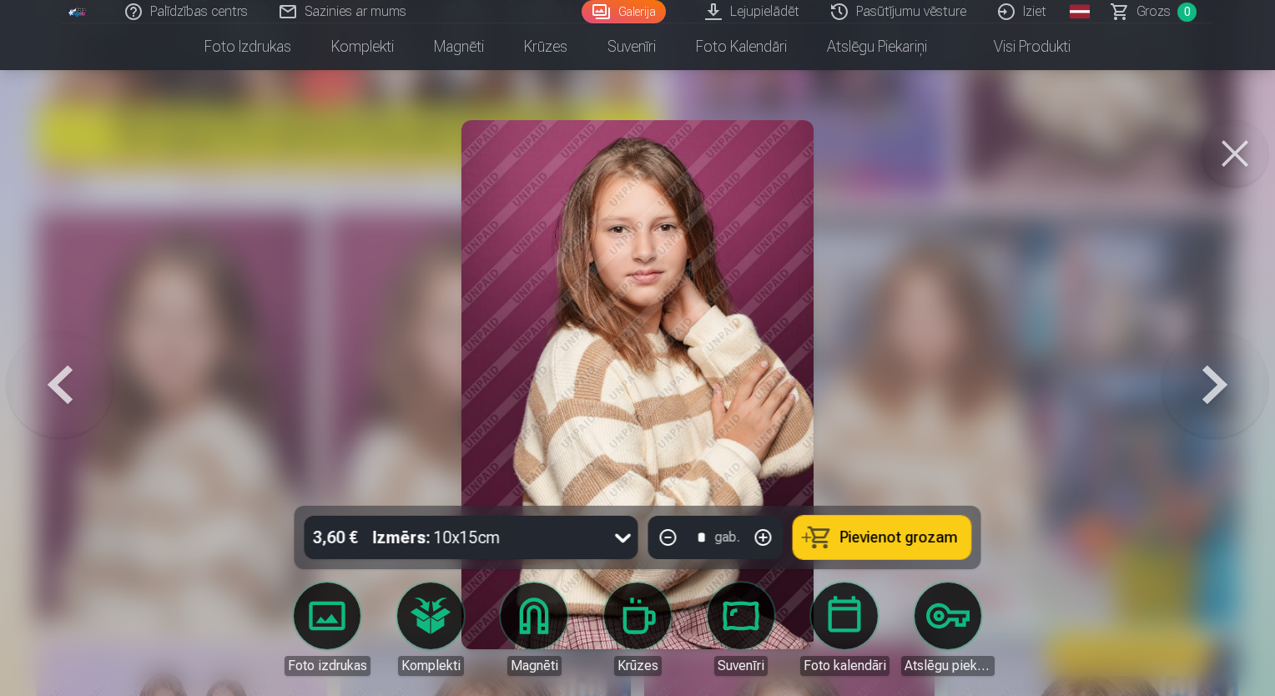
click at [53, 353] on button at bounding box center [60, 384] width 107 height 209
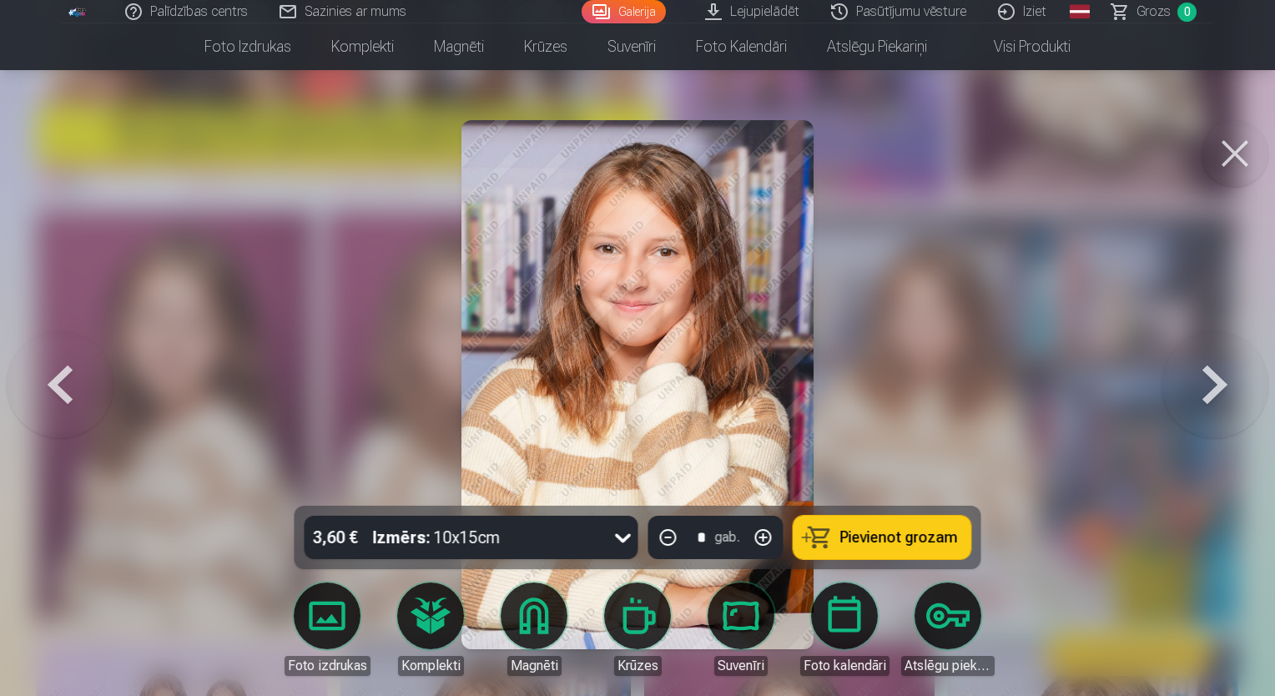
click at [53, 353] on button at bounding box center [60, 384] width 107 height 209
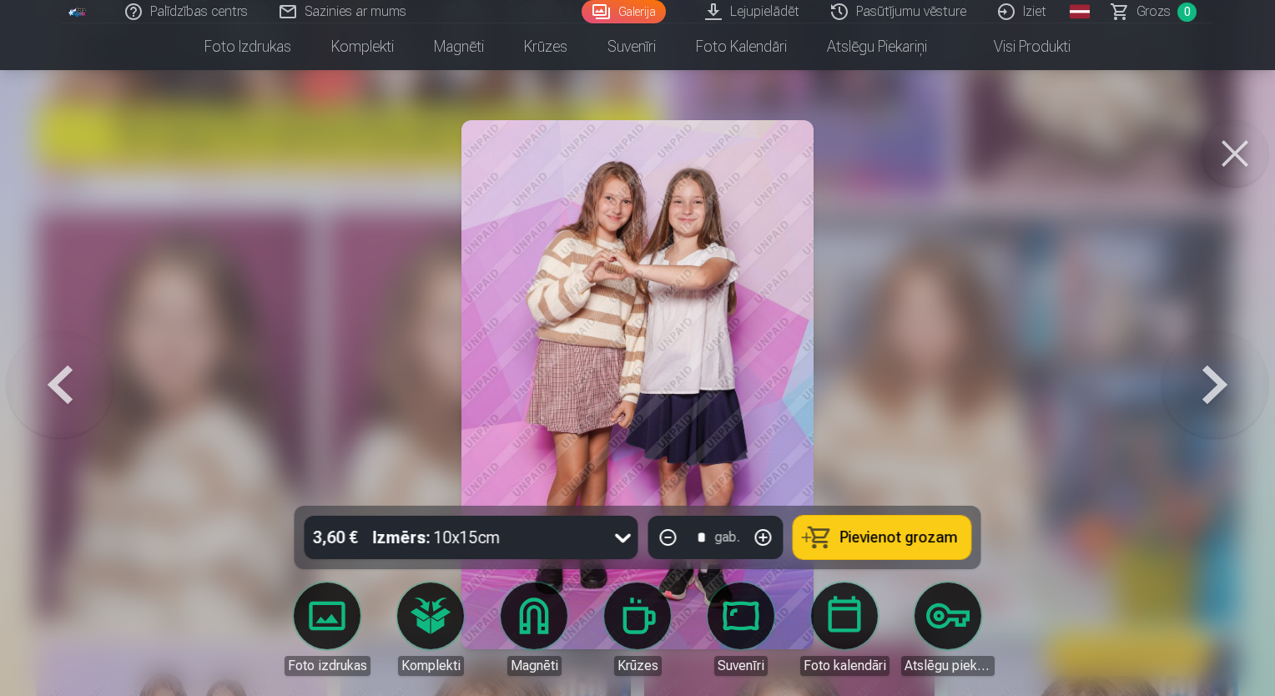
click at [53, 353] on button at bounding box center [60, 384] width 107 height 209
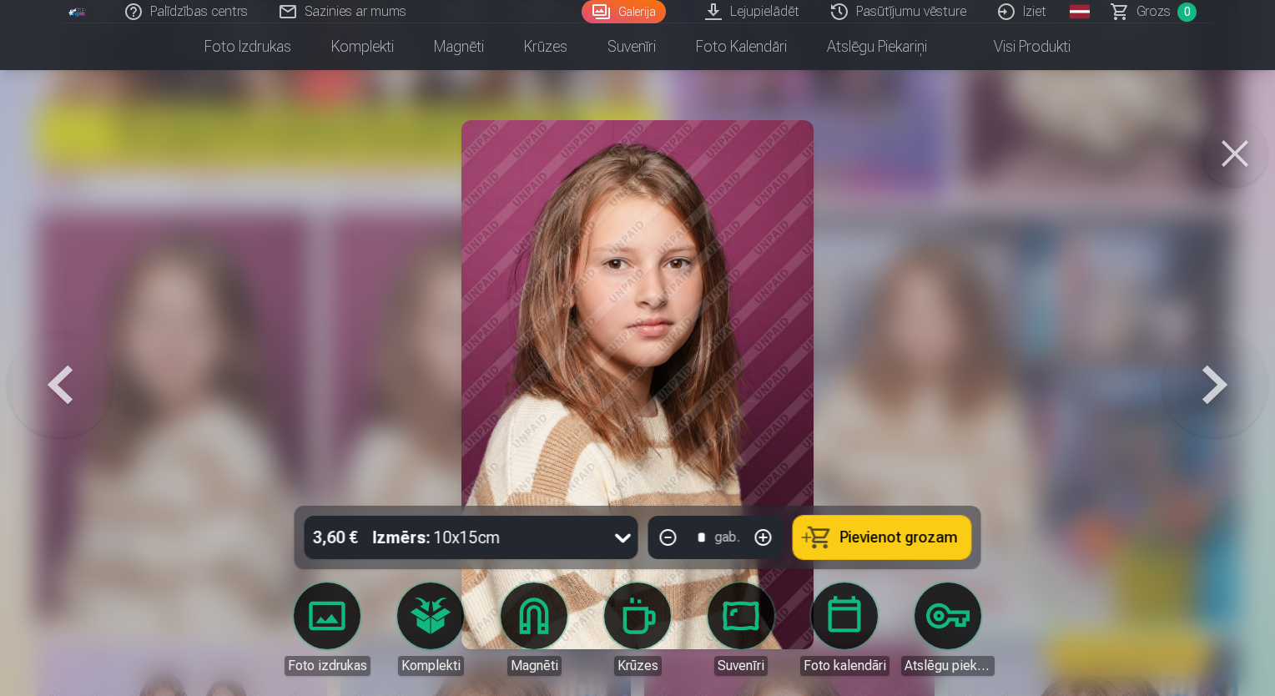
click at [53, 353] on button at bounding box center [60, 384] width 107 height 209
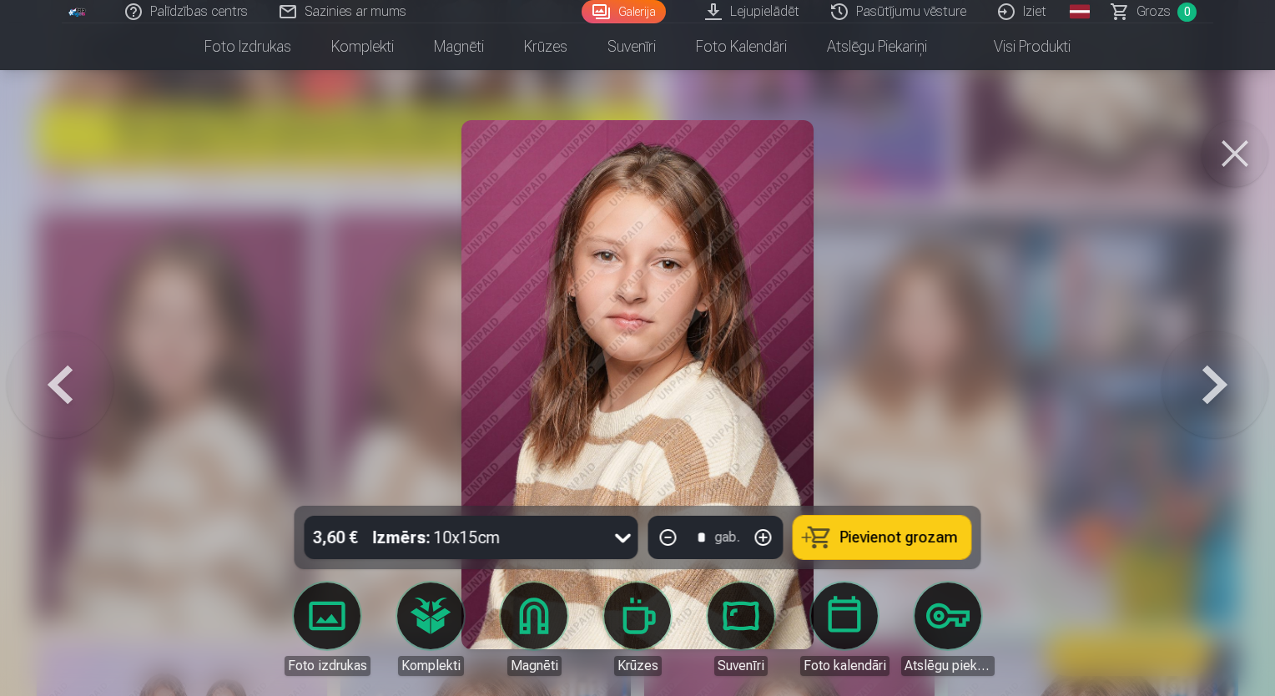
click at [53, 353] on button at bounding box center [60, 384] width 107 height 209
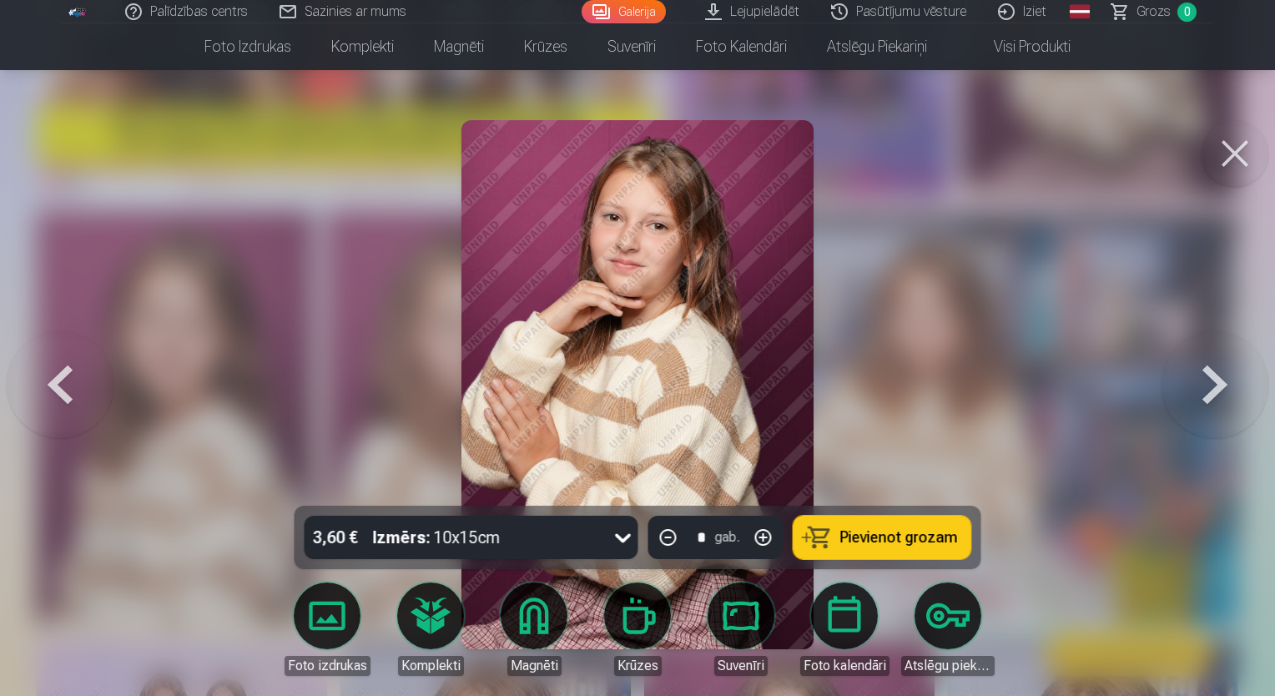
click at [53, 353] on button at bounding box center [60, 384] width 107 height 209
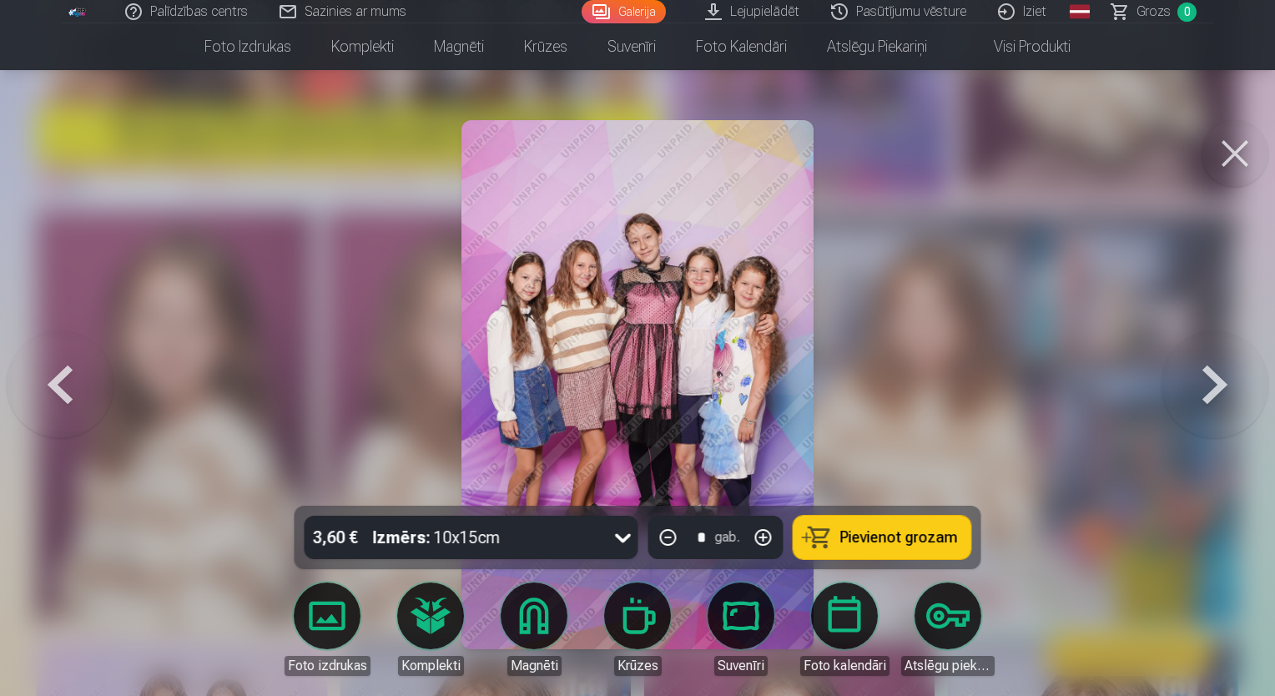
click at [1202, 400] on button at bounding box center [1215, 384] width 107 height 209
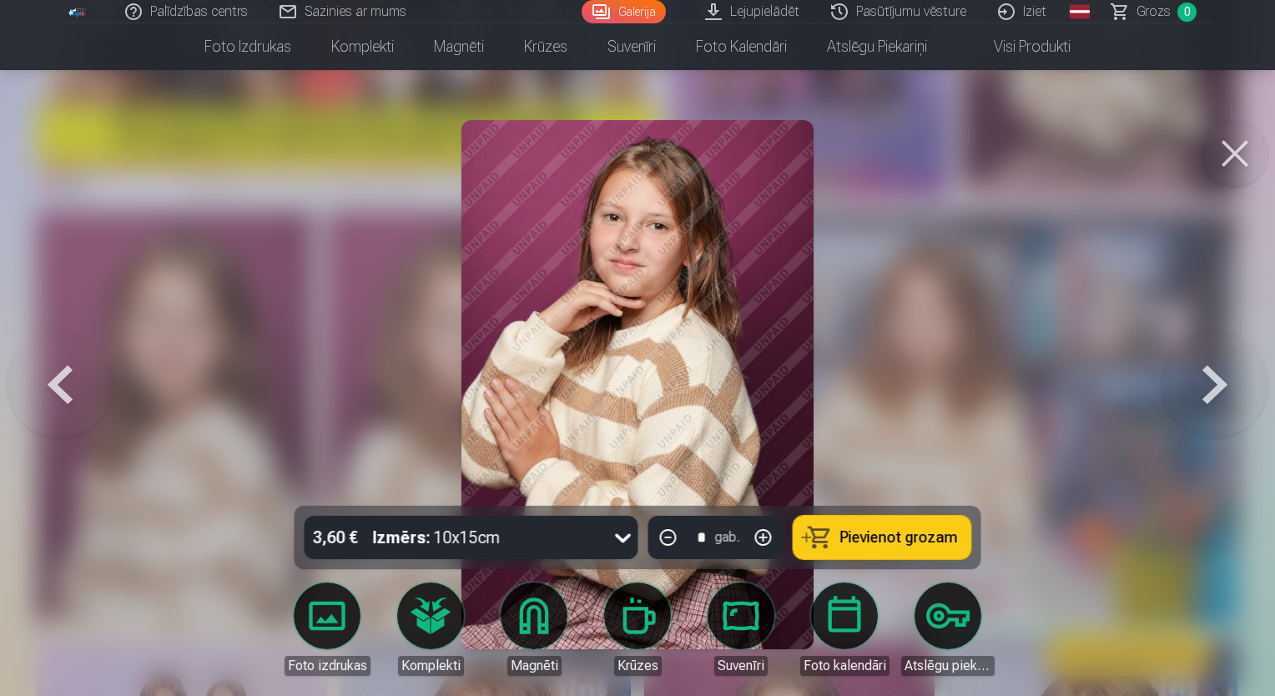
click at [1202, 400] on button at bounding box center [1215, 384] width 107 height 209
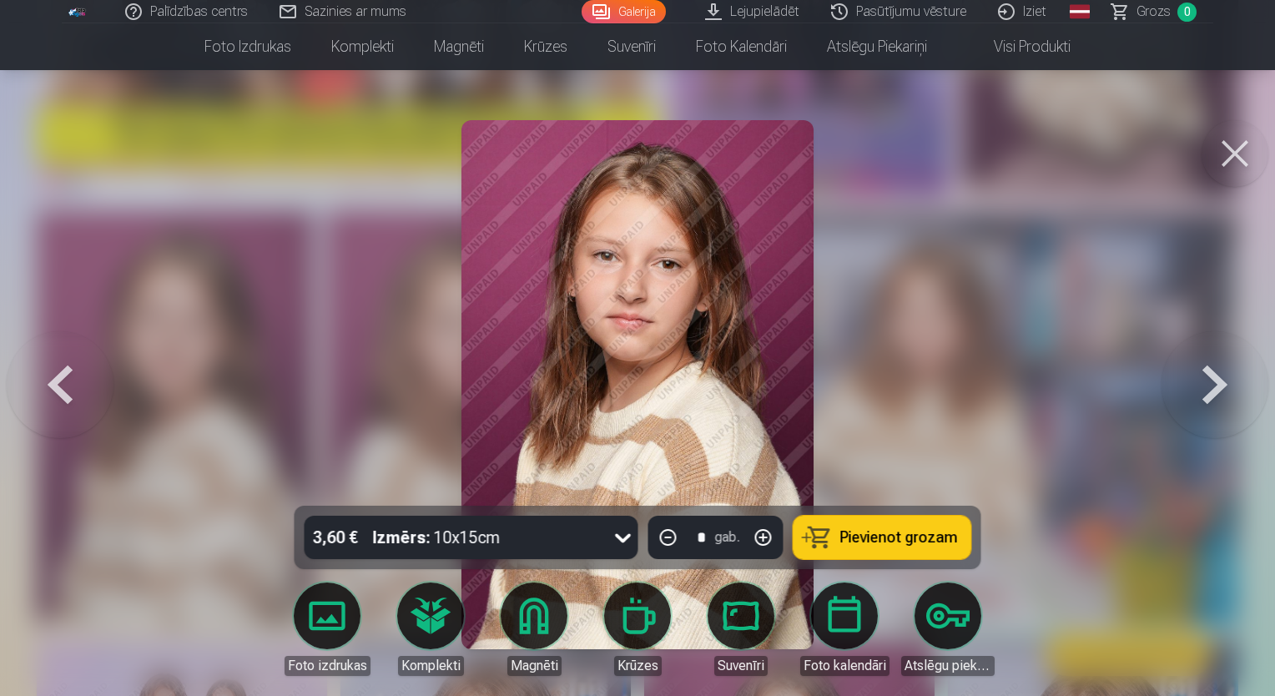
click at [1202, 400] on button at bounding box center [1215, 384] width 107 height 209
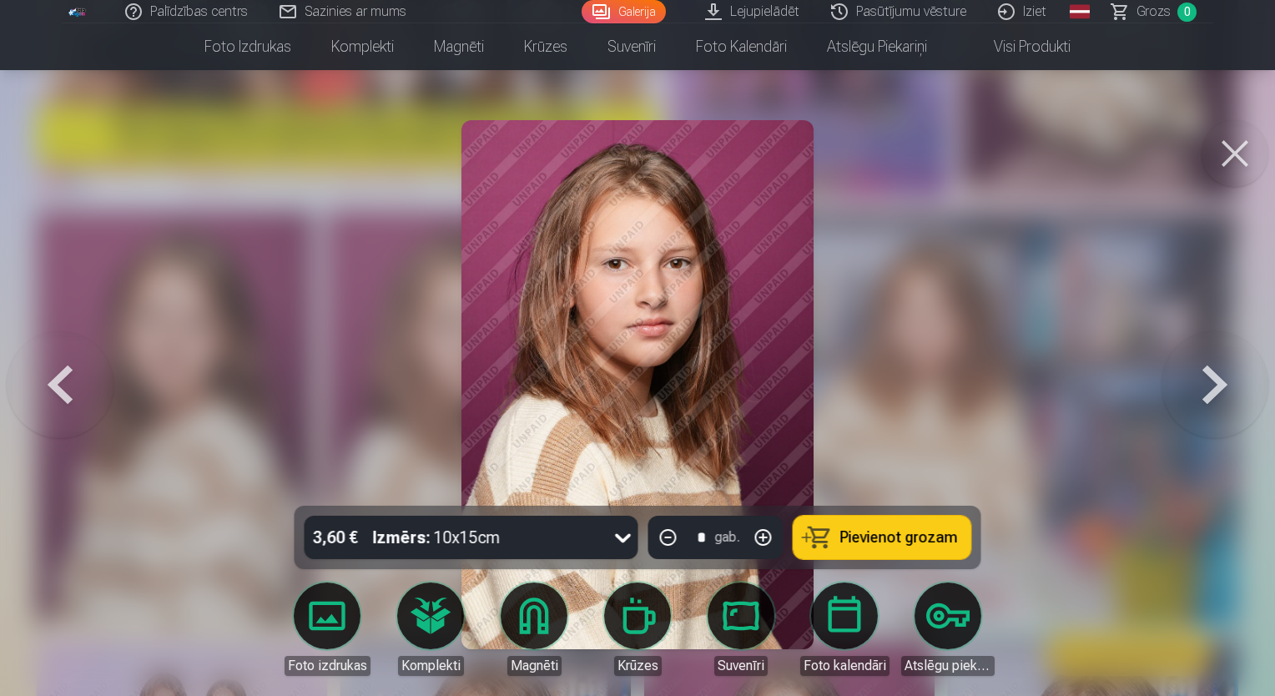
click at [1202, 400] on button at bounding box center [1215, 384] width 107 height 209
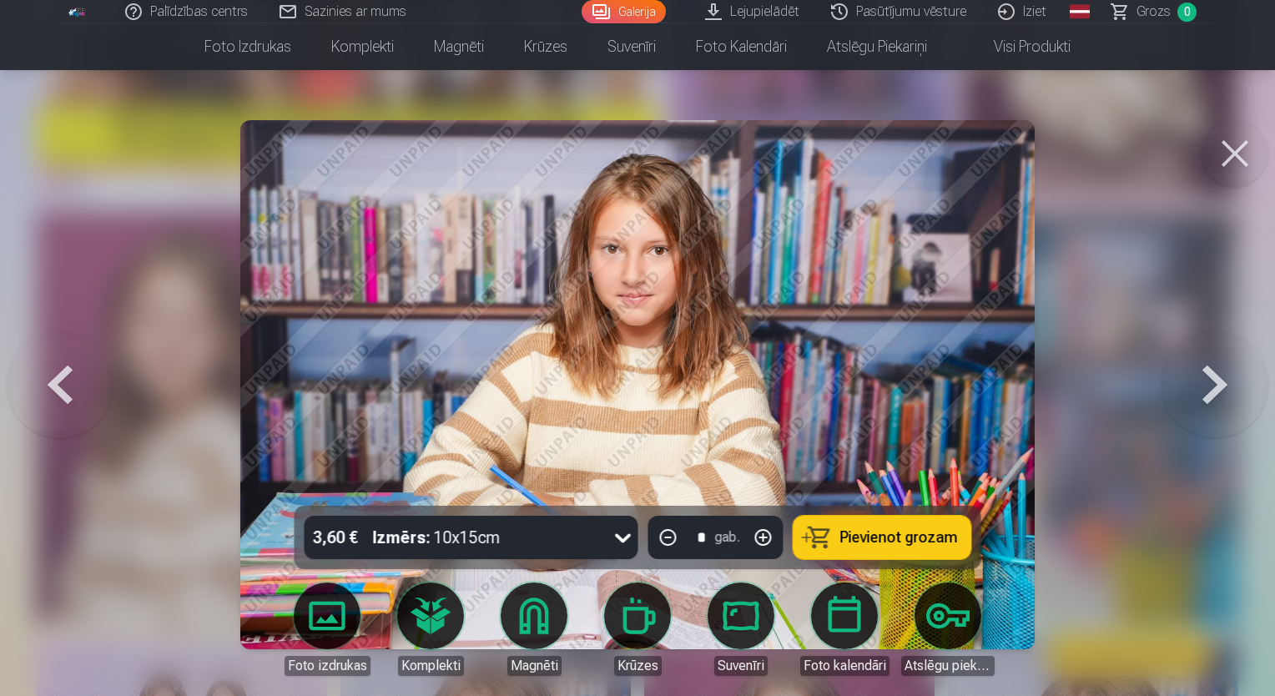
click at [1202, 400] on button at bounding box center [1215, 384] width 107 height 209
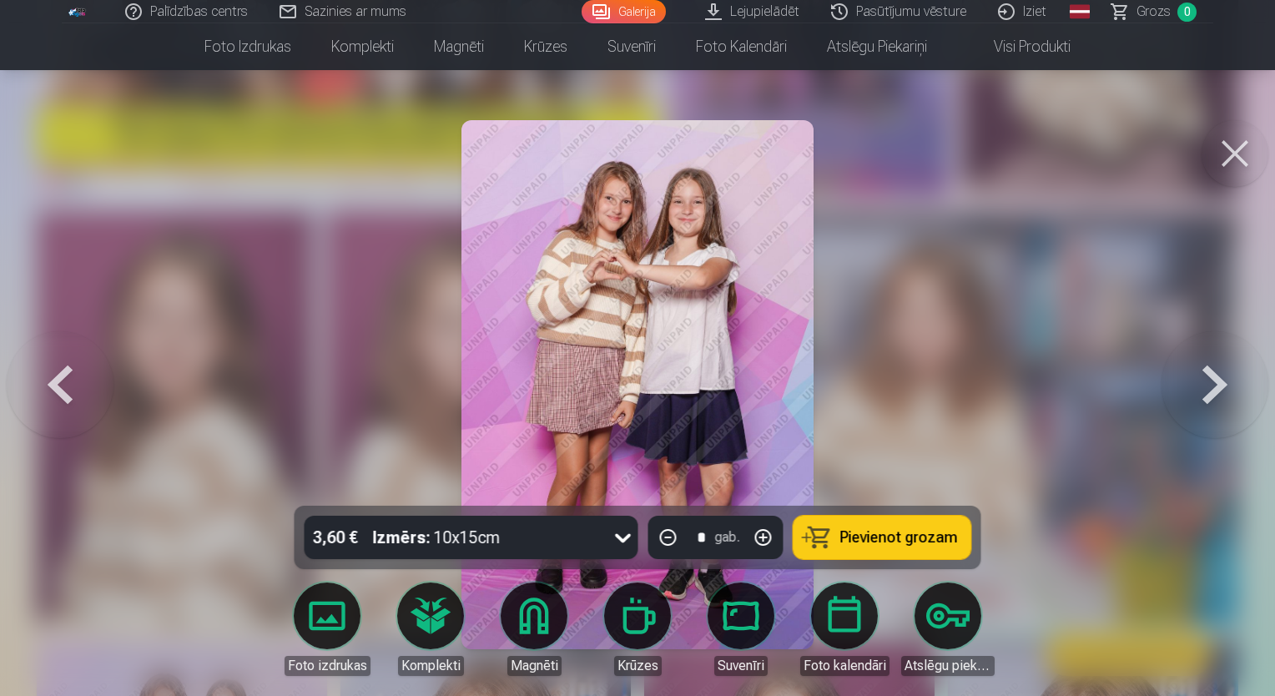
click at [1202, 400] on button at bounding box center [1215, 384] width 107 height 209
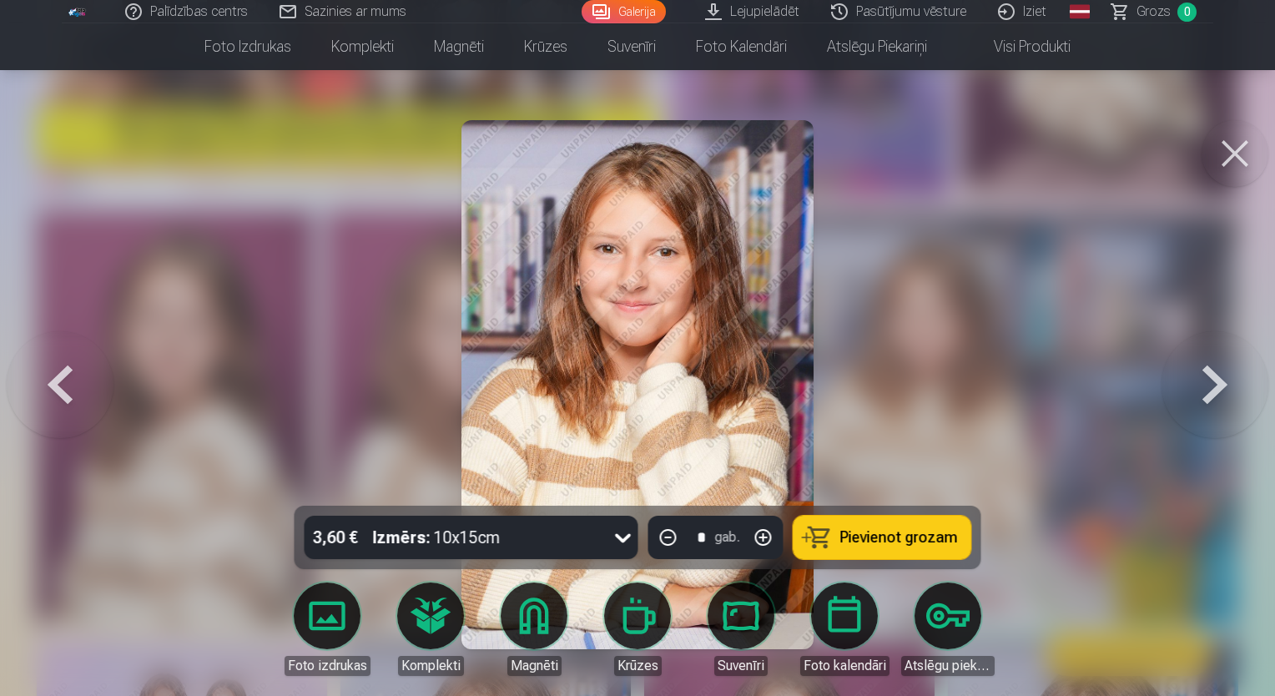
click at [1202, 400] on button at bounding box center [1215, 384] width 107 height 209
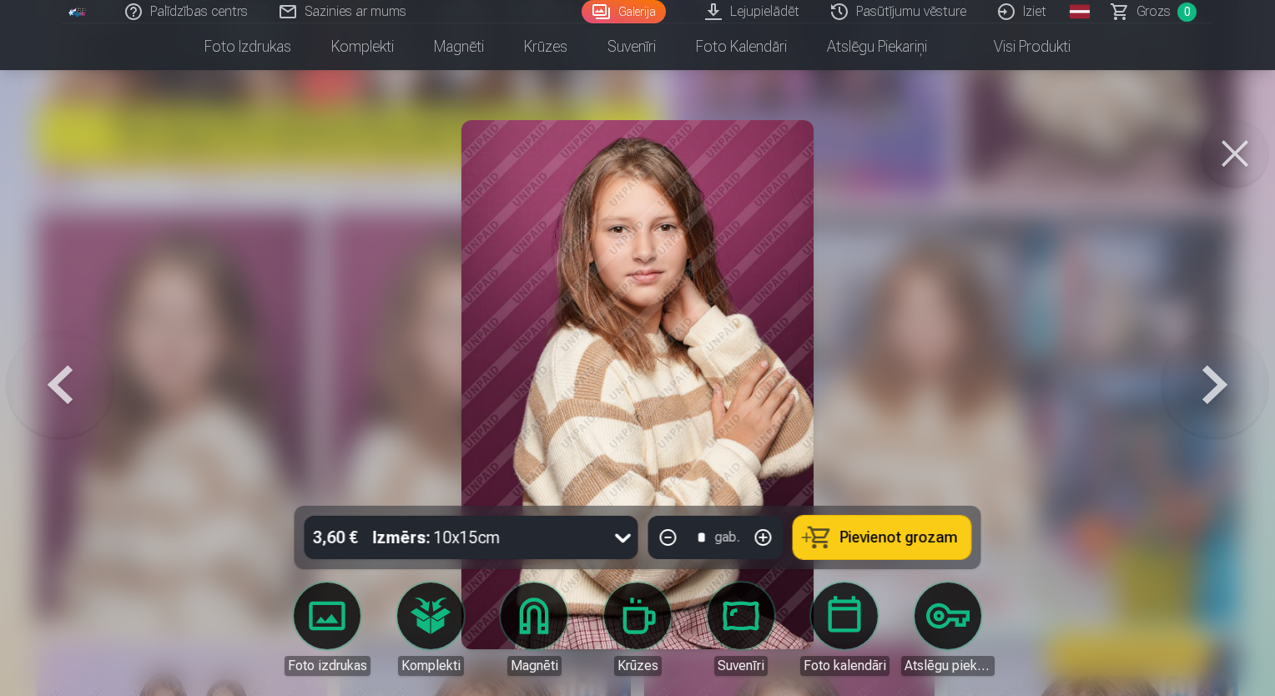
click at [1222, 383] on button at bounding box center [1215, 384] width 107 height 209
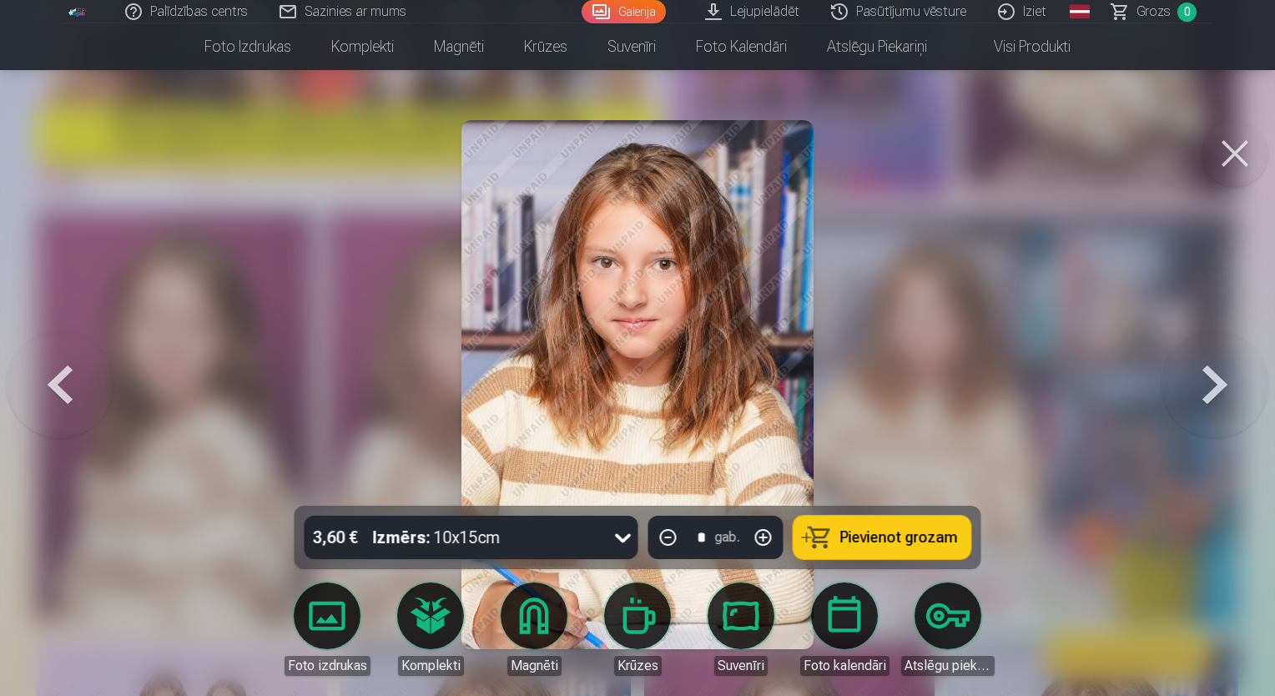
click at [1222, 383] on button at bounding box center [1215, 384] width 107 height 209
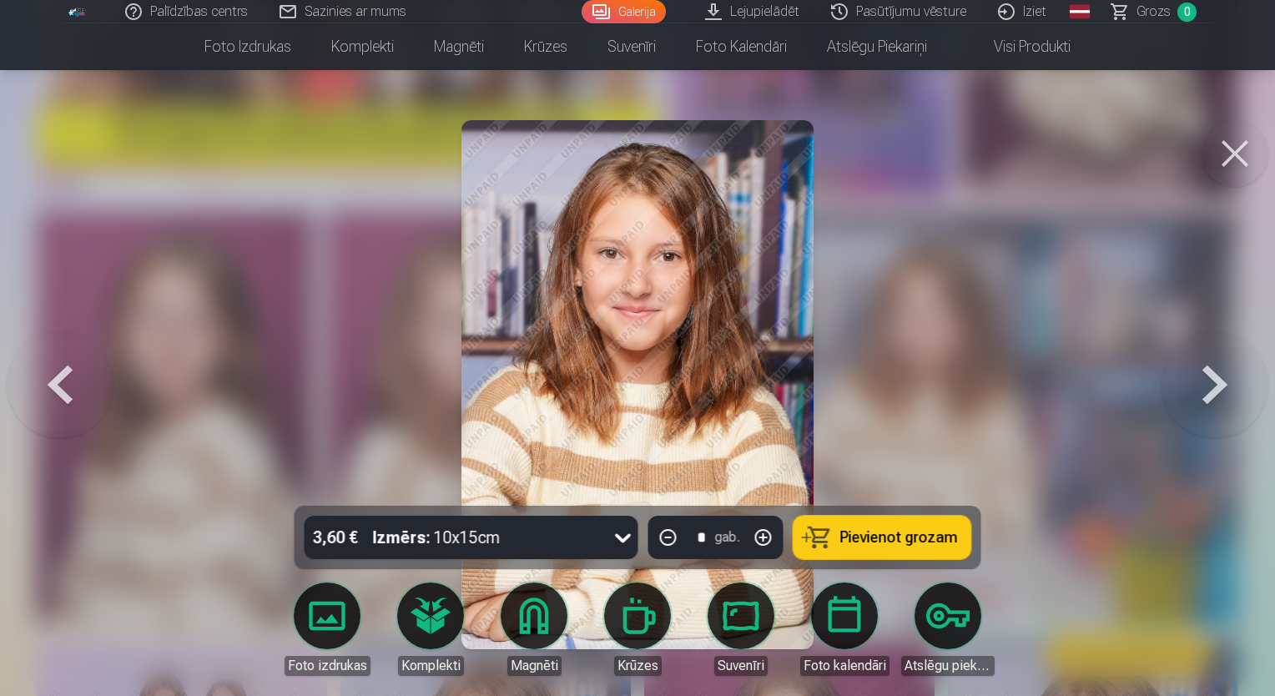
click at [1181, 419] on button at bounding box center [1215, 384] width 107 height 209
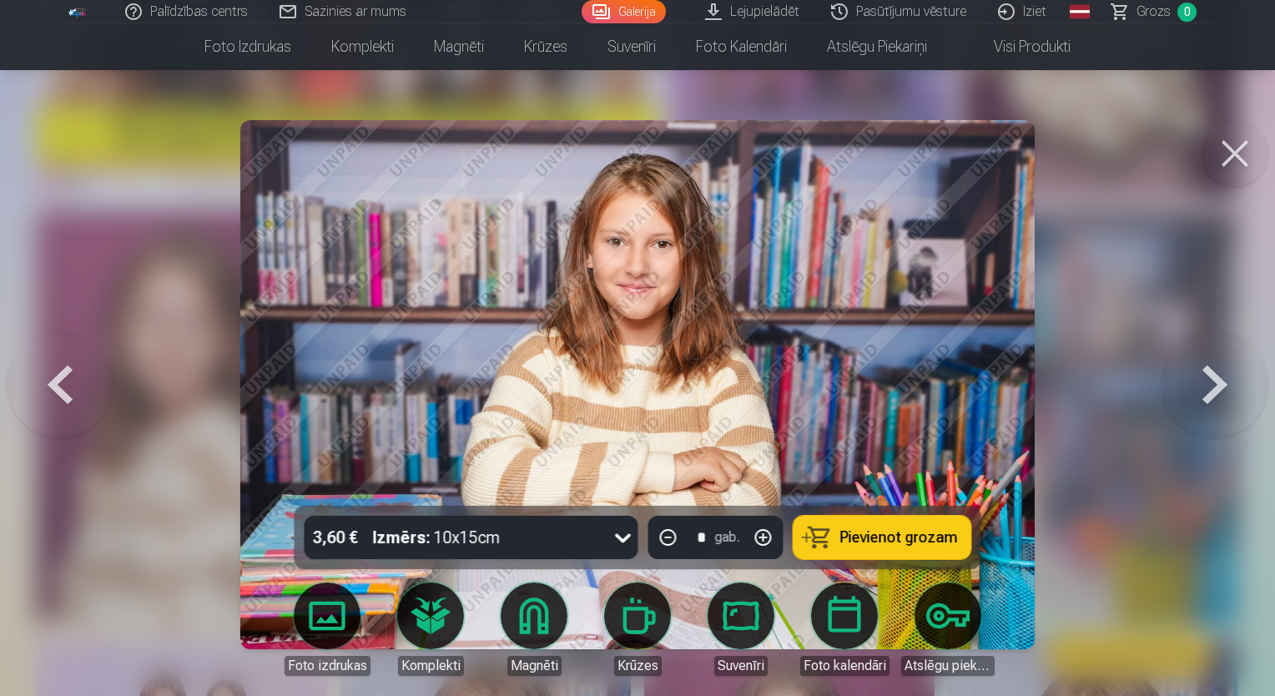
click at [1181, 419] on button at bounding box center [1215, 384] width 107 height 209
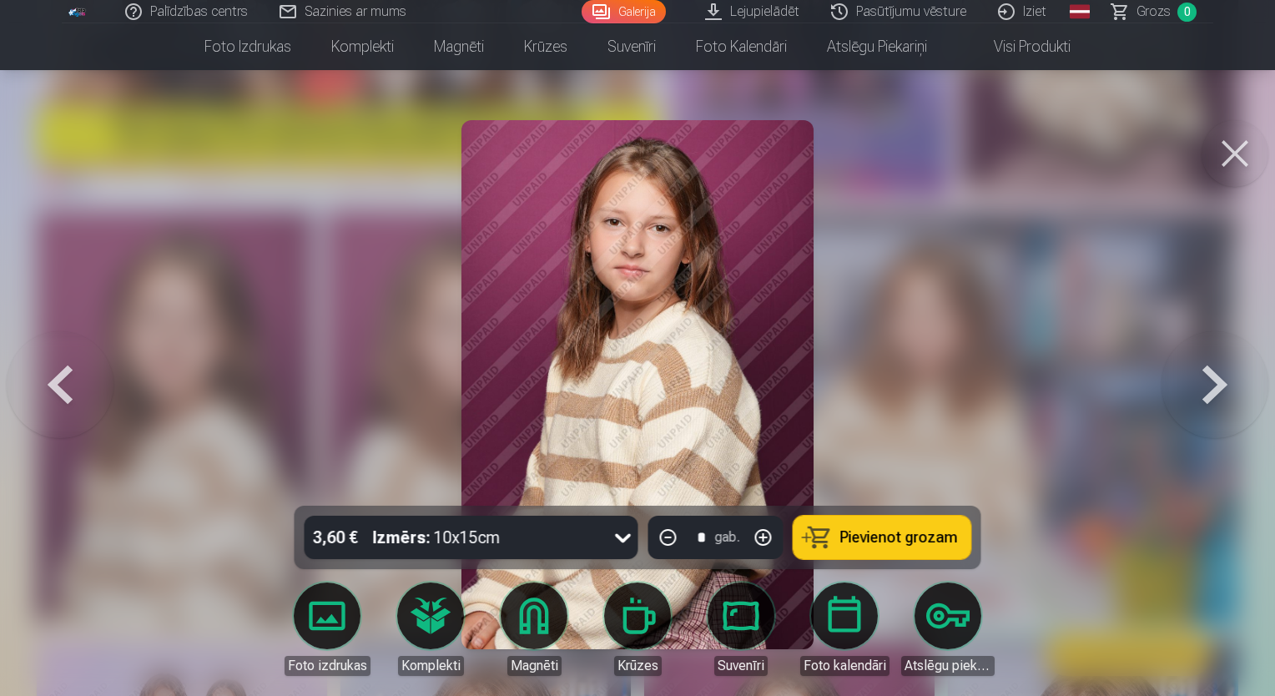
click at [1214, 439] on button at bounding box center [1215, 384] width 107 height 209
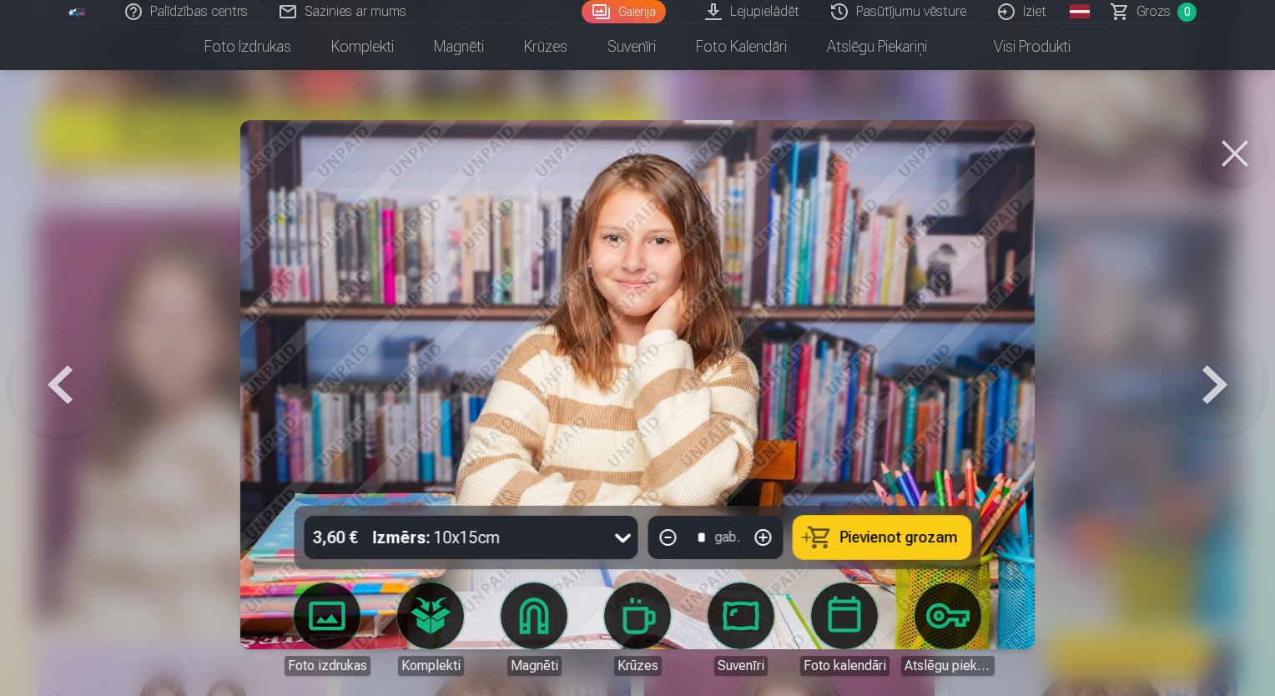
click at [1214, 439] on button at bounding box center [1215, 384] width 107 height 209
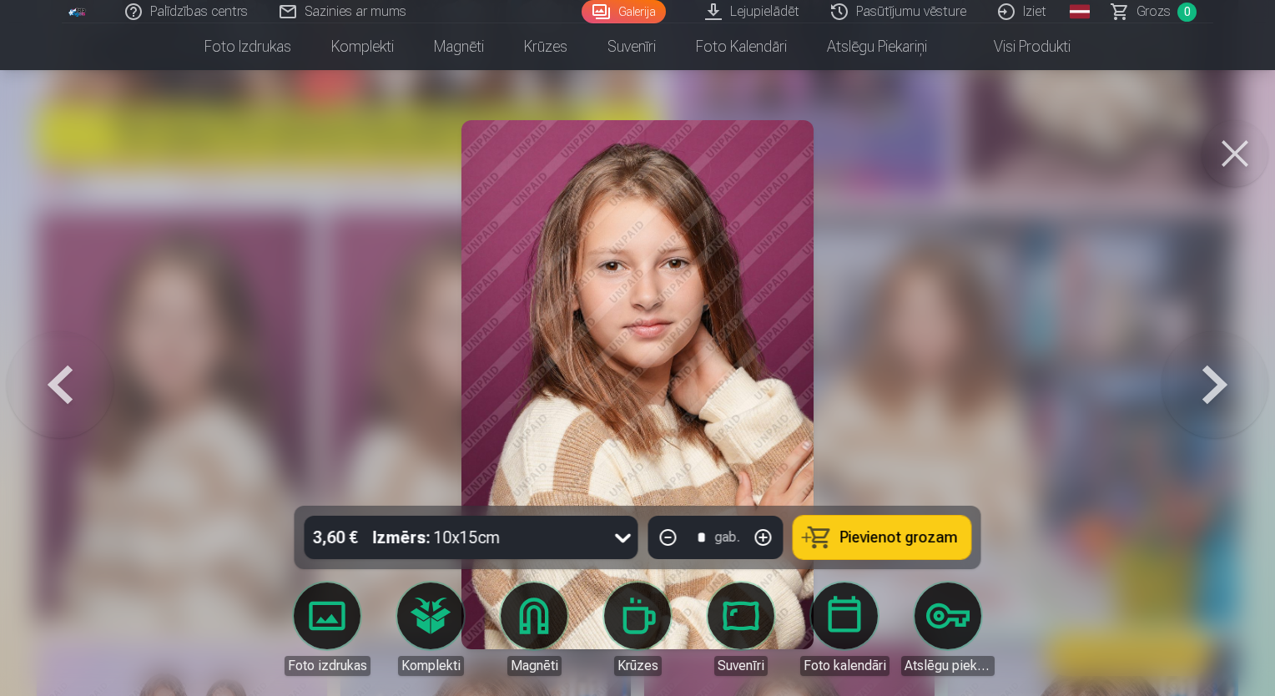
click at [1209, 379] on button at bounding box center [1215, 384] width 107 height 209
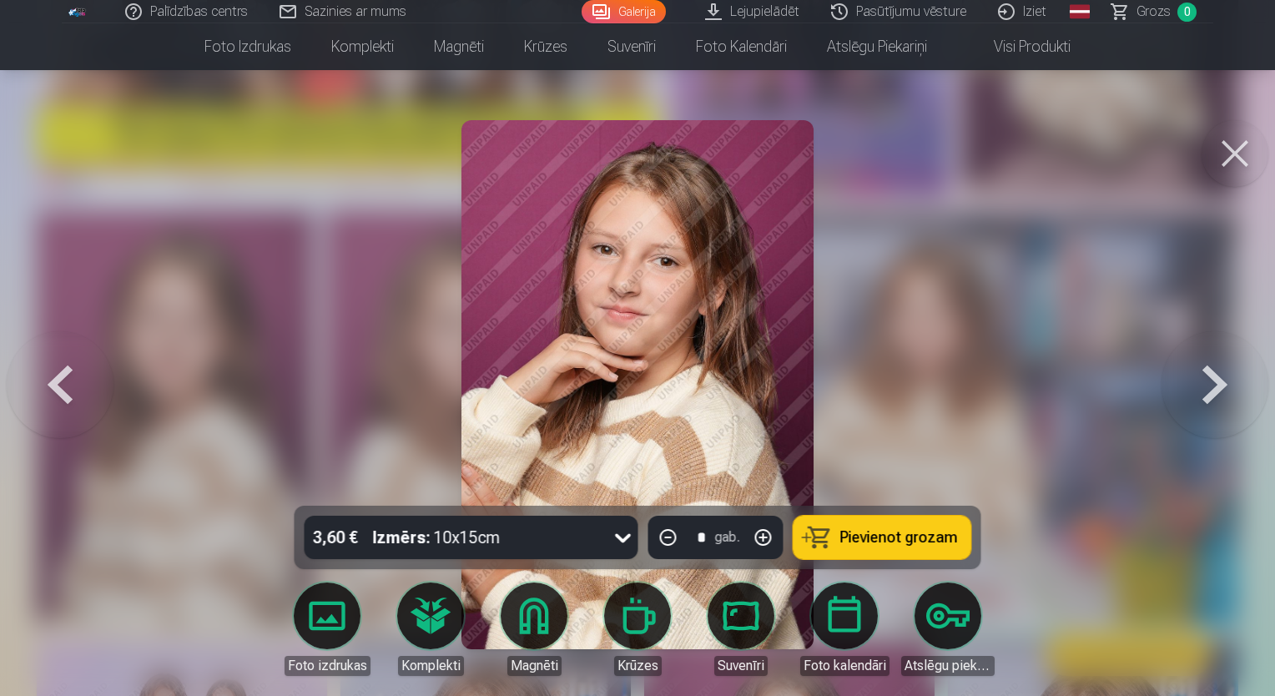
click at [1169, 376] on button at bounding box center [1215, 384] width 107 height 209
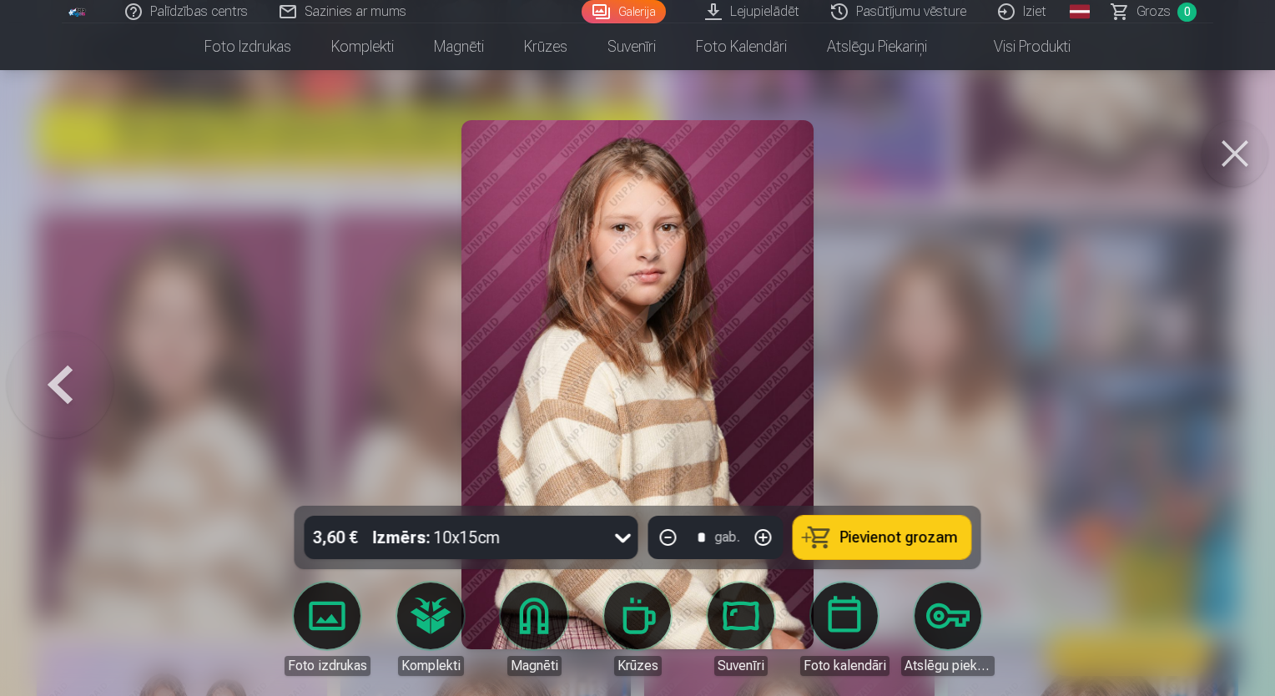
click at [1236, 144] on button at bounding box center [1235, 153] width 67 height 67
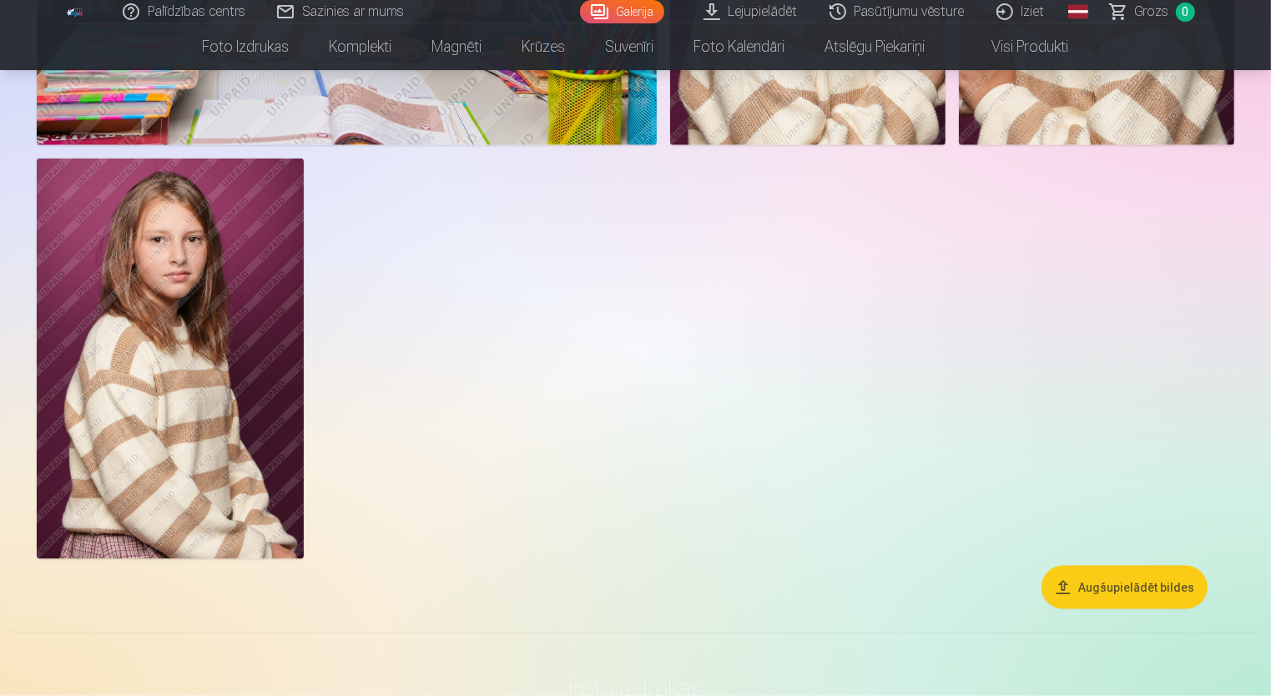
scroll to position [2203, 0]
